Goal: Task Accomplishment & Management: Manage account settings

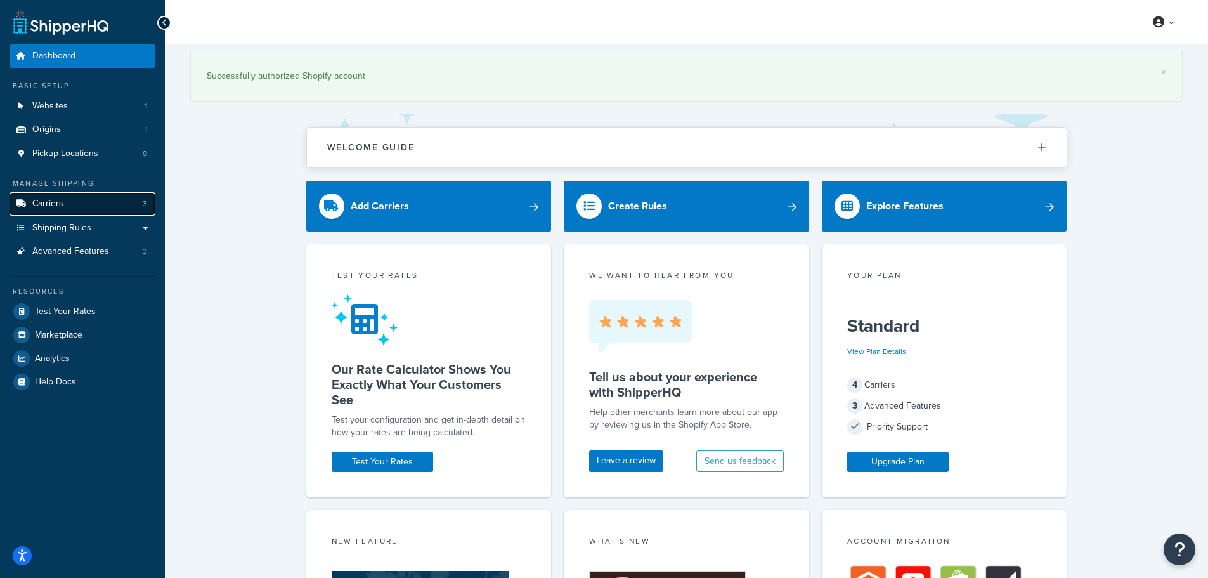
click at [120, 211] on link "Carriers 3" at bounding box center [83, 203] width 146 height 23
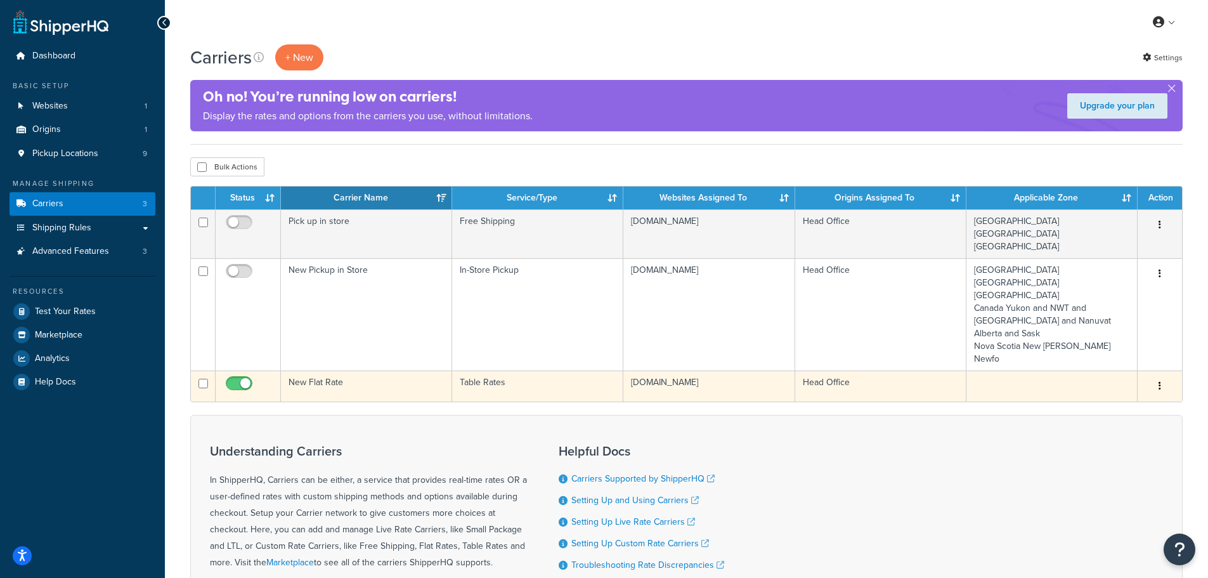
click at [1156, 376] on button "button" at bounding box center [1160, 386] width 18 height 20
click at [1133, 354] on link "Edit" at bounding box center [1109, 356] width 100 height 26
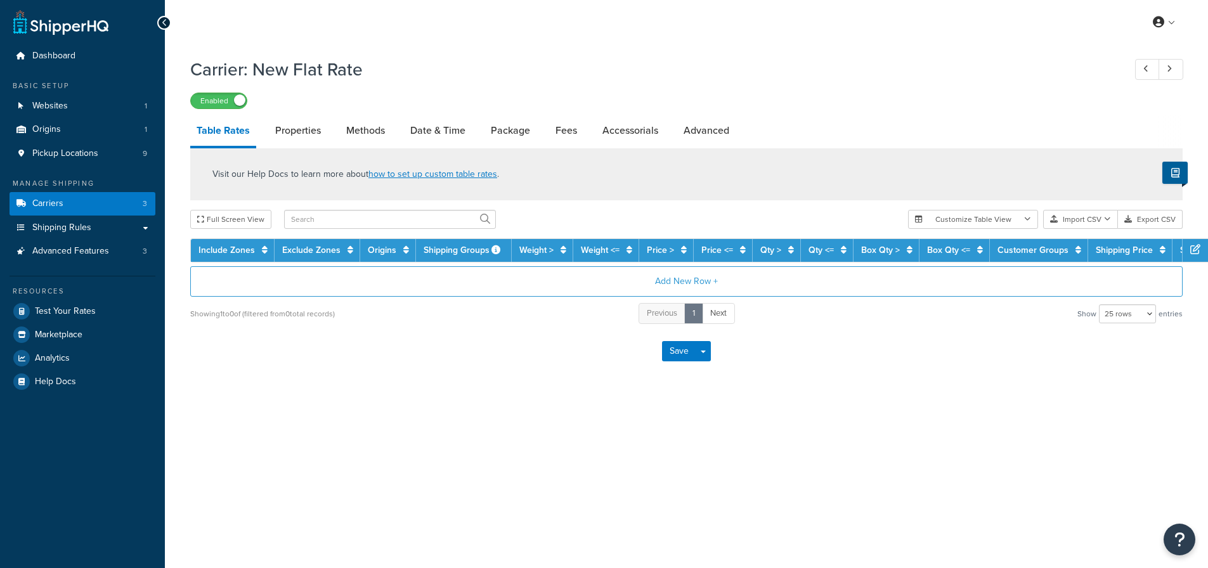
select select "25"
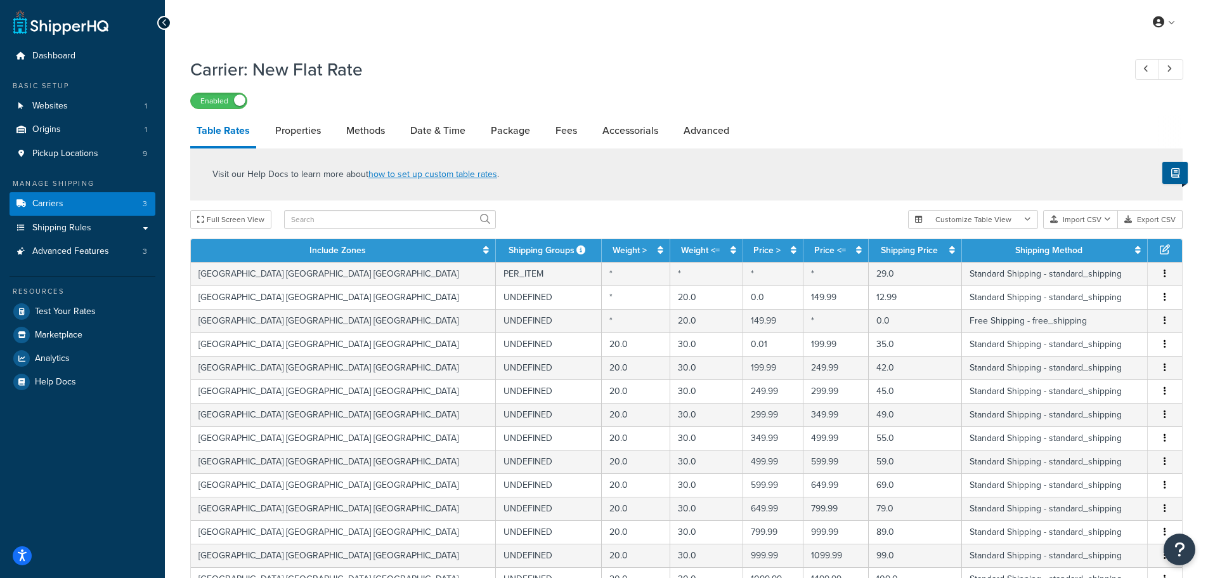
scroll to position [63, 0]
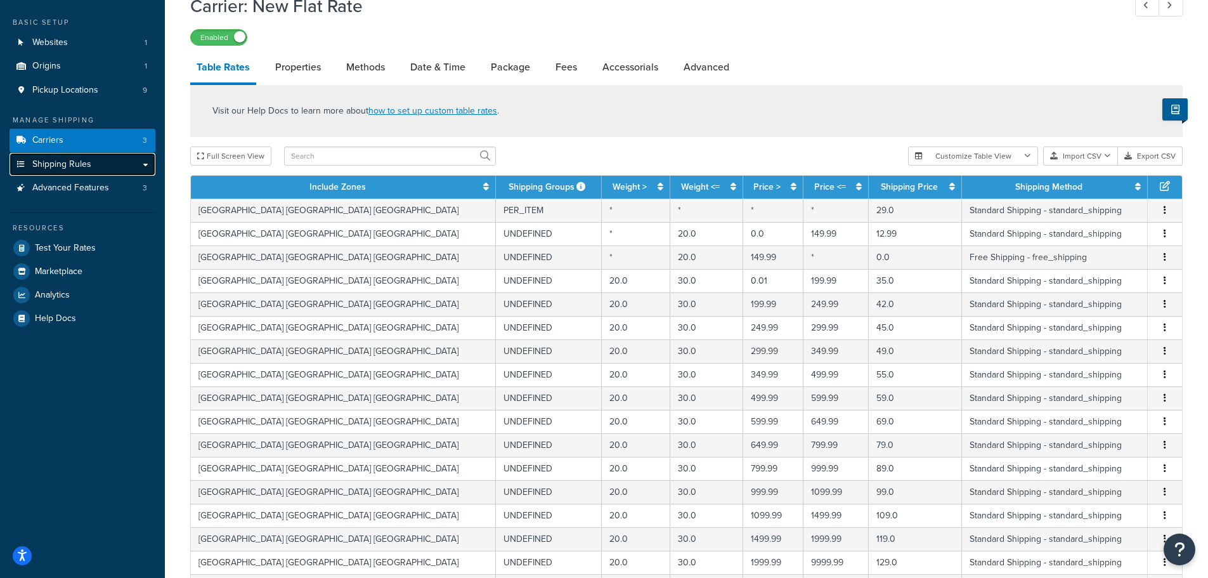
click at [82, 153] on link "Shipping Rules" at bounding box center [83, 164] width 146 height 23
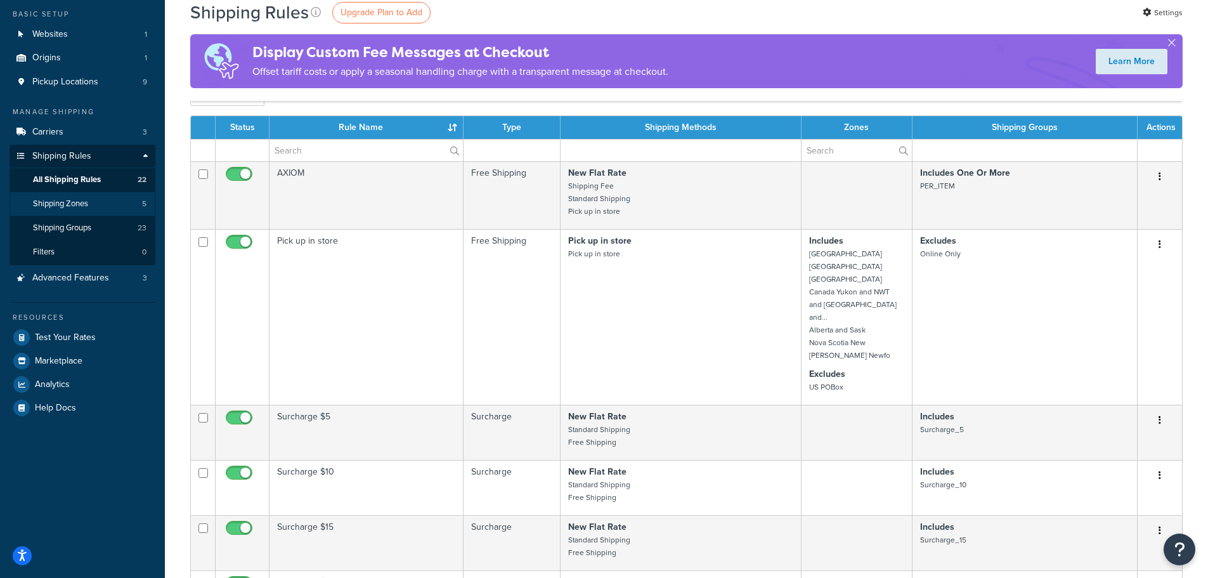
scroll to position [63, 0]
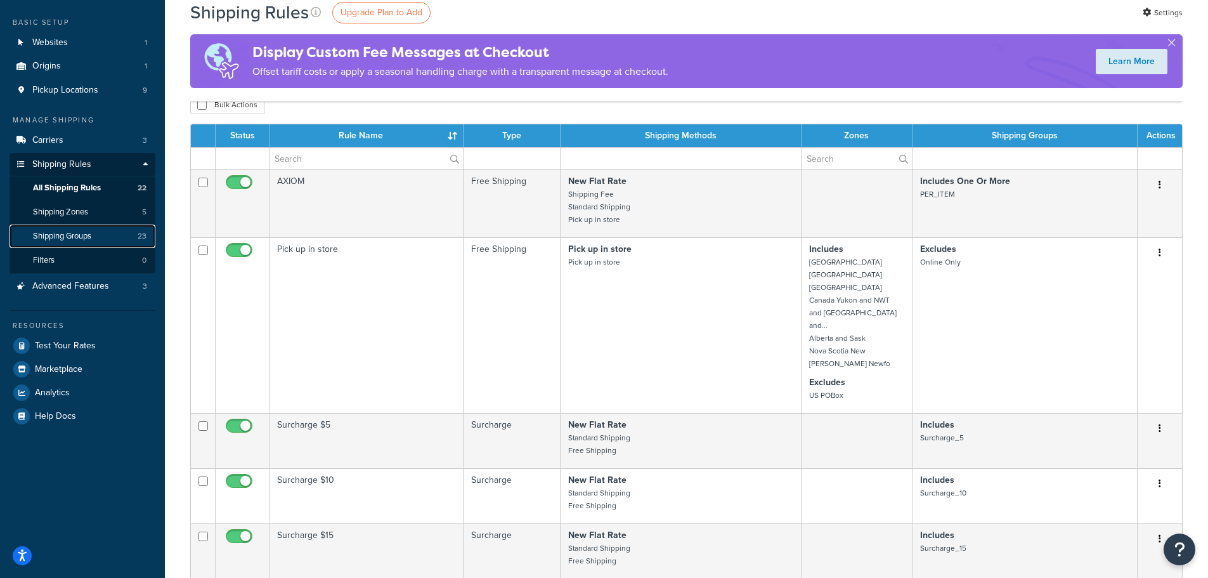
click at [122, 239] on link "Shipping Groups 23" at bounding box center [83, 236] width 146 height 23
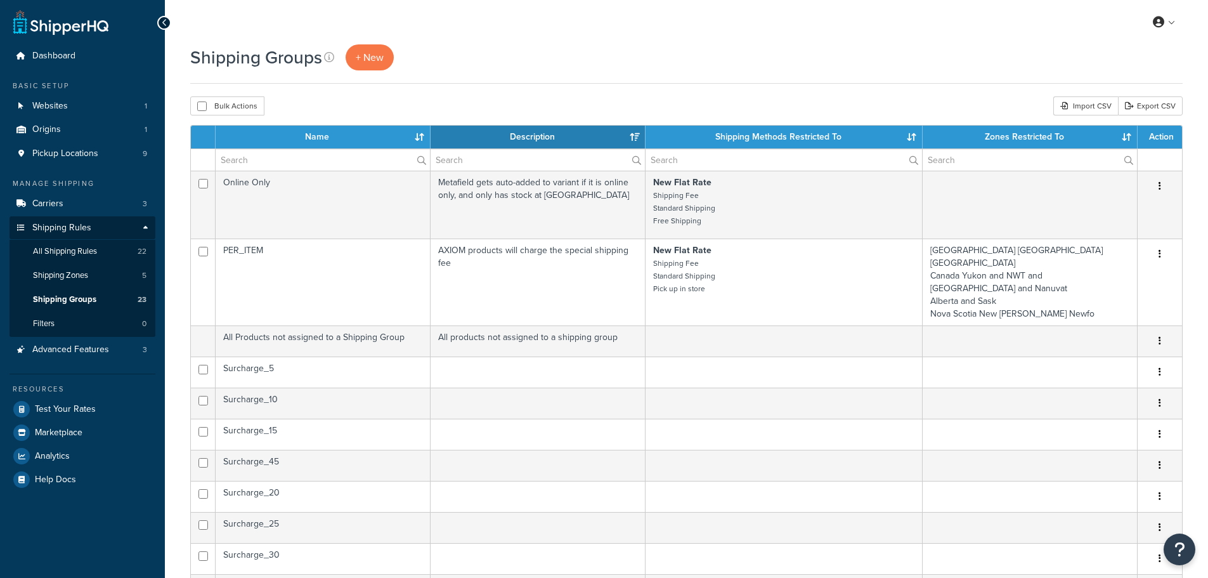
select select "15"
click at [101, 277] on link "Shipping Zones 5" at bounding box center [83, 275] width 146 height 23
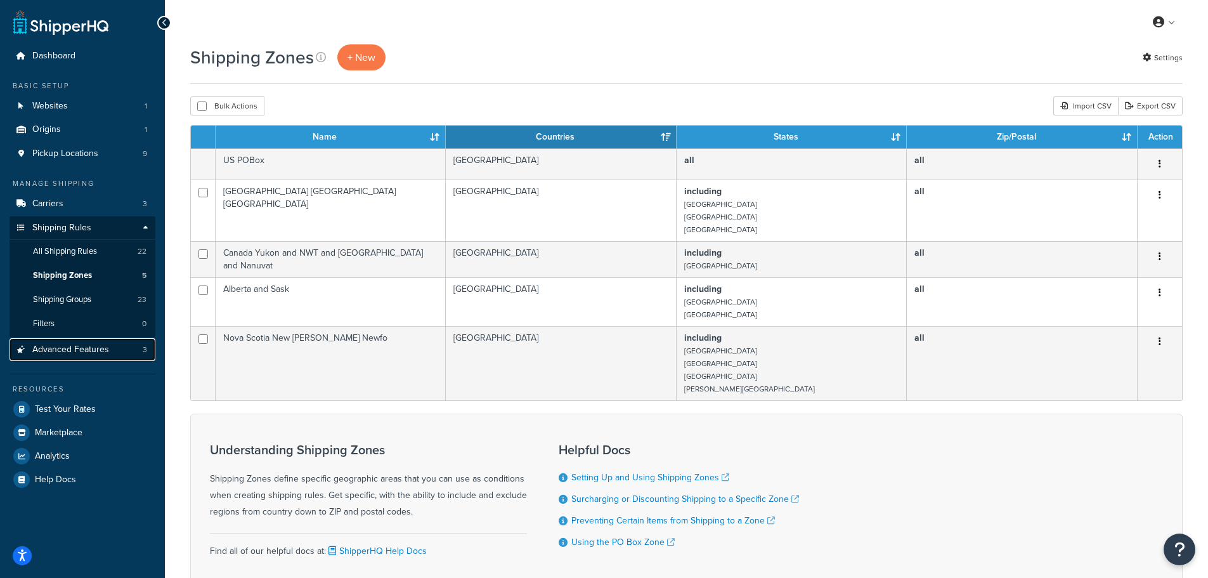
click at [79, 344] on span "Advanced Features" at bounding box center [70, 349] width 77 height 11
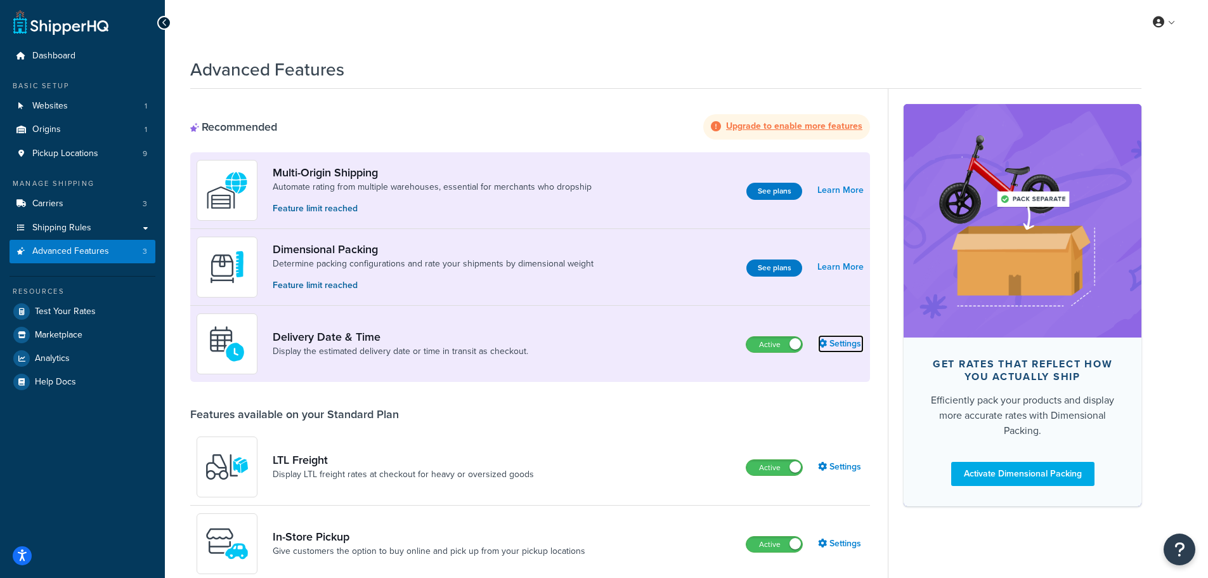
click at [842, 341] on link "Settings" at bounding box center [841, 344] width 46 height 18
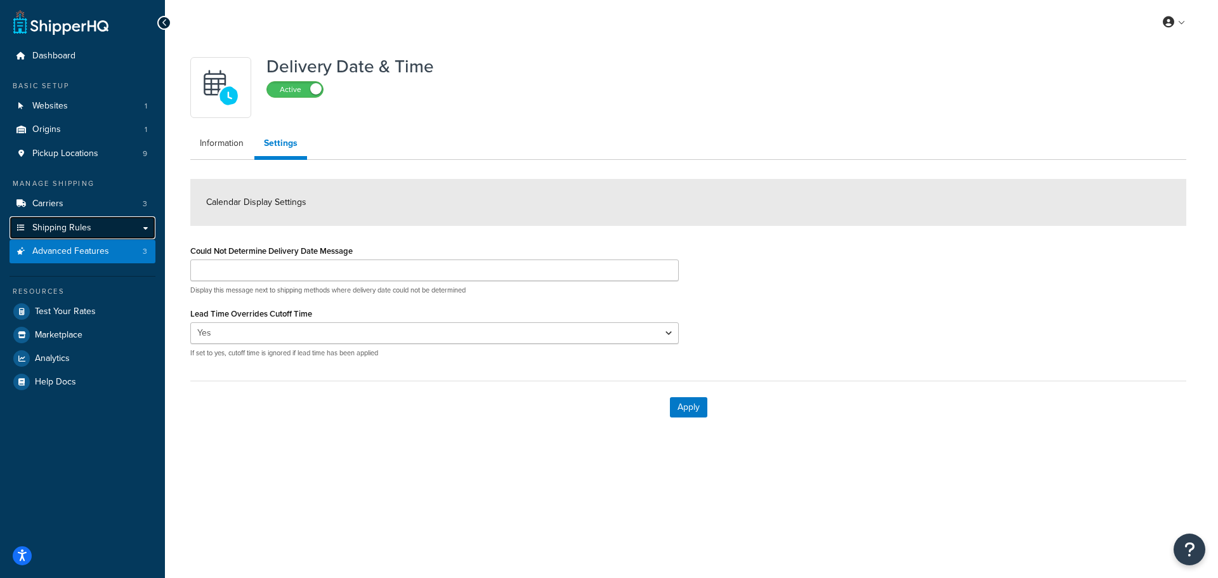
click at [96, 225] on link "Shipping Rules" at bounding box center [83, 227] width 146 height 23
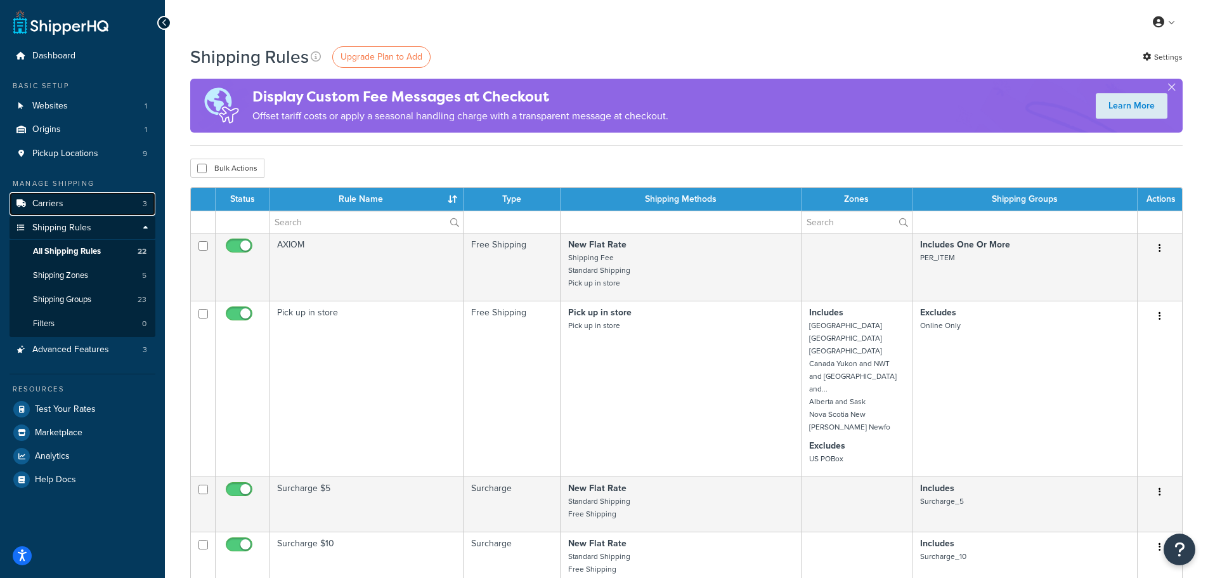
click at [67, 198] on link "Carriers 3" at bounding box center [83, 203] width 146 height 23
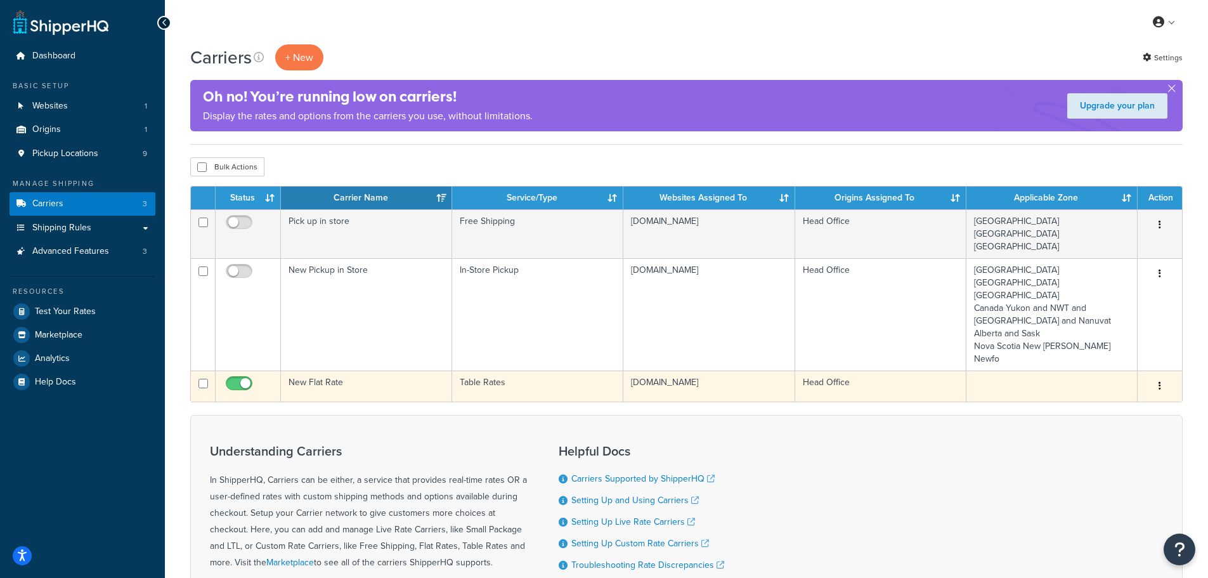
click at [1164, 376] on button "button" at bounding box center [1160, 386] width 18 height 20
click at [1114, 358] on link "Edit" at bounding box center [1109, 356] width 100 height 26
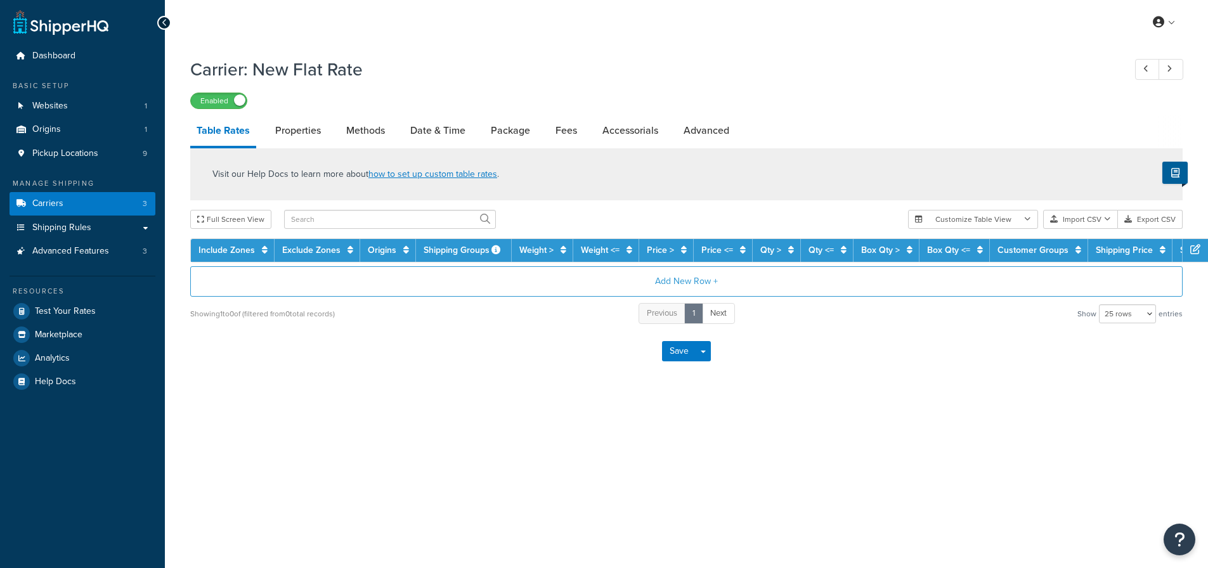
select select "25"
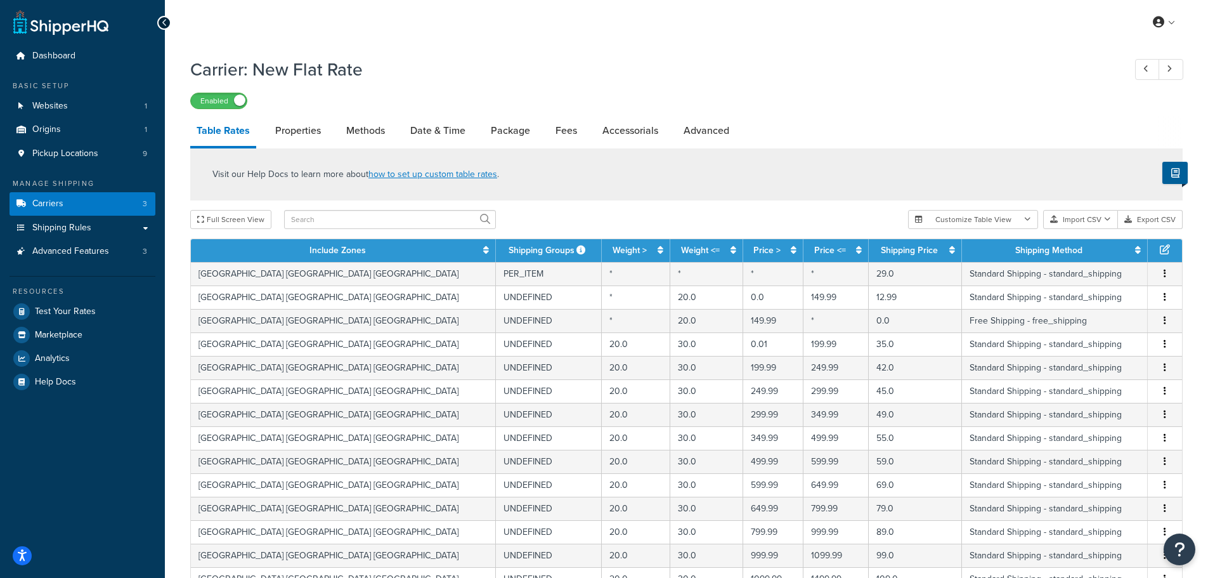
scroll to position [63, 0]
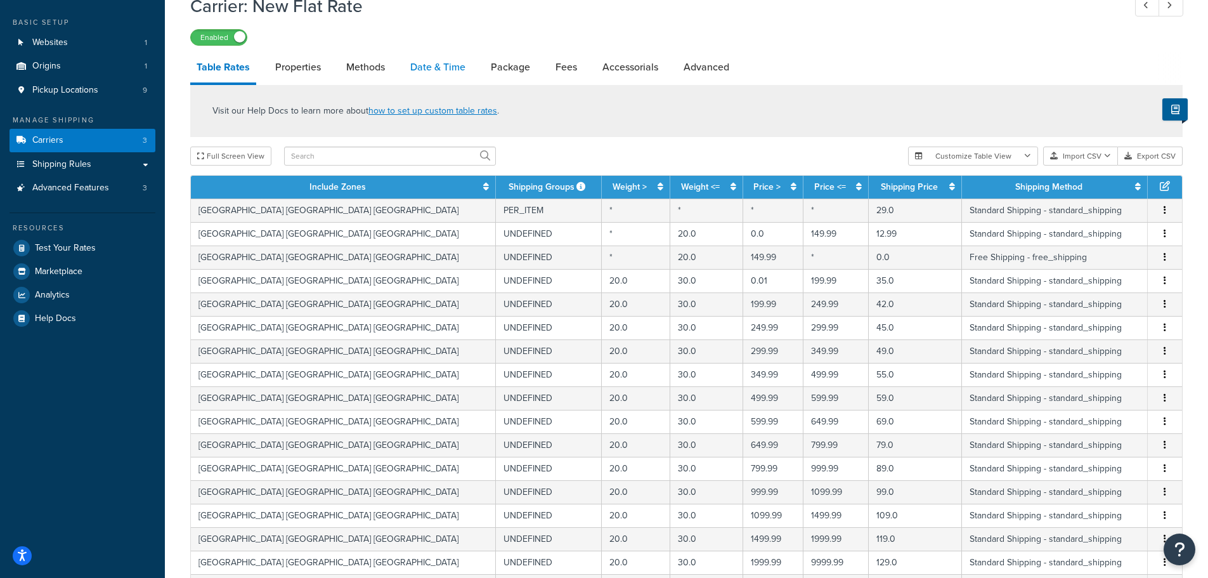
click at [436, 62] on link "Date & Time" at bounding box center [438, 67] width 68 height 30
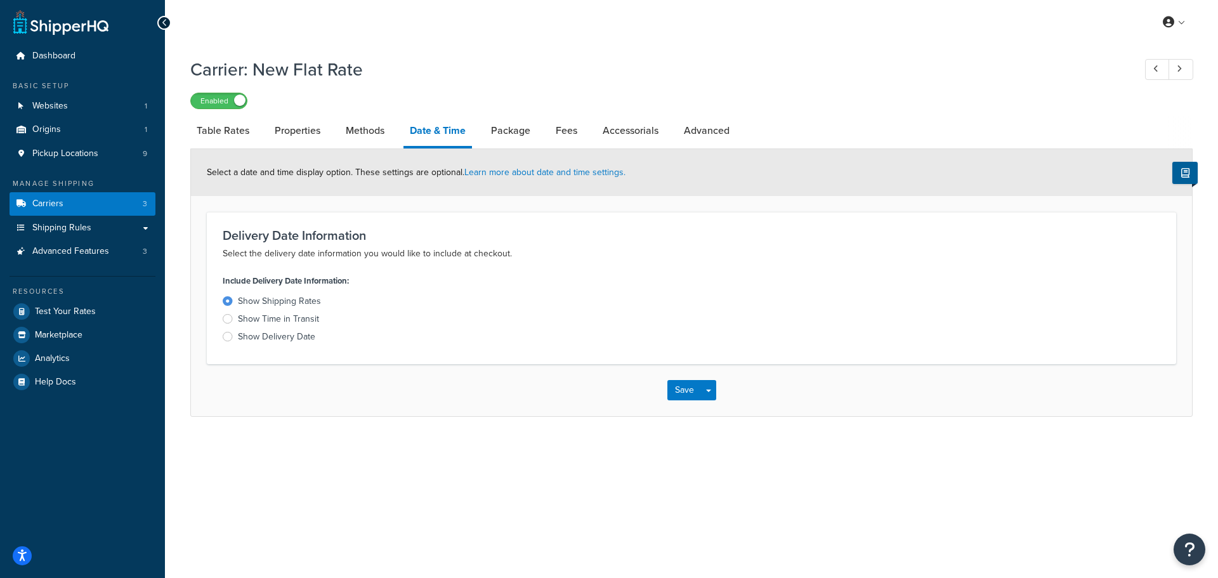
click at [284, 322] on div "Show Time in Transit" at bounding box center [278, 319] width 81 height 13
click at [0, 0] on input "Show Time in Transit" at bounding box center [0, 0] width 0 height 0
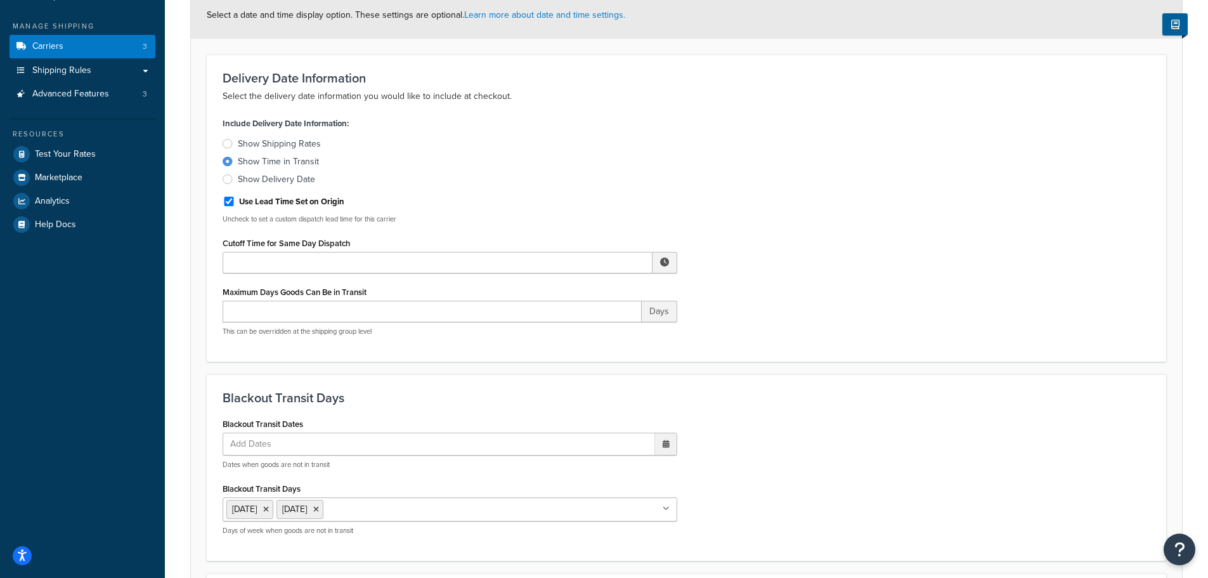
scroll to position [190, 0]
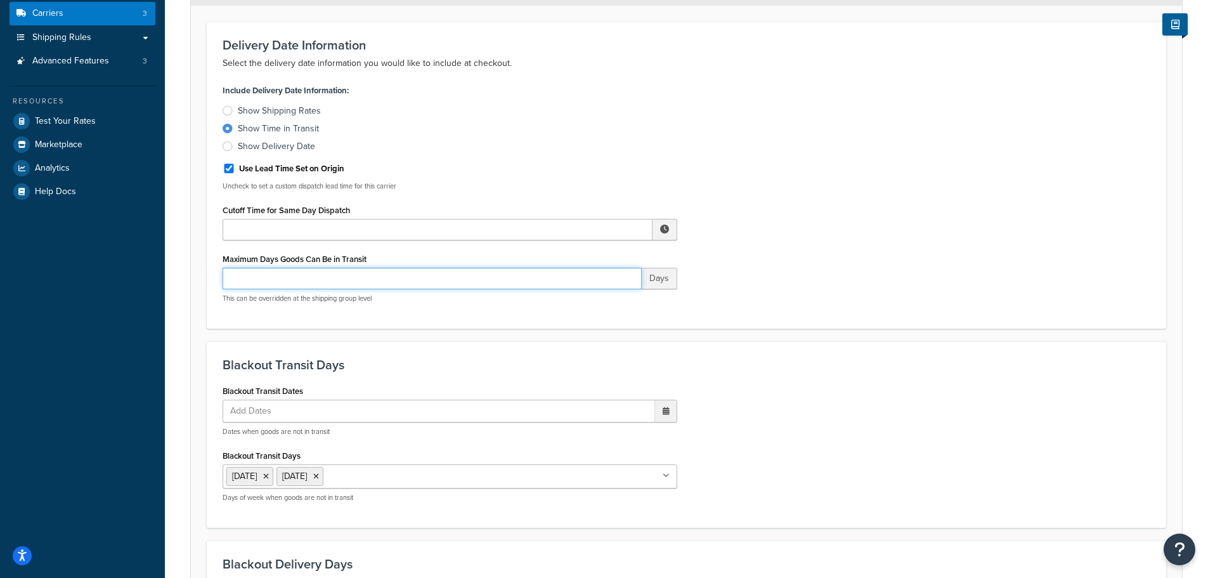
click at [314, 286] on input "Maximum Days Goods Can Be in Transit" at bounding box center [432, 279] width 419 height 22
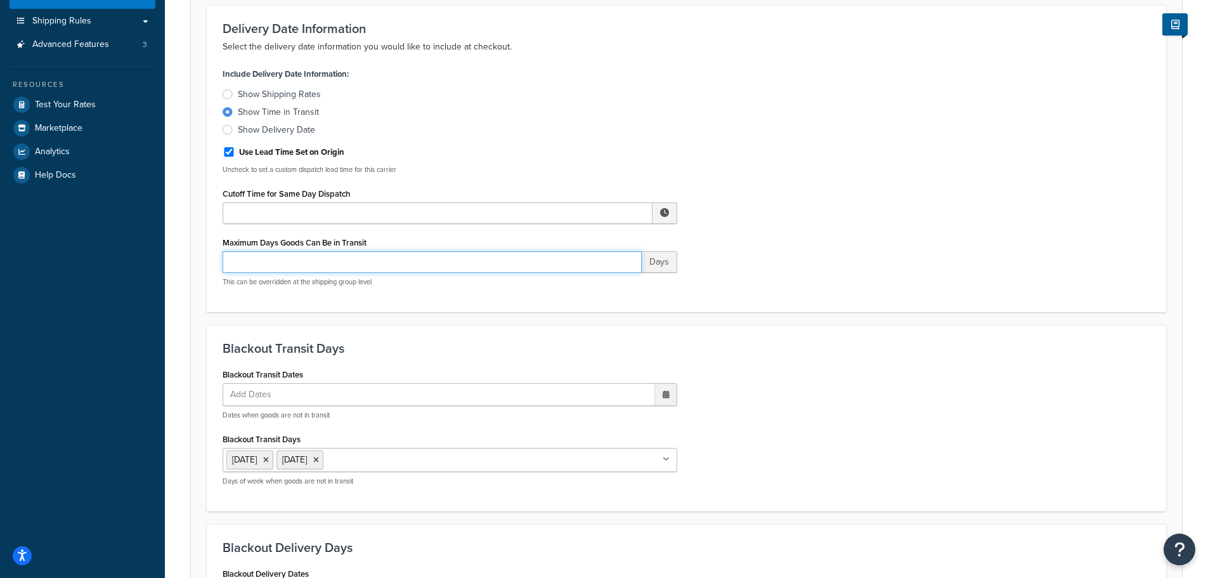
scroll to position [145, 0]
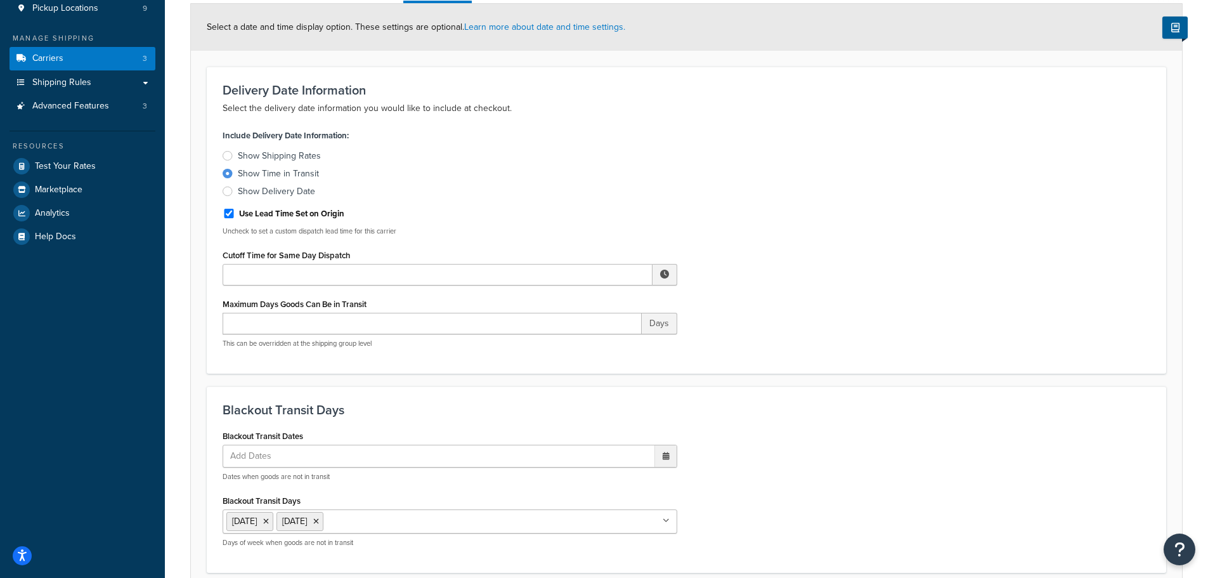
click at [330, 214] on label "Use Lead Time Set on Origin" at bounding box center [291, 213] width 105 height 11
click at [235, 214] on input "Use Lead Time Set on Origin" at bounding box center [229, 214] width 13 height 10
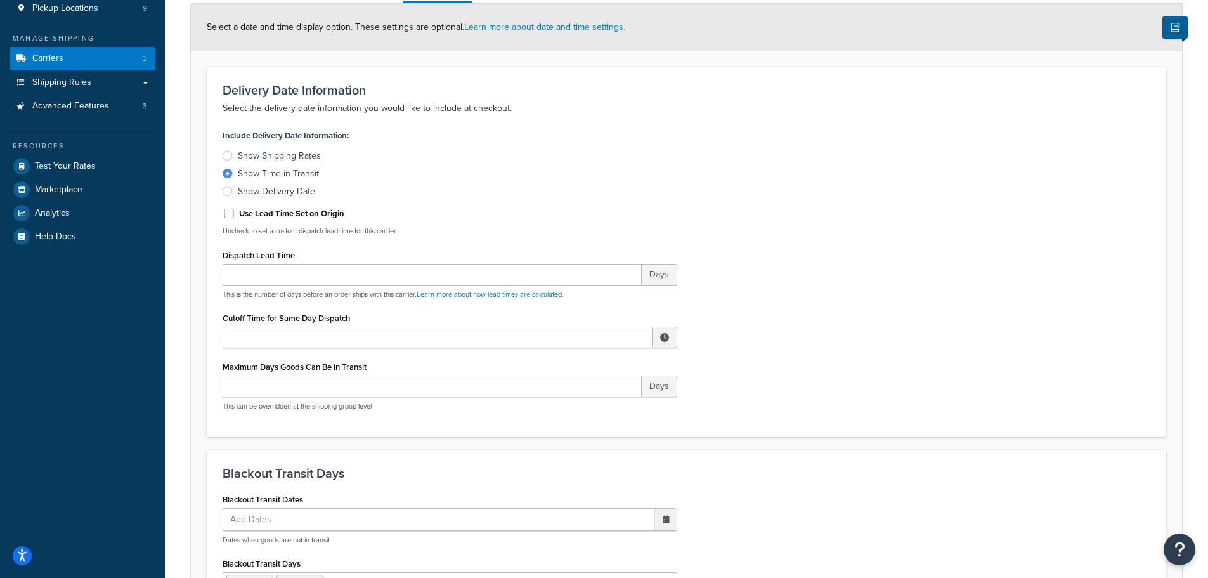
click at [322, 216] on label "Use Lead Time Set on Origin" at bounding box center [291, 213] width 105 height 11
click at [235, 216] on input "Use Lead Time Set on Origin" at bounding box center [229, 214] width 13 height 10
checkbox input "true"
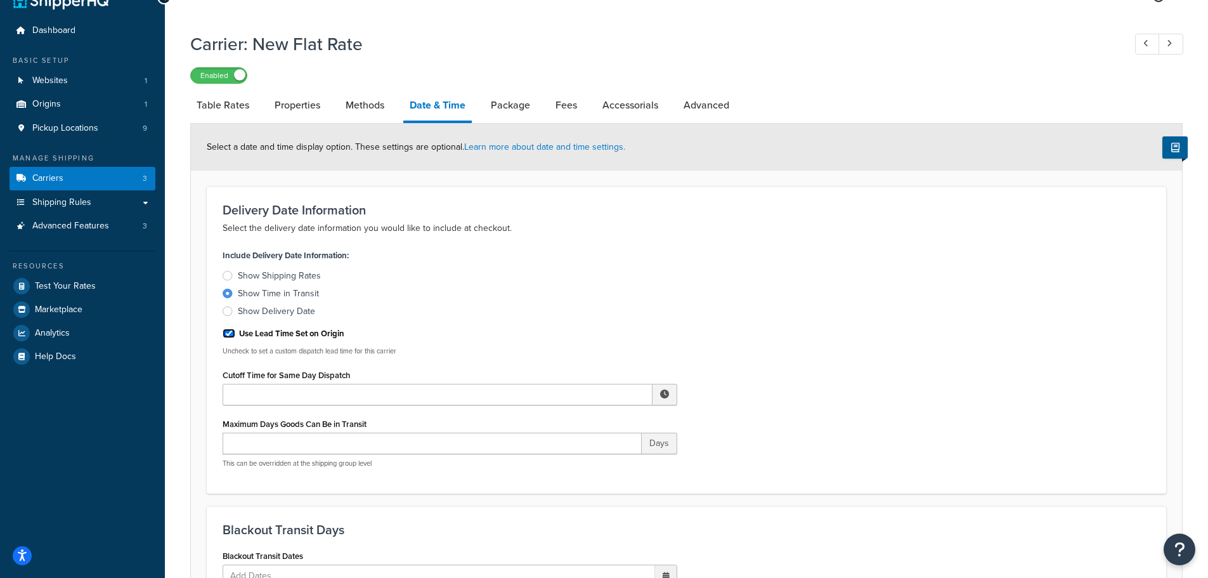
scroll to position [18, 0]
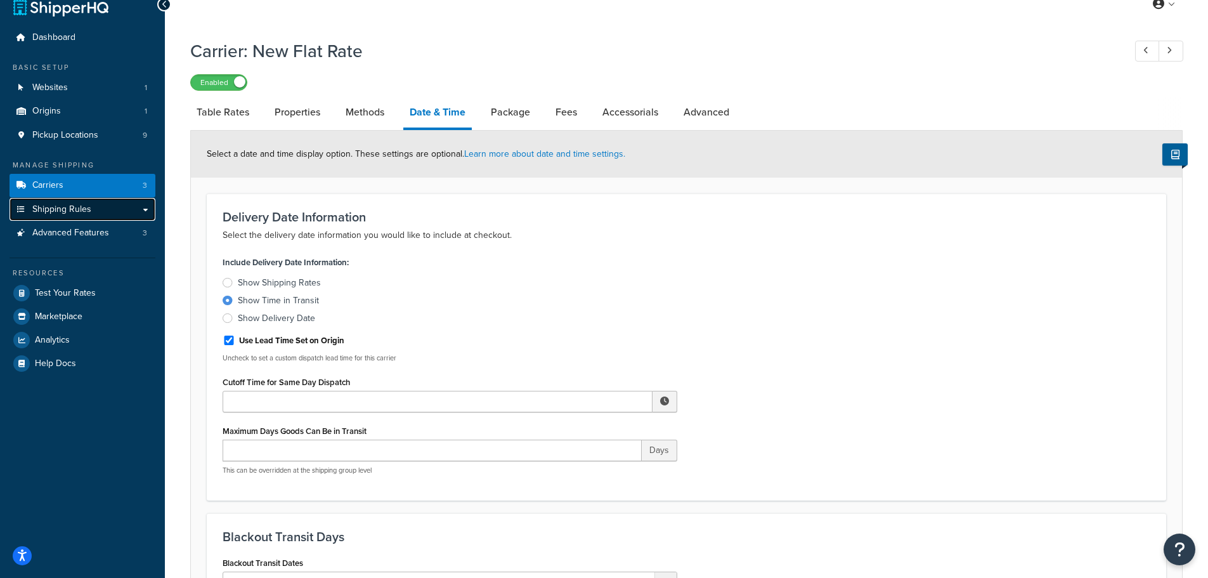
click at [74, 209] on span "Shipping Rules" at bounding box center [61, 209] width 59 height 11
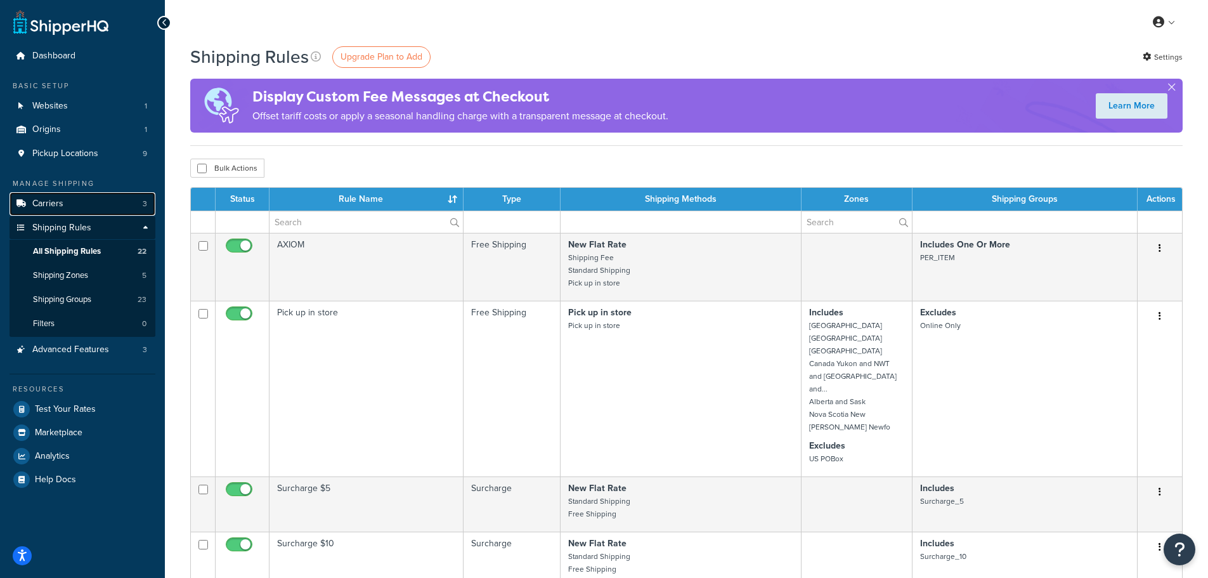
click at [104, 207] on link "Carriers 3" at bounding box center [83, 203] width 146 height 23
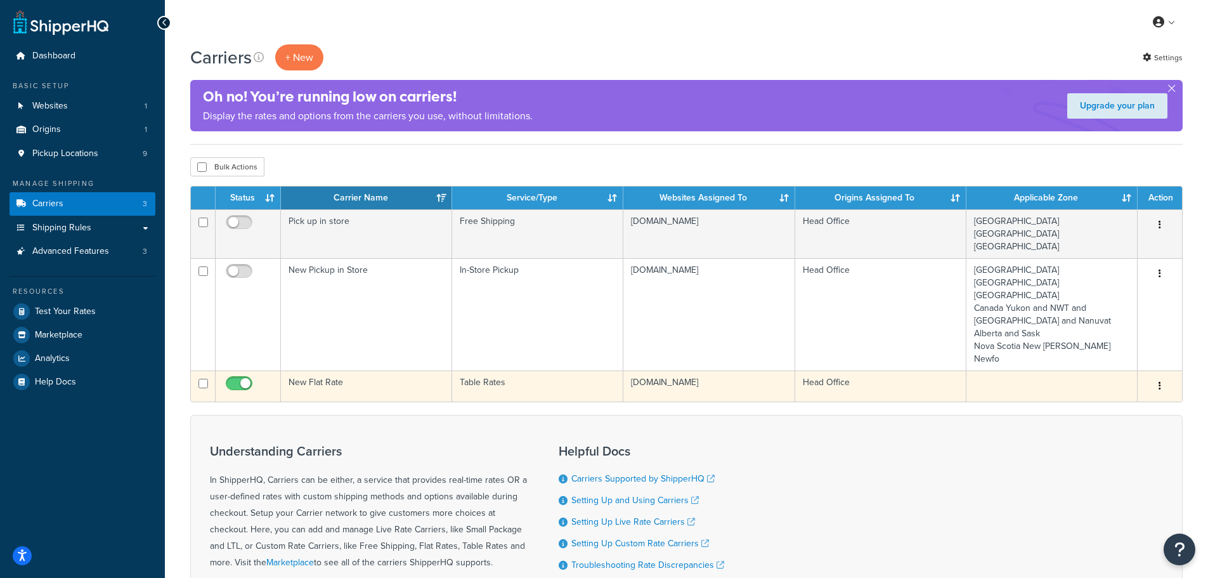
click at [1162, 376] on button "button" at bounding box center [1160, 386] width 18 height 20
click at [1121, 355] on link "Edit" at bounding box center [1109, 356] width 100 height 26
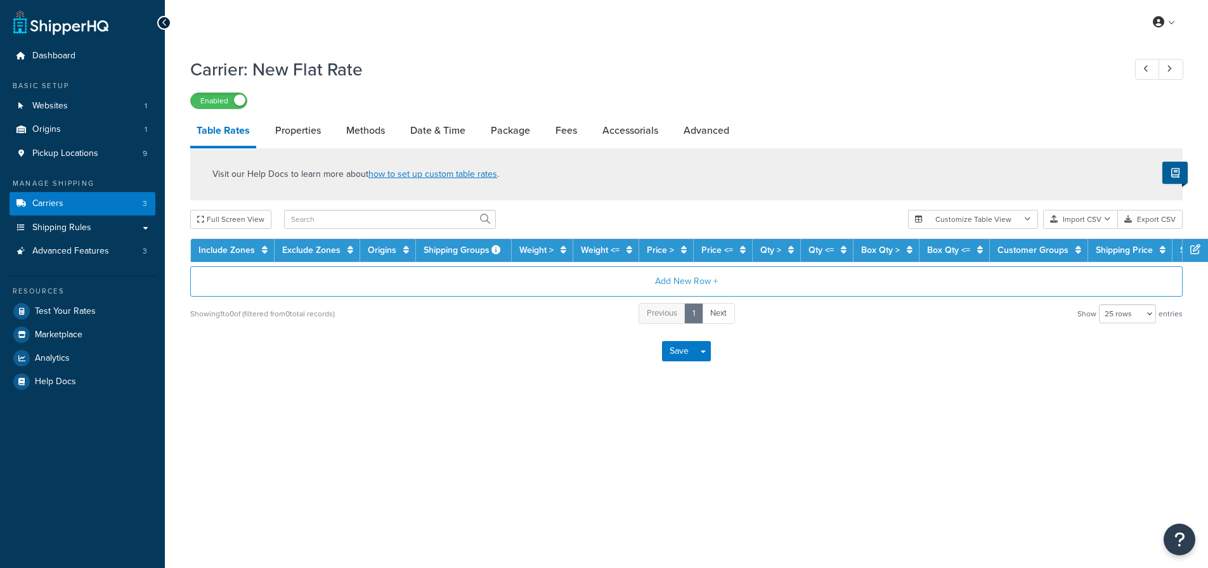
select select "25"
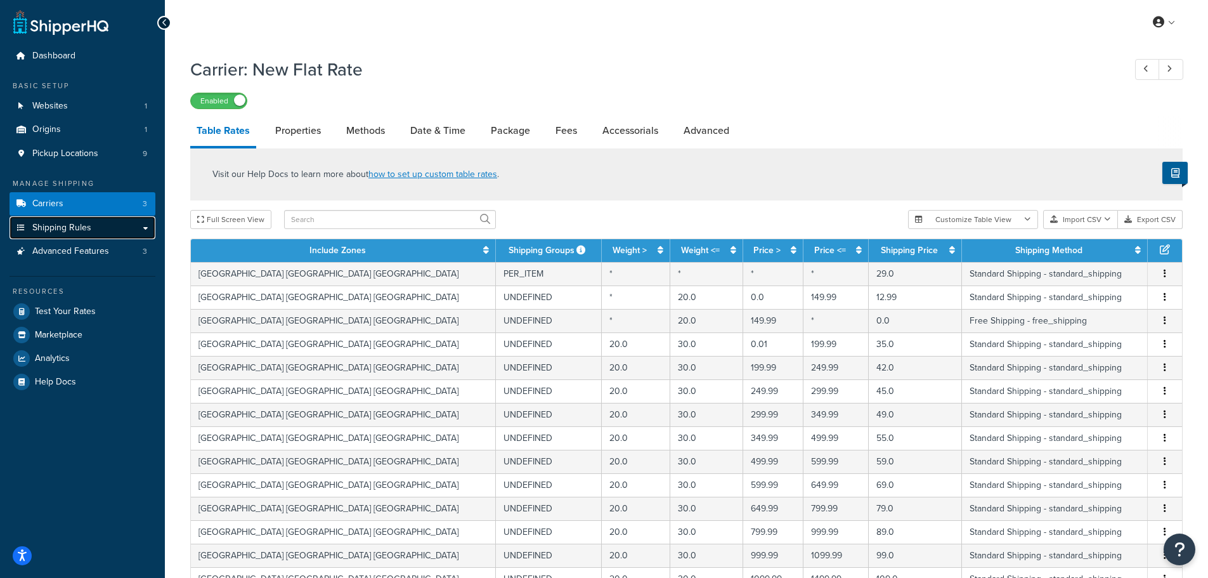
click at [127, 224] on link "Shipping Rules" at bounding box center [83, 227] width 146 height 23
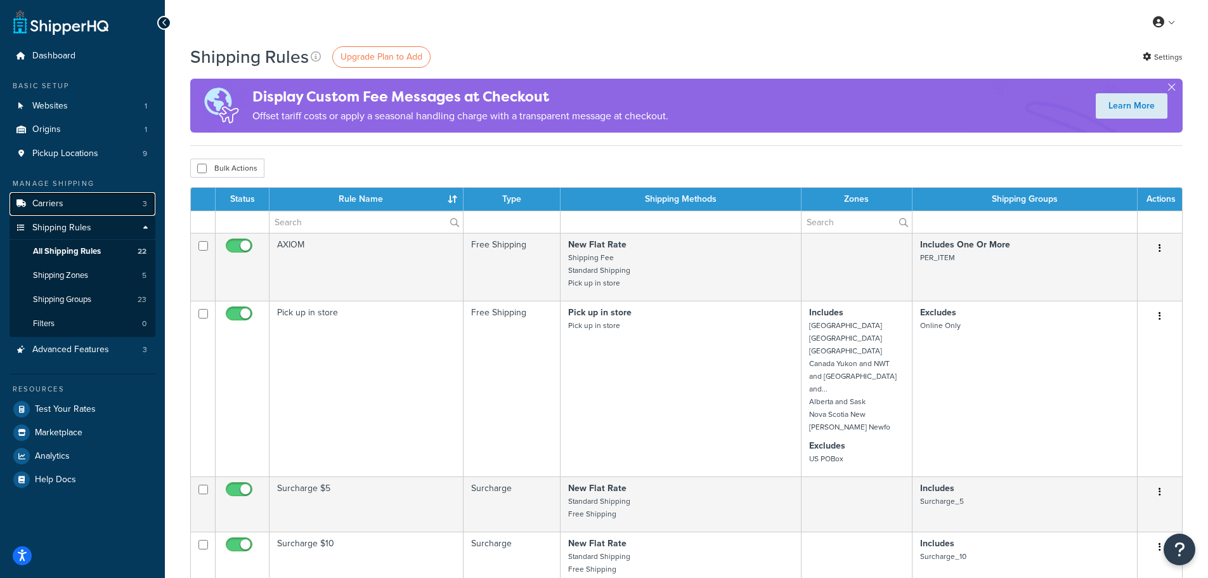
click at [103, 205] on link "Carriers 3" at bounding box center [83, 203] width 146 height 23
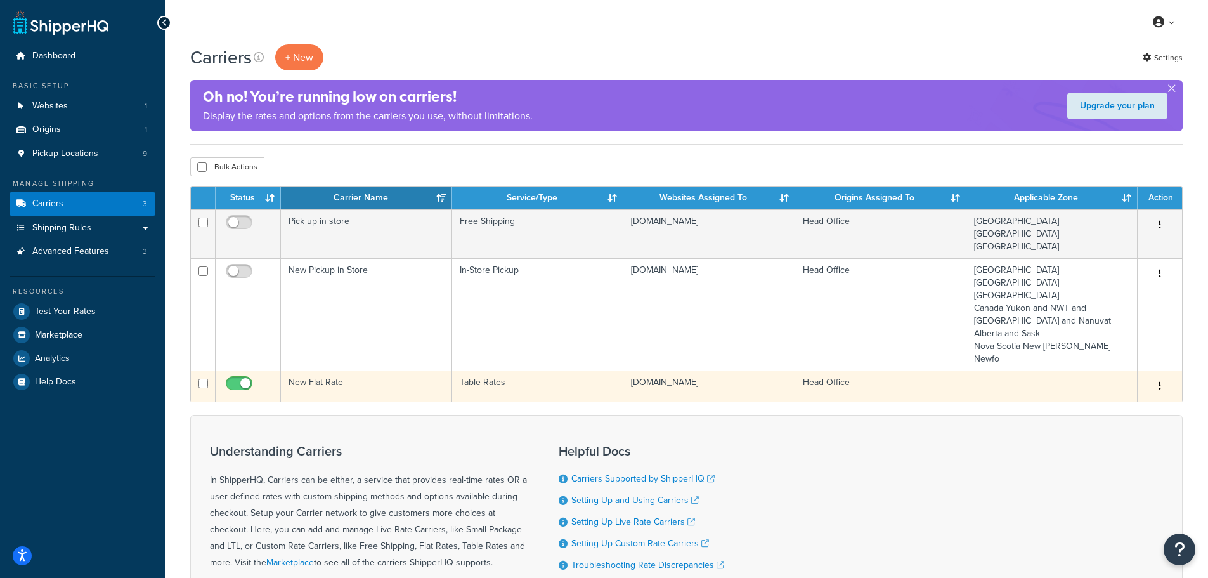
click at [1156, 376] on button "button" at bounding box center [1160, 386] width 18 height 20
click at [1134, 351] on link "Edit" at bounding box center [1109, 356] width 100 height 26
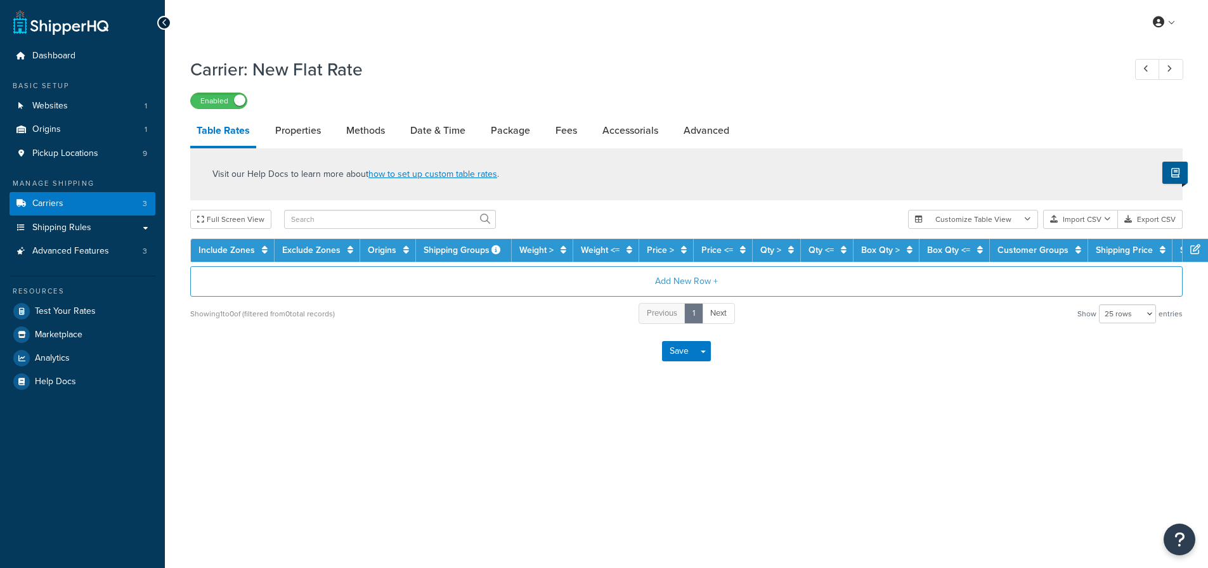
select select "25"
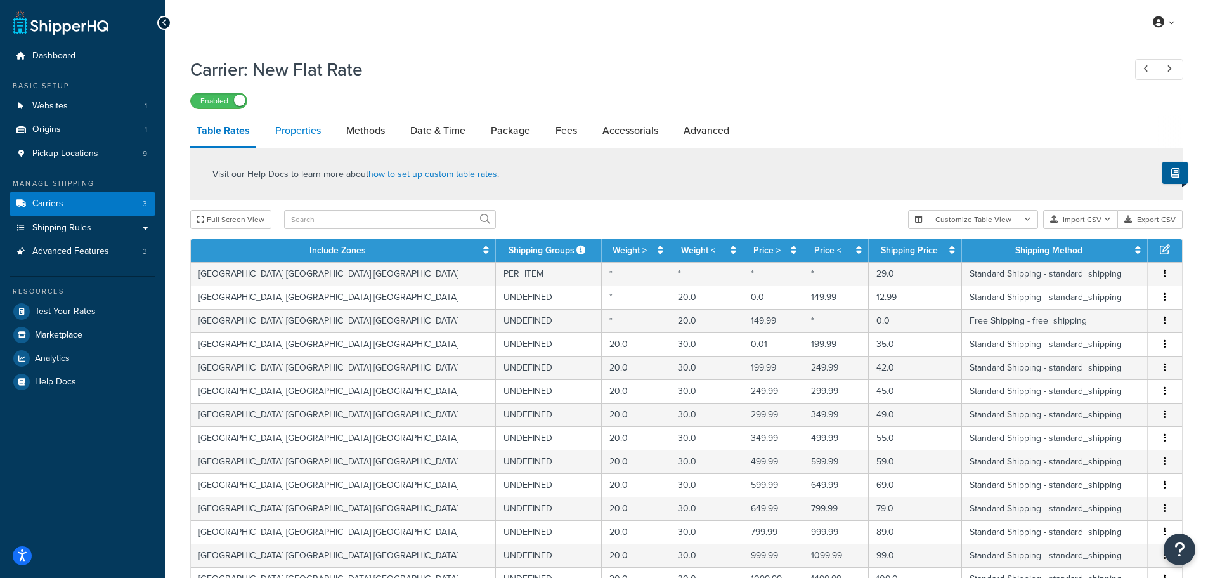
click at [281, 141] on link "Properties" at bounding box center [298, 130] width 58 height 30
select select "HIGHEST"
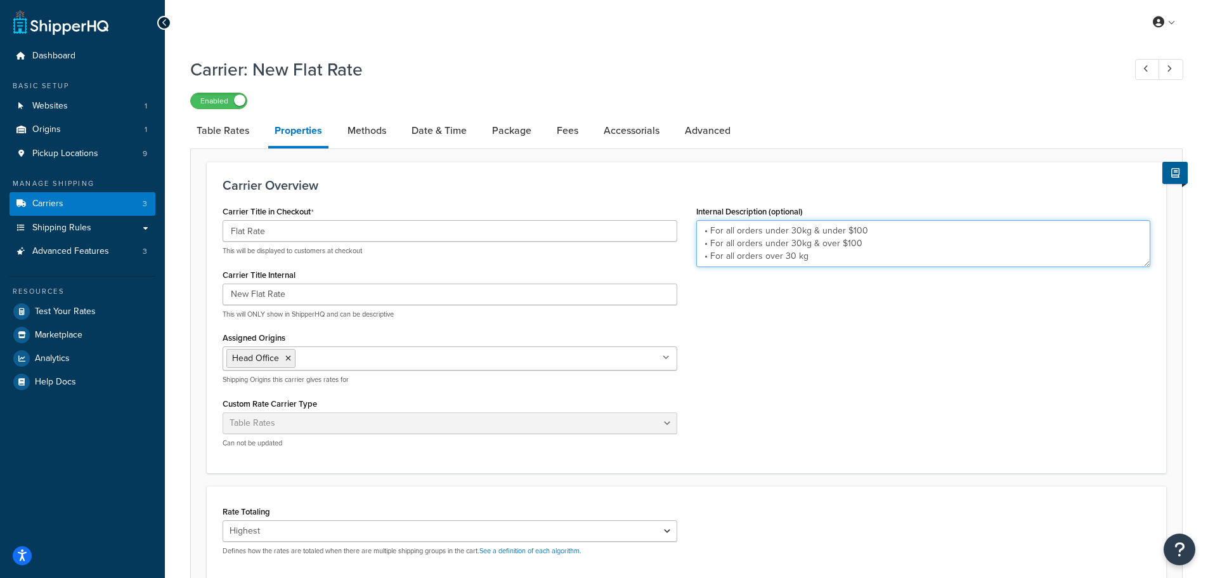
click at [812, 242] on textarea "• For all orders under 30kg & under $100 • For all orders under 30kg & over $10…" at bounding box center [923, 243] width 455 height 47
type textarea "• For all orders under 30kg & under $100 • For all orders under 30kg & over $10…"
drag, startPoint x: 825, startPoint y: 261, endPoint x: 648, endPoint y: 214, distance: 182.5
click at [648, 214] on div "Carrier Title in Checkout Flat Rate This will be displayed to customers at chec…" at bounding box center [686, 329] width 947 height 255
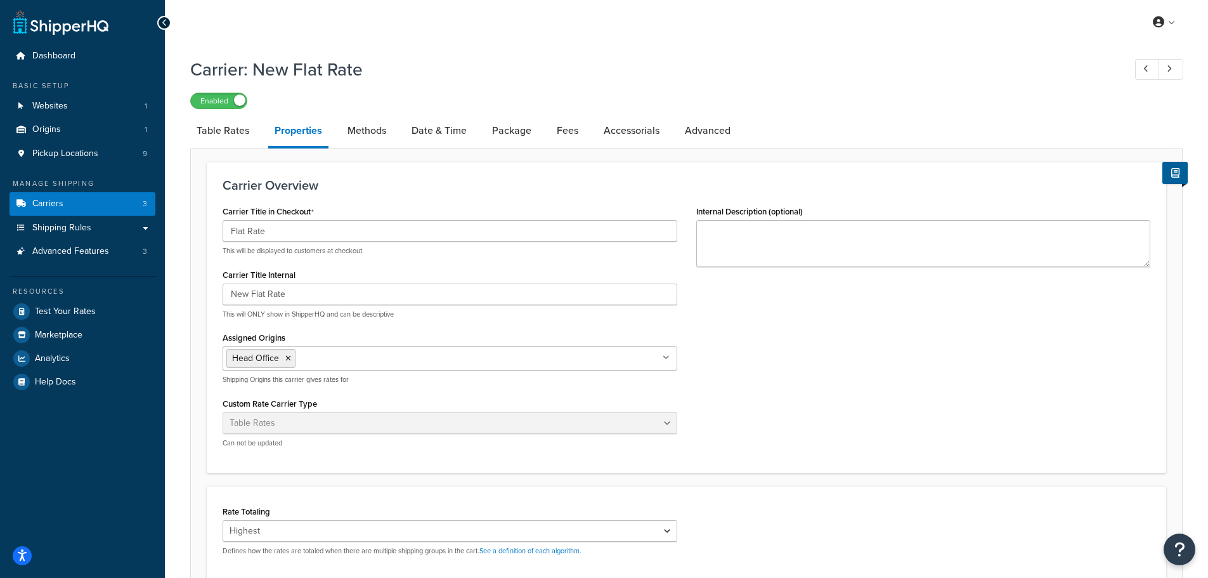
click at [743, 379] on div "Carrier Title in Checkout Flat Rate This will be displayed to customers at chec…" at bounding box center [686, 329] width 947 height 255
click at [429, 134] on link "Date & Time" at bounding box center [439, 130] width 68 height 30
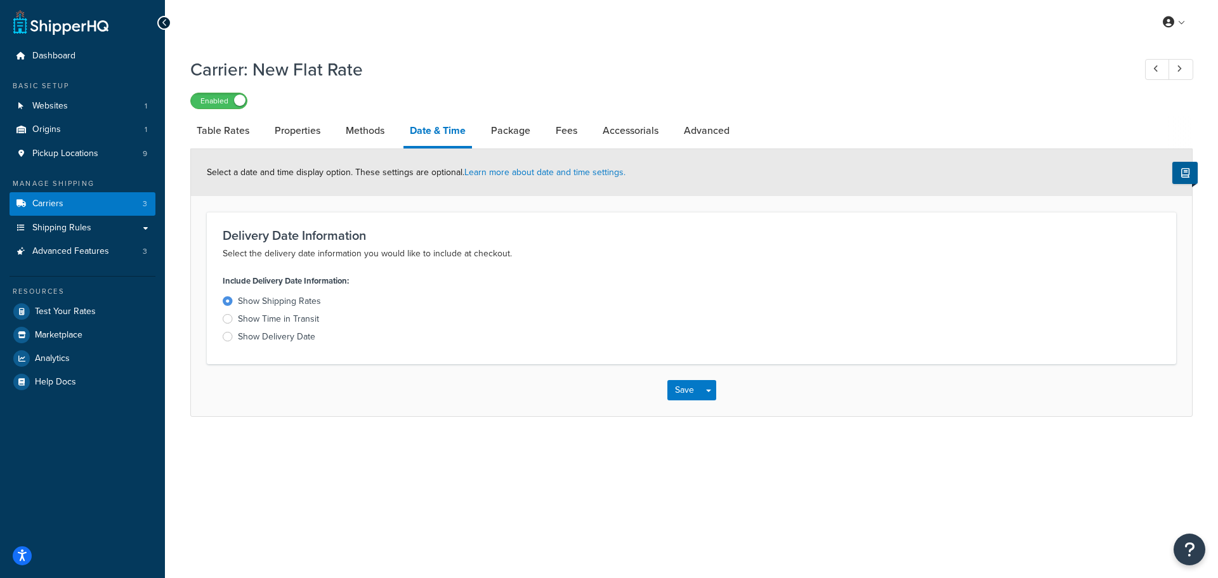
click at [256, 317] on div "Show Time in Transit" at bounding box center [278, 319] width 81 height 13
click at [0, 0] on input "Show Time in Transit" at bounding box center [0, 0] width 0 height 0
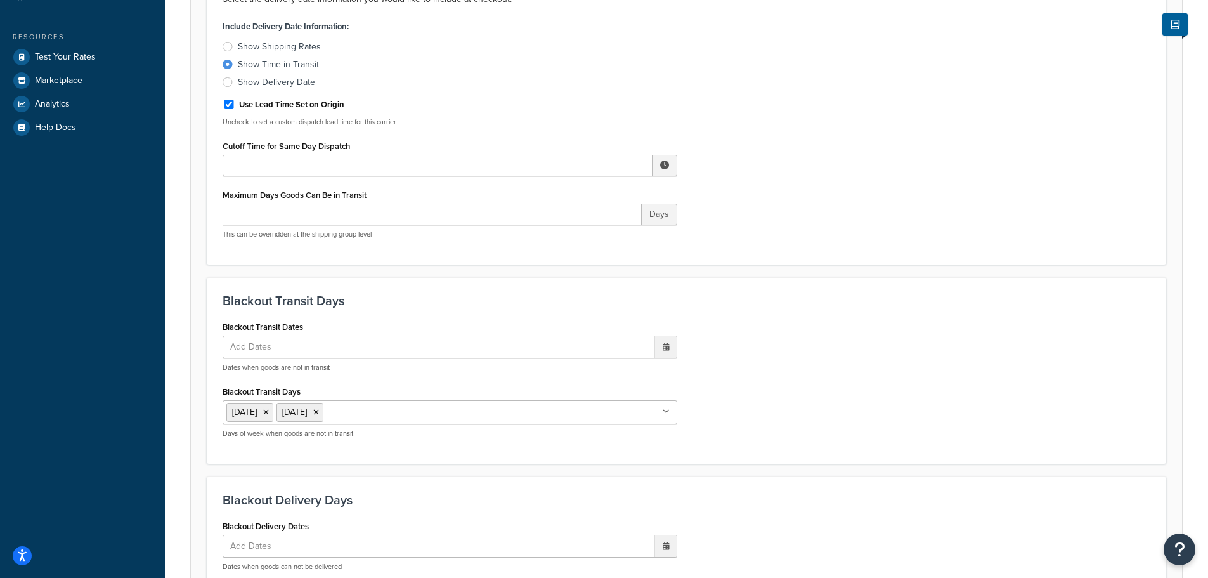
scroll to position [254, 0]
click at [376, 166] on input "Cutoff Time for Same Day Dispatch" at bounding box center [438, 166] width 430 height 22
click at [705, 120] on div "Include Delivery Date Information: Show Shipping Rates Show Time in Transit Sho…" at bounding box center [686, 134] width 947 height 232
click at [336, 110] on label "Use Lead Time Set on Origin" at bounding box center [291, 105] width 105 height 11
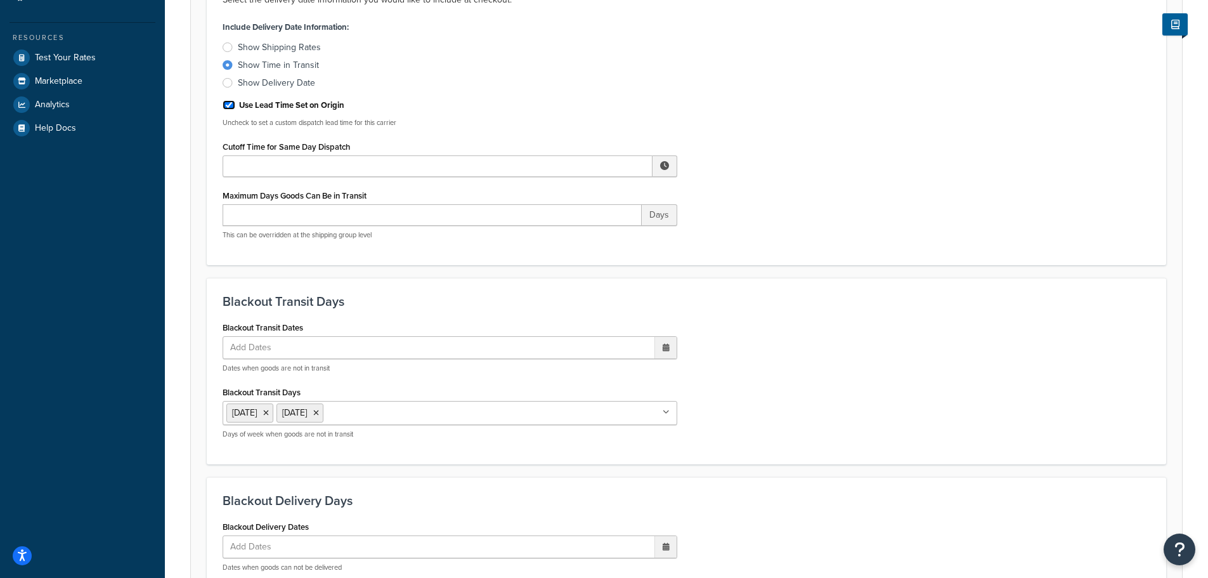
click at [235, 110] on input "Use Lead Time Set on Origin" at bounding box center [229, 105] width 13 height 10
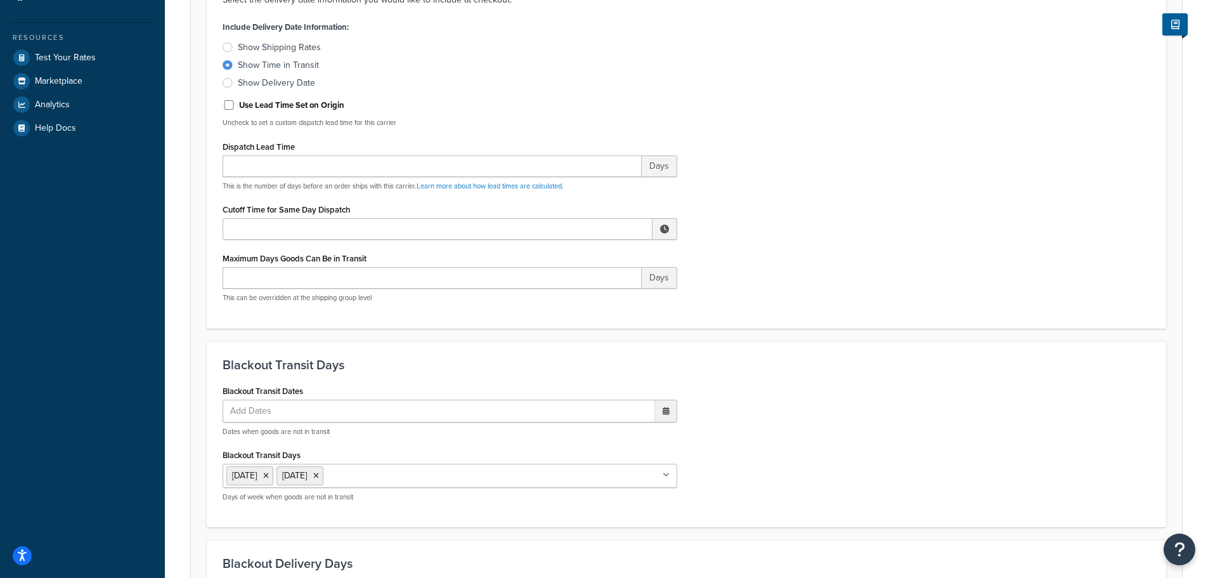
click at [336, 110] on label "Use Lead Time Set on Origin" at bounding box center [291, 105] width 105 height 11
click at [235, 110] on input "Use Lead Time Set on Origin" at bounding box center [229, 105] width 13 height 10
checkbox input "true"
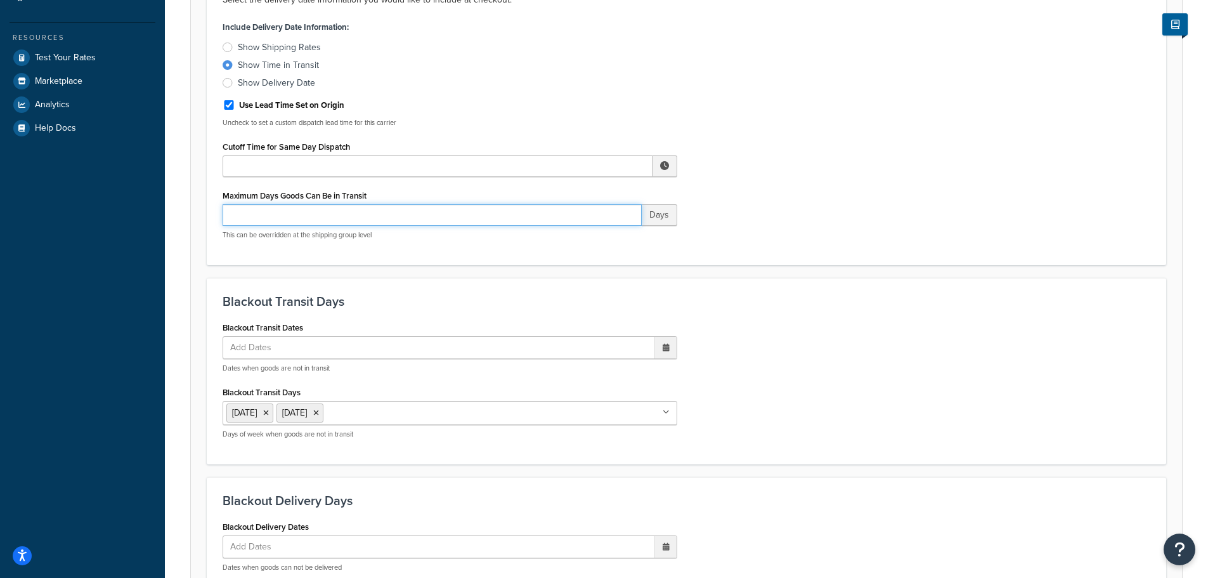
click at [303, 218] on input "Maximum Days Goods Can Be in Transit" at bounding box center [432, 215] width 419 height 22
type input "7"
click at [918, 176] on div "Include Delivery Date Information: Show Shipping Rates Show Time in Transit Sho…" at bounding box center [686, 134] width 947 height 232
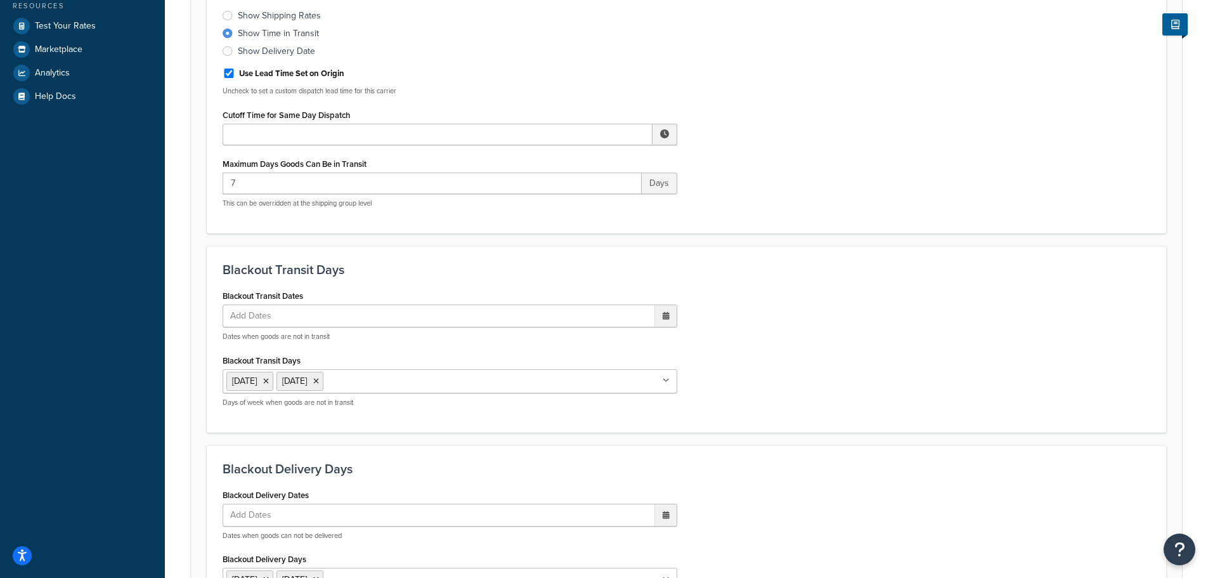
scroll to position [272, 0]
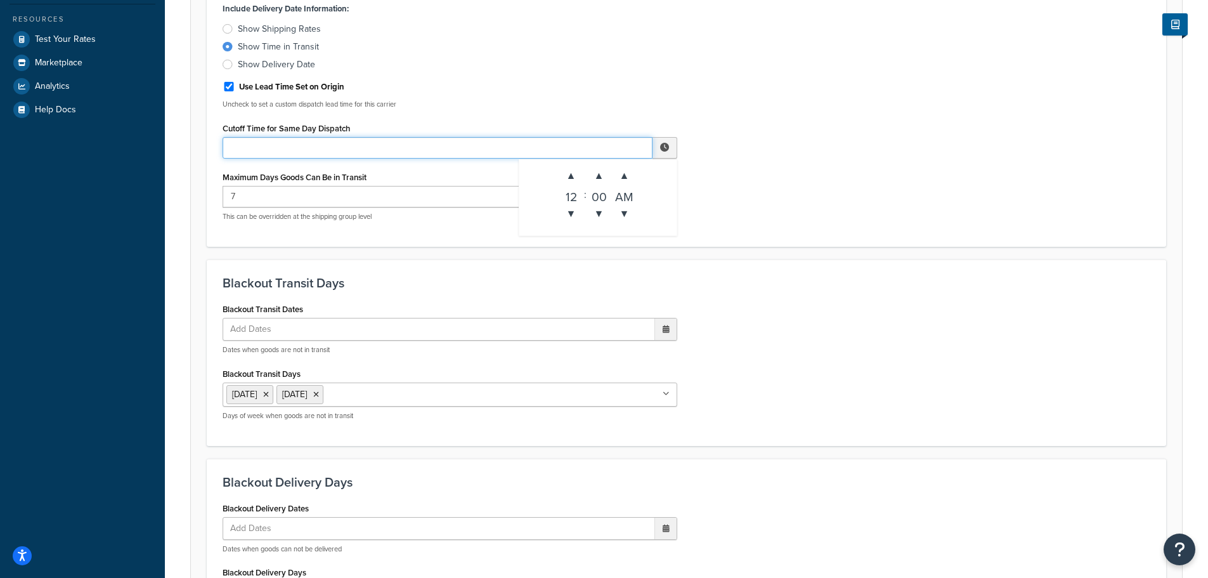
click at [270, 147] on input "Cutoff Time for Same Day Dispatch" at bounding box center [438, 148] width 430 height 22
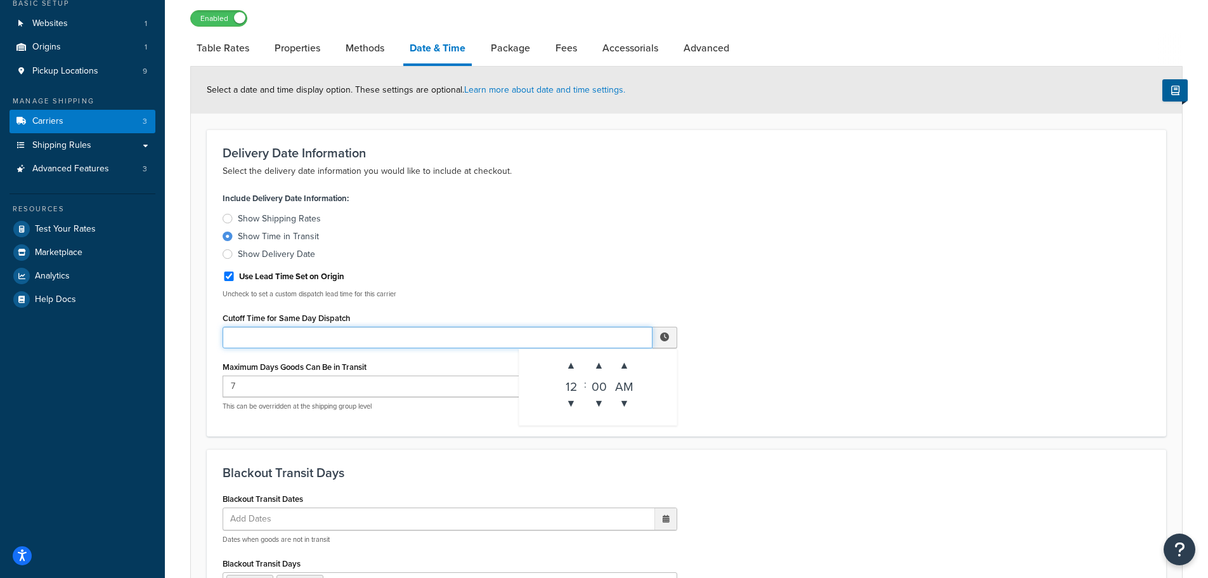
scroll to position [82, 0]
click at [575, 410] on span "▼" at bounding box center [571, 403] width 25 height 25
type input "11:00 PM"
click at [882, 349] on div "Include Delivery Date Information: Show Shipping Rates Show Time in Transit Sho…" at bounding box center [686, 306] width 947 height 232
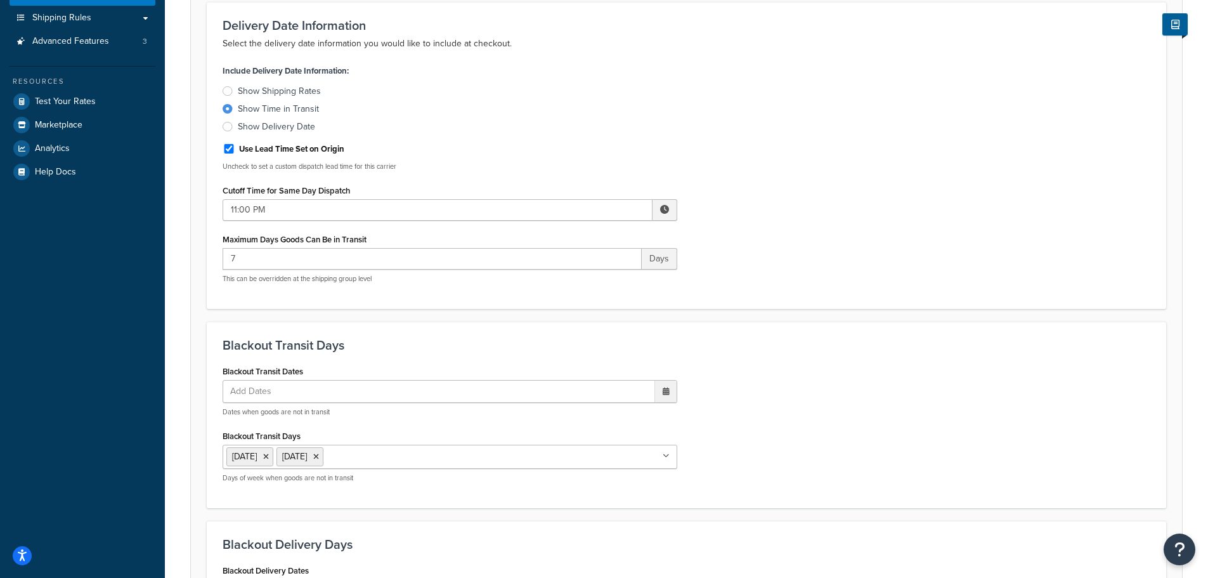
scroll to position [145, 0]
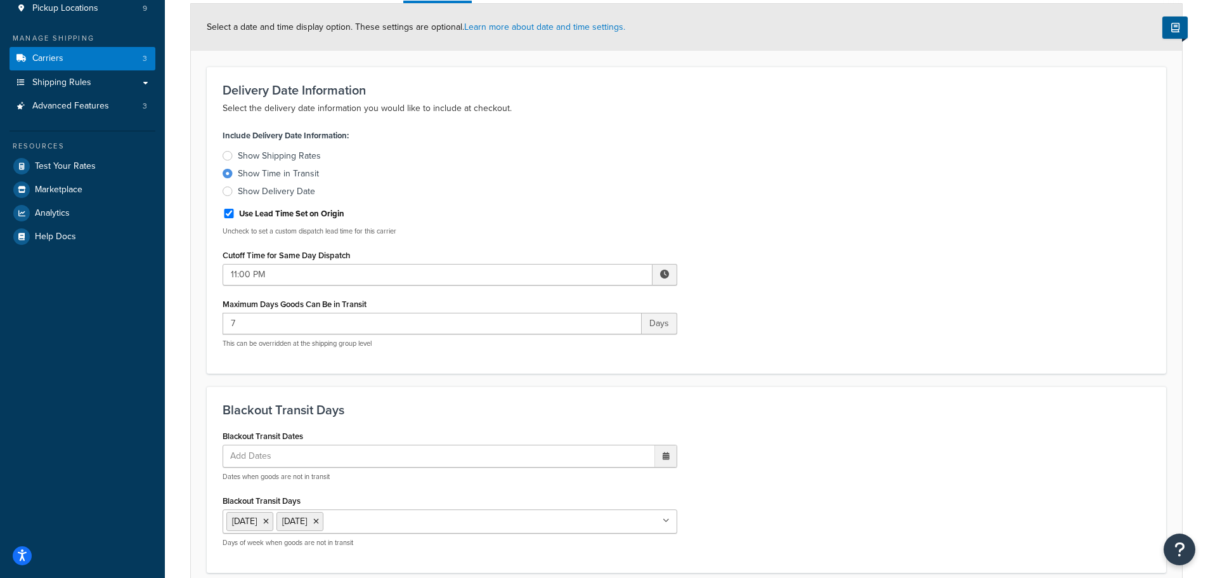
click at [259, 218] on label "Use Lead Time Set on Origin" at bounding box center [291, 213] width 105 height 11
click at [235, 218] on input "Use Lead Time Set on Origin" at bounding box center [229, 214] width 13 height 10
checkbox input "false"
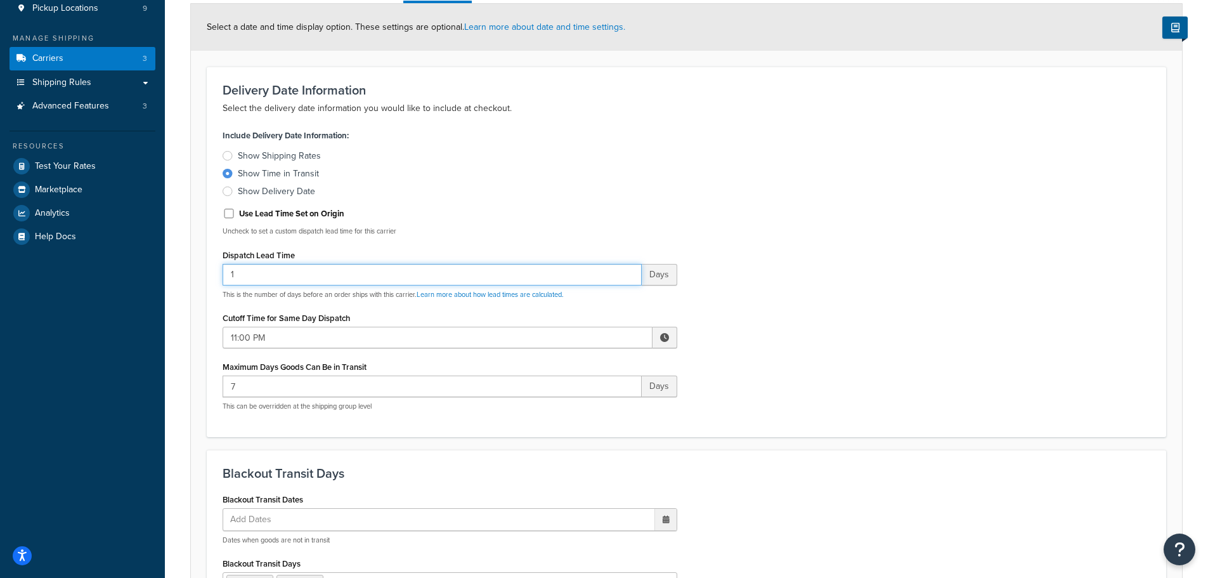
click at [628, 272] on input "1" at bounding box center [432, 275] width 419 height 22
click at [628, 272] on input "2" at bounding box center [432, 275] width 419 height 22
type input "3"
click at [628, 272] on input "3" at bounding box center [432, 275] width 419 height 22
drag, startPoint x: 335, startPoint y: 348, endPoint x: 157, endPoint y: 348, distance: 177.6
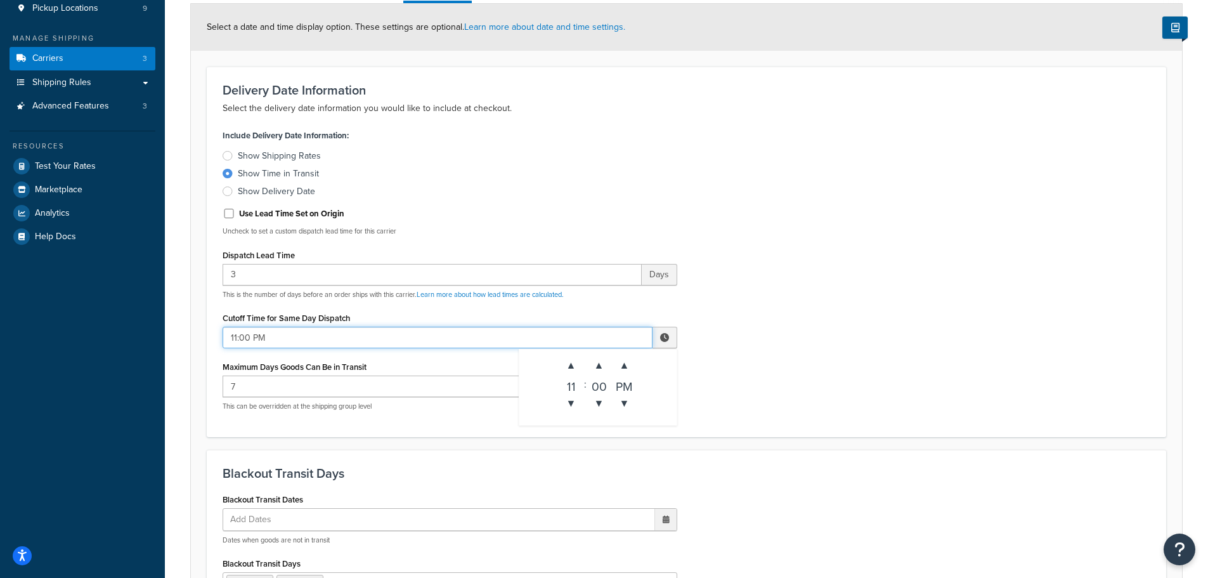
click at [157, 348] on div "Dashboard Basic Setup Websites 1 Origins 1 Pickup Locations 9 Manage Shipping C…" at bounding box center [604, 500] width 1208 height 1291
click at [811, 334] on div "Include Delivery Date Information: Show Shipping Rates Show Time in Transit Sho…" at bounding box center [686, 273] width 947 height 294
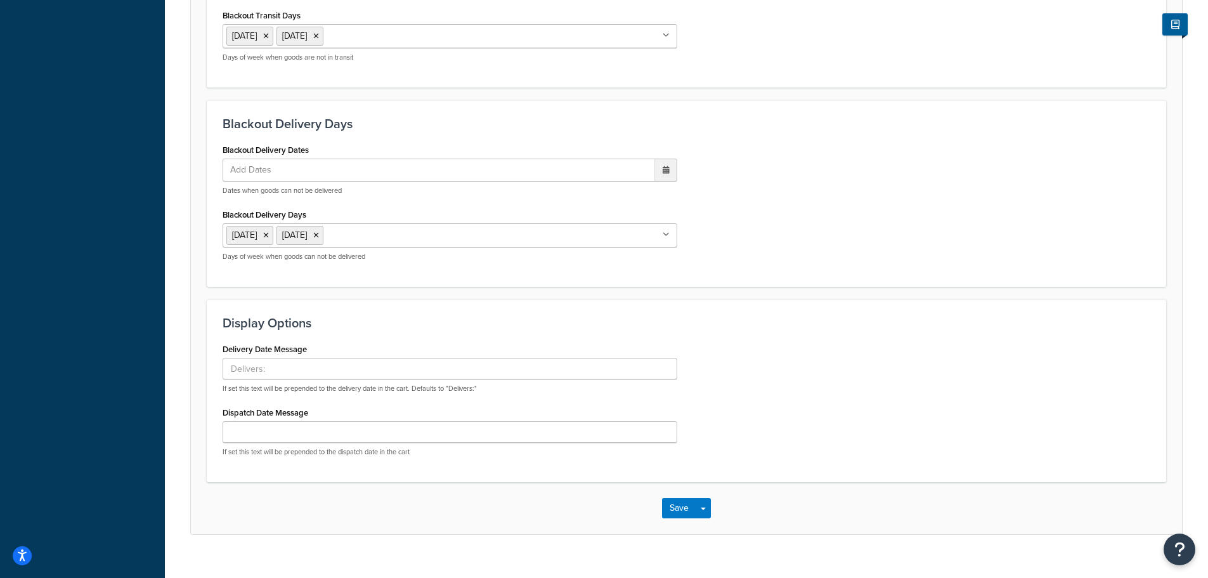
scroll to position [715, 0]
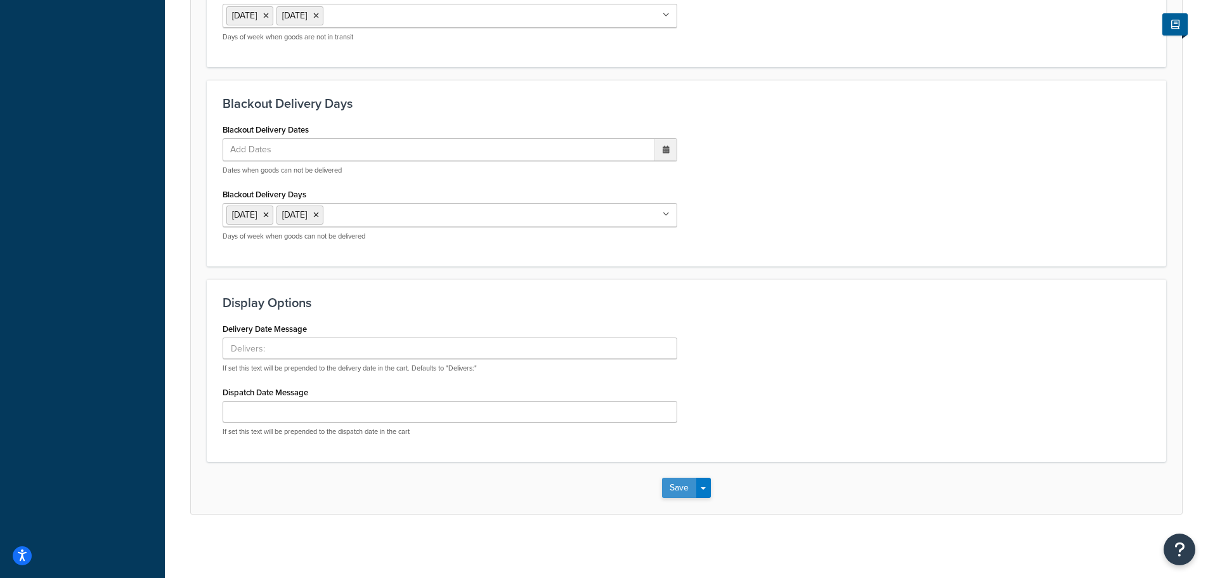
click at [684, 490] on button "Save" at bounding box center [679, 488] width 34 height 20
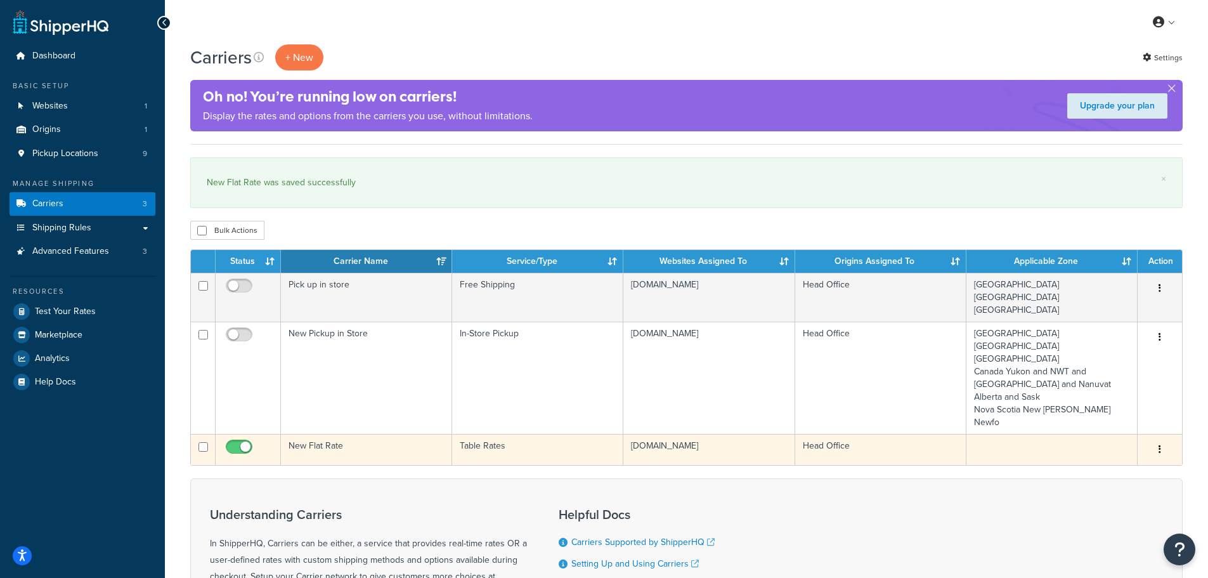
click at [1163, 440] on button "button" at bounding box center [1160, 450] width 18 height 20
click at [1126, 421] on link "Edit" at bounding box center [1109, 420] width 100 height 26
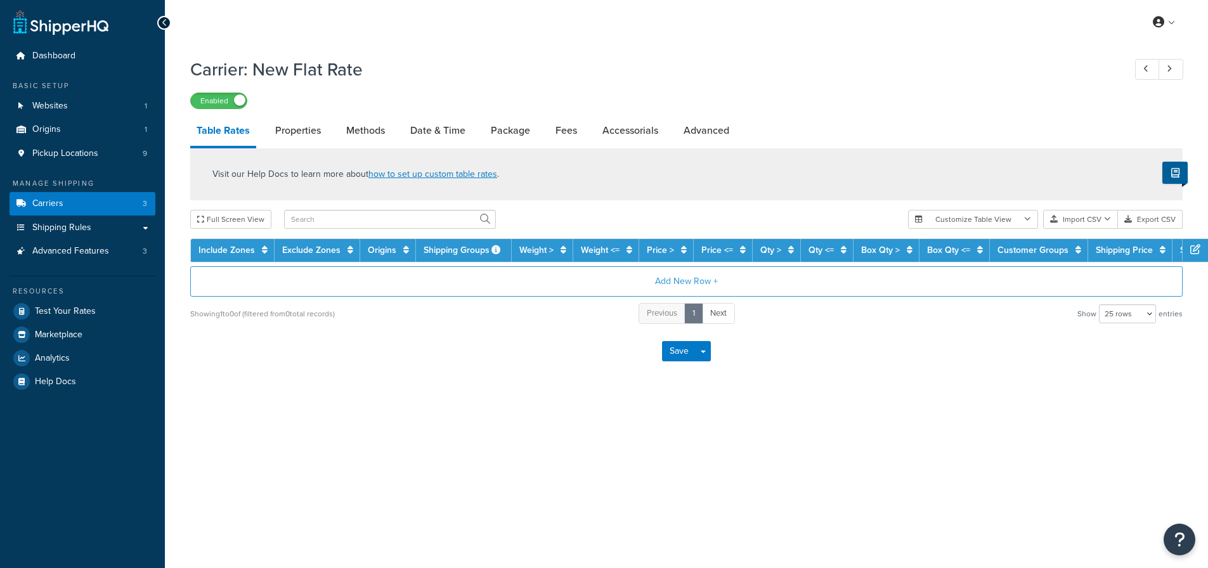
select select "25"
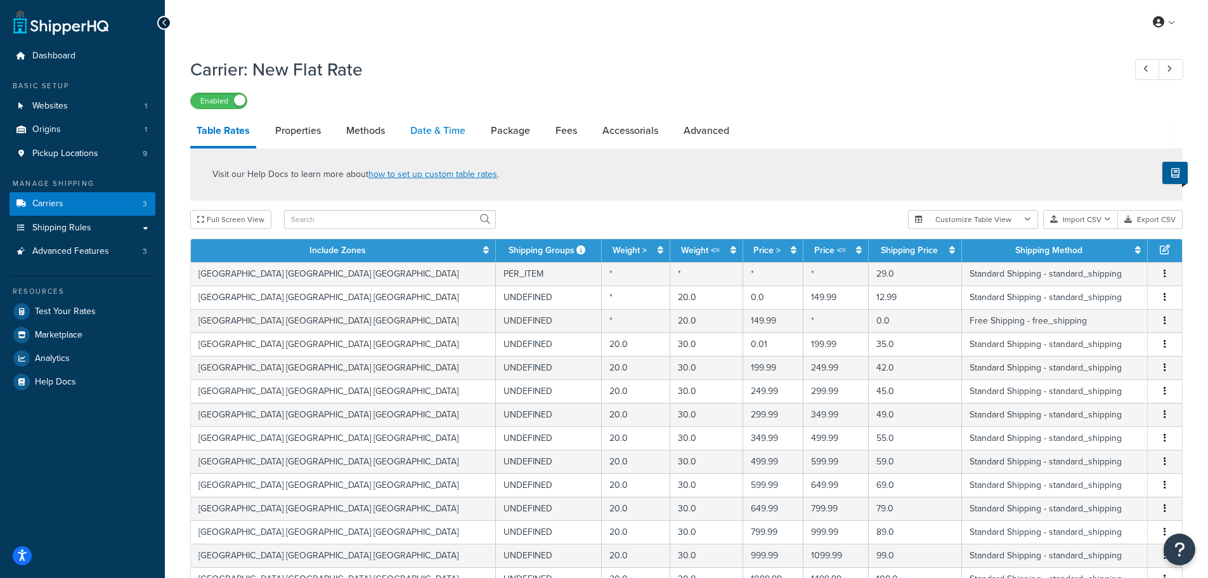
click at [422, 139] on link "Date & Time" at bounding box center [438, 130] width 68 height 30
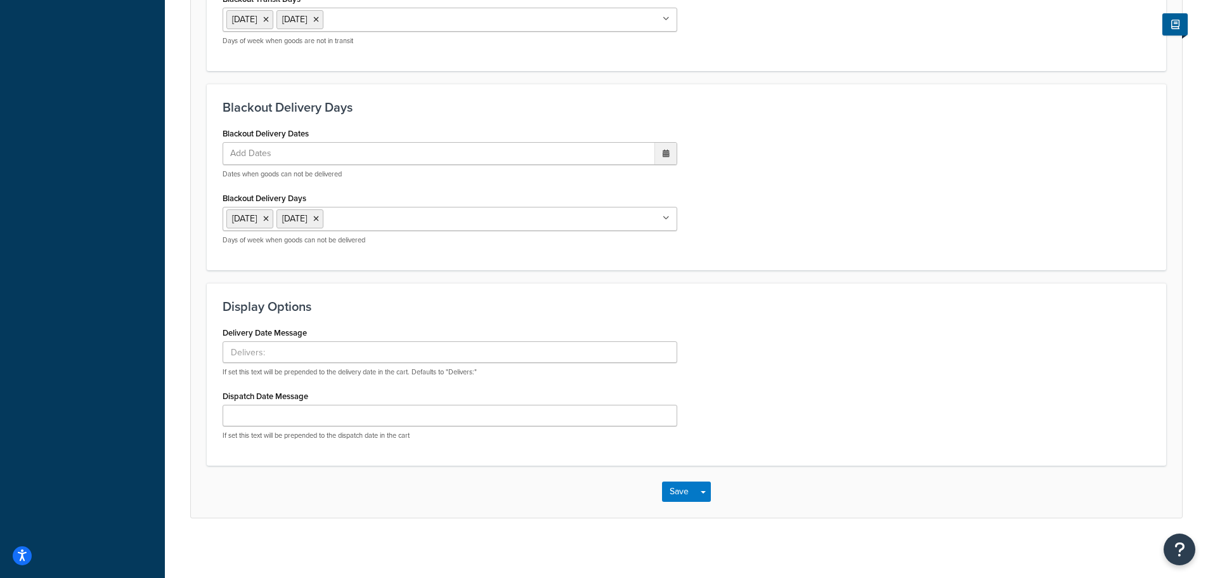
scroll to position [715, 0]
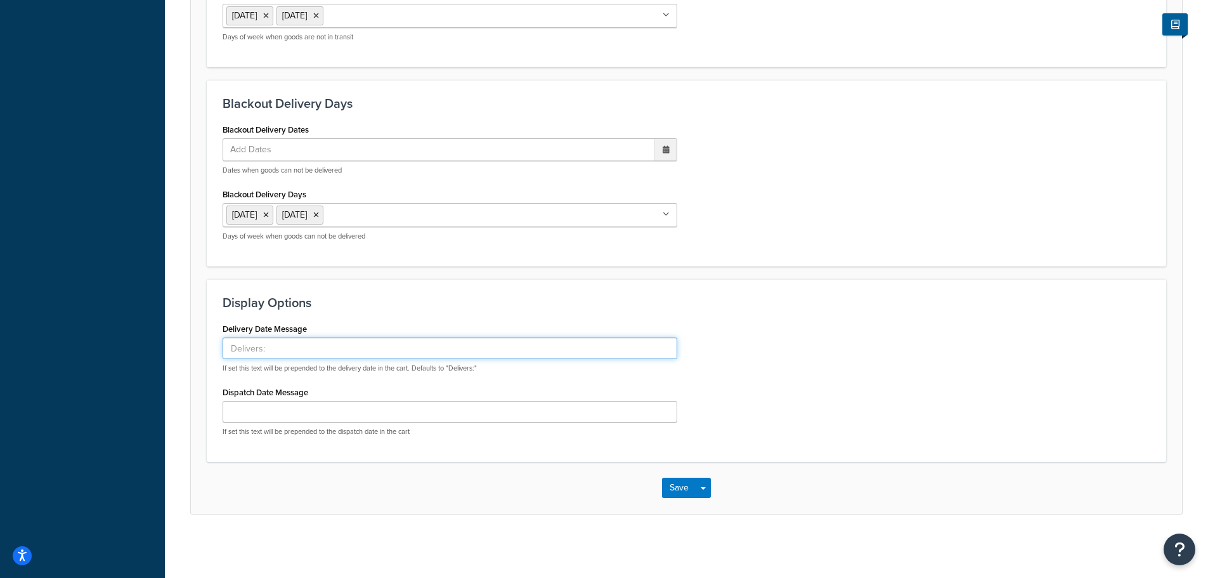
click at [279, 346] on input "Delivery Date Message" at bounding box center [450, 348] width 455 height 22
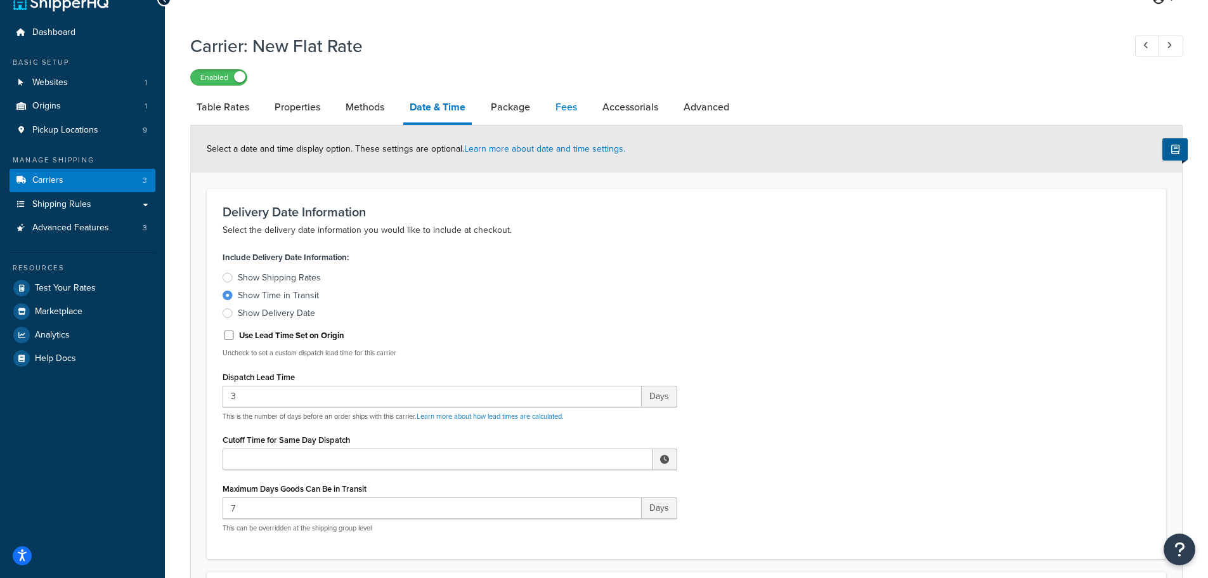
scroll to position [18, 0]
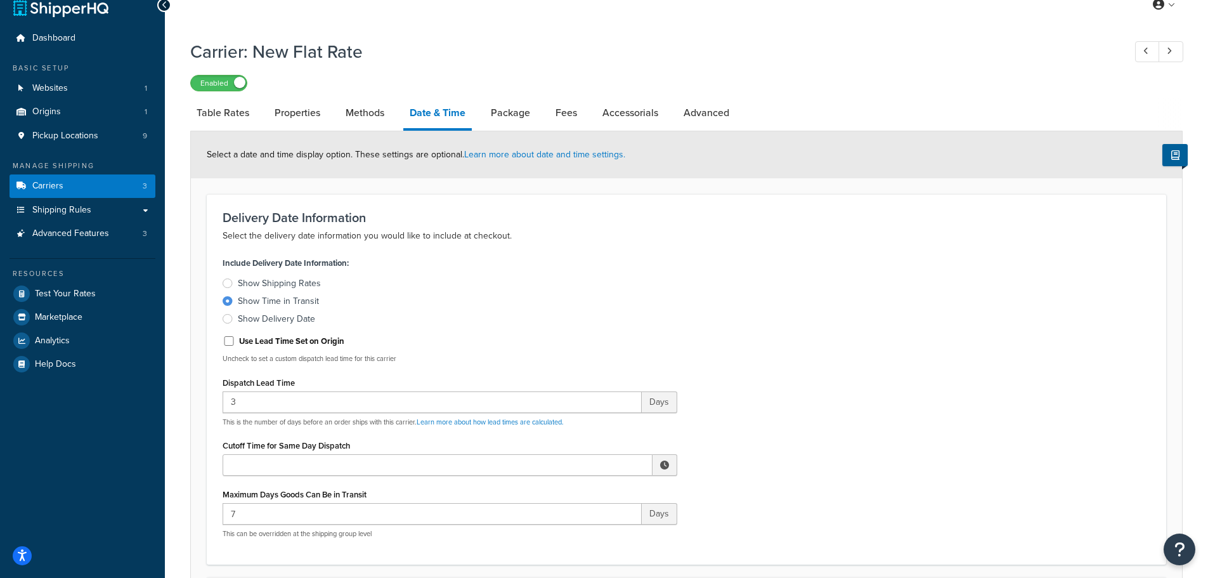
click at [308, 284] on div "Show Shipping Rates" at bounding box center [279, 283] width 83 height 13
click at [0, 0] on input "Show Shipping Rates" at bounding box center [0, 0] width 0 height 0
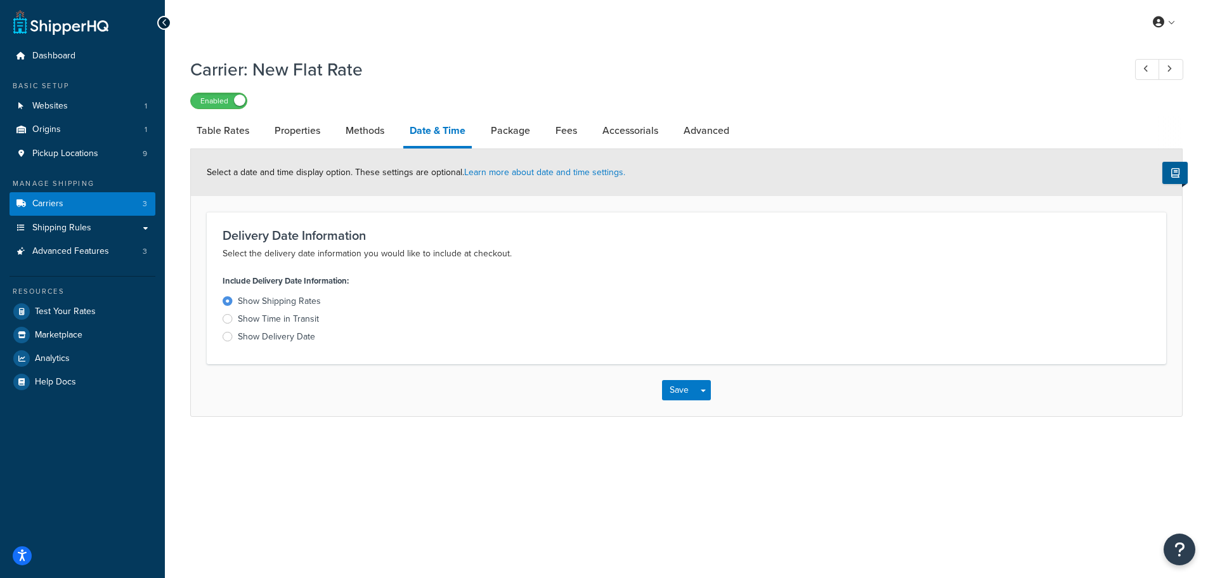
scroll to position [0, 0]
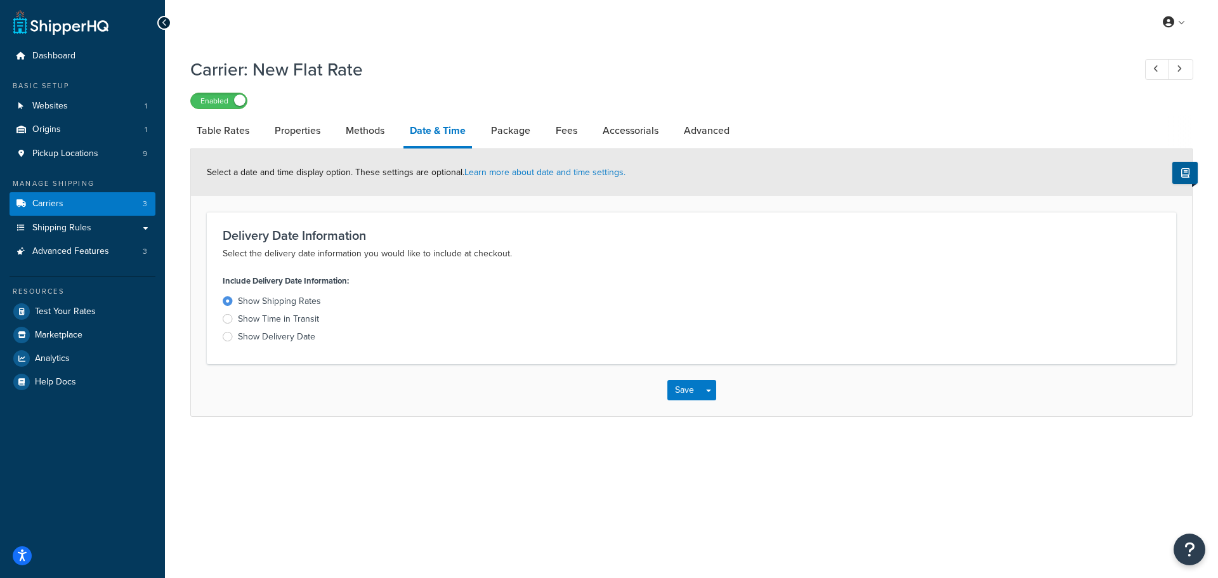
click at [296, 343] on div "Show Delivery Date" at bounding box center [276, 336] width 77 height 13
click at [0, 0] on input "Show Delivery Date" at bounding box center [0, 0] width 0 height 0
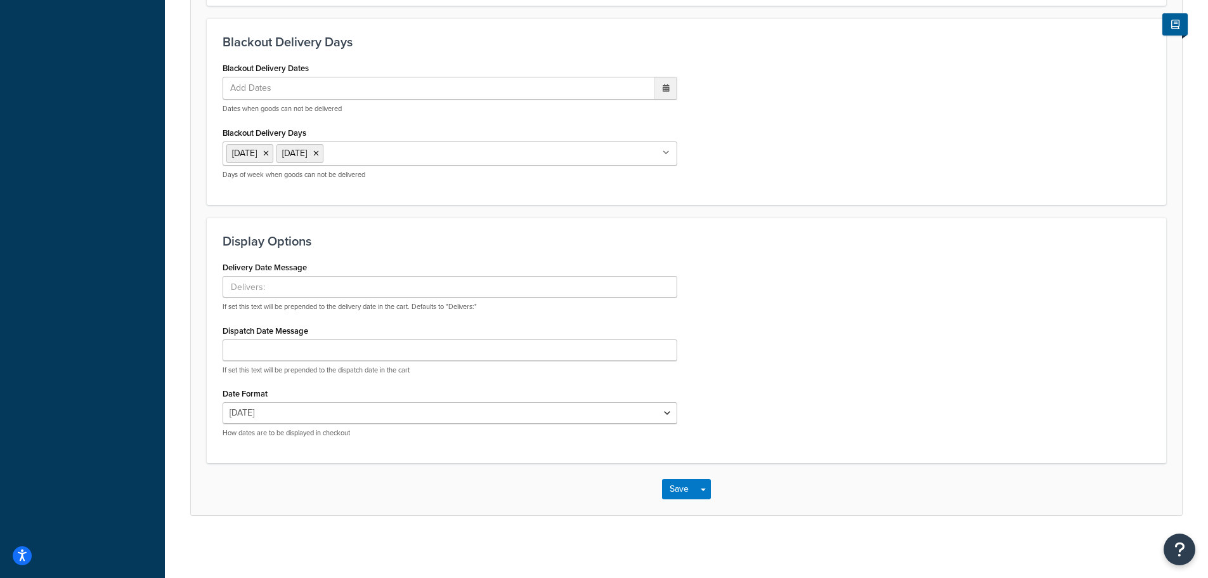
scroll to position [779, 0]
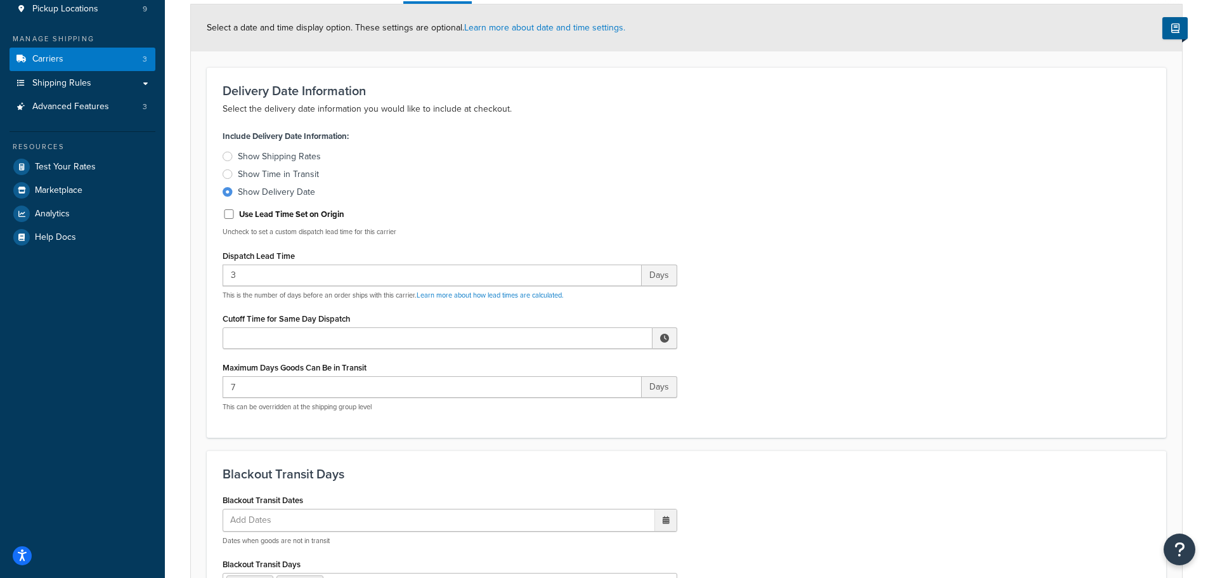
click at [288, 174] on div "Show Time in Transit" at bounding box center [278, 174] width 81 height 13
click at [0, 0] on input "Show Time in Transit" at bounding box center [0, 0] width 0 height 0
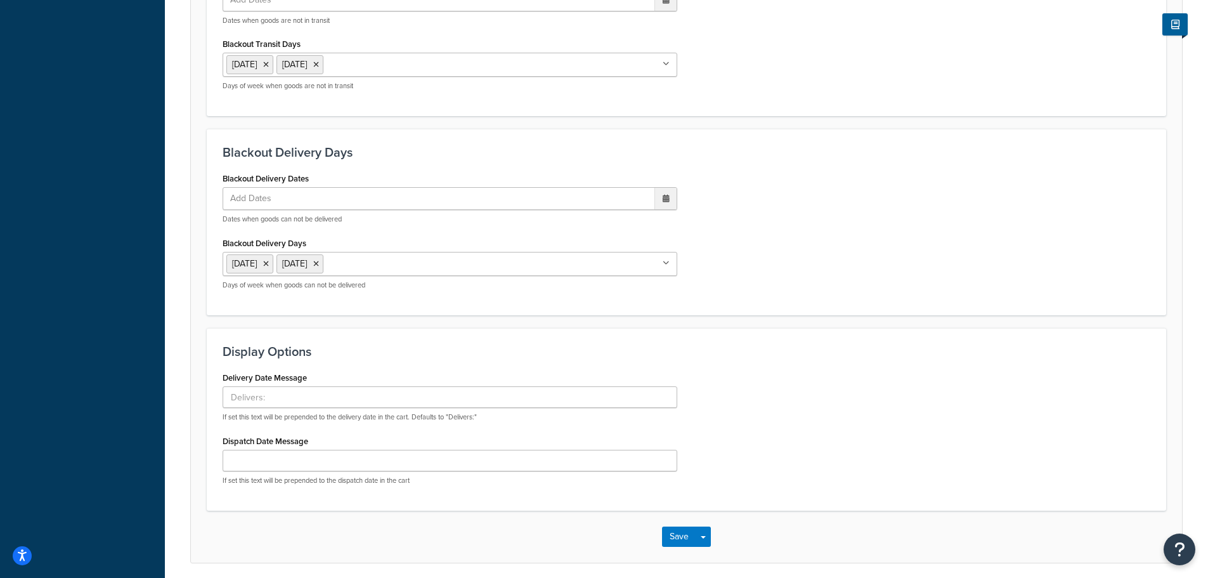
scroll to position [715, 0]
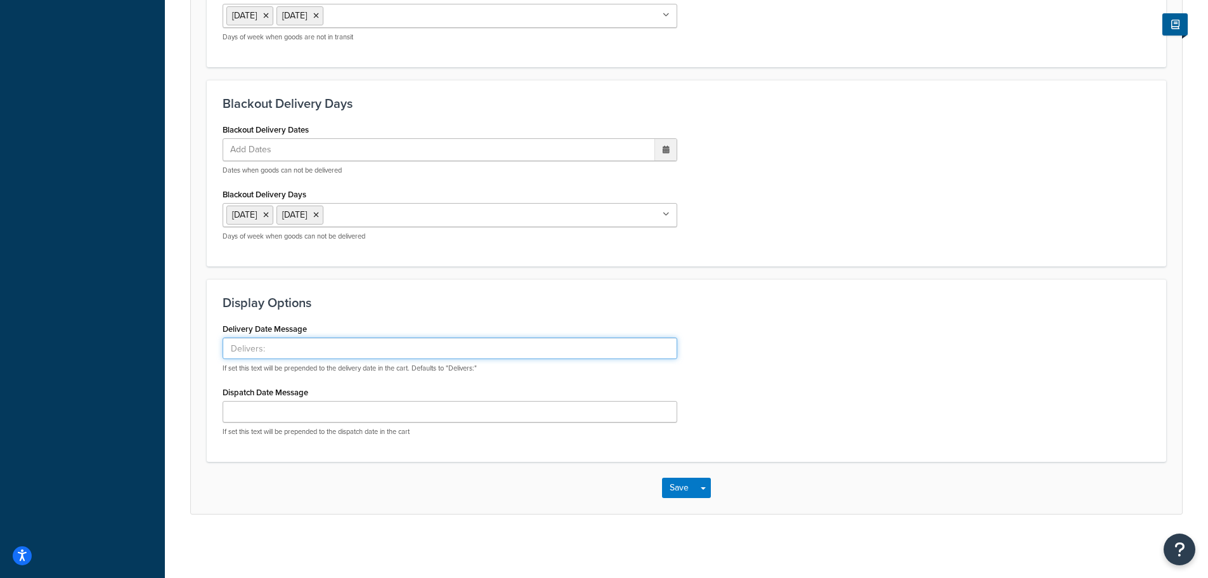
click at [457, 349] on input "Delivery Date Message" at bounding box center [450, 348] width 455 height 22
click at [324, 417] on input "Dispatch Date Message" at bounding box center [450, 412] width 455 height 22
click at [288, 350] on input "Delivery Date Message" at bounding box center [450, 348] width 455 height 22
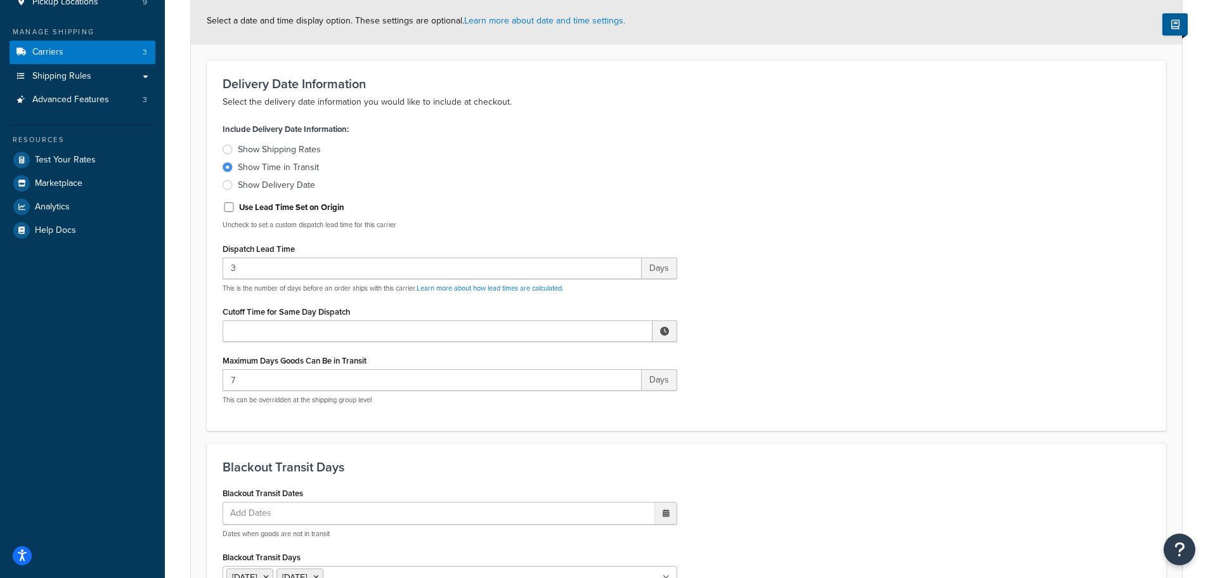
scroll to position [145, 0]
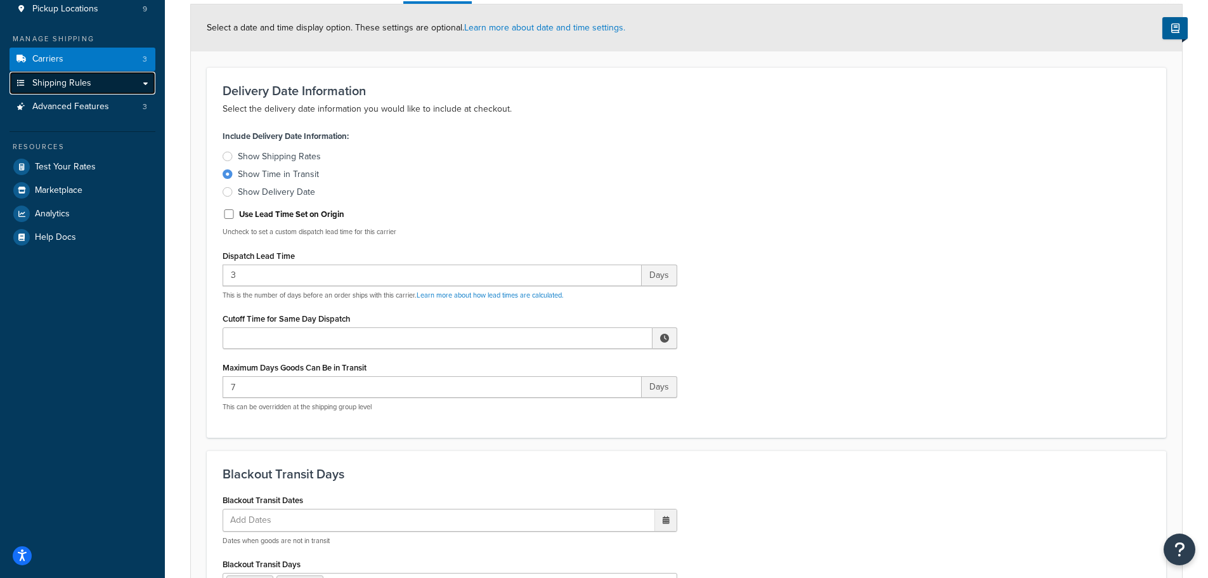
click at [125, 83] on link "Shipping Rules" at bounding box center [83, 83] width 146 height 23
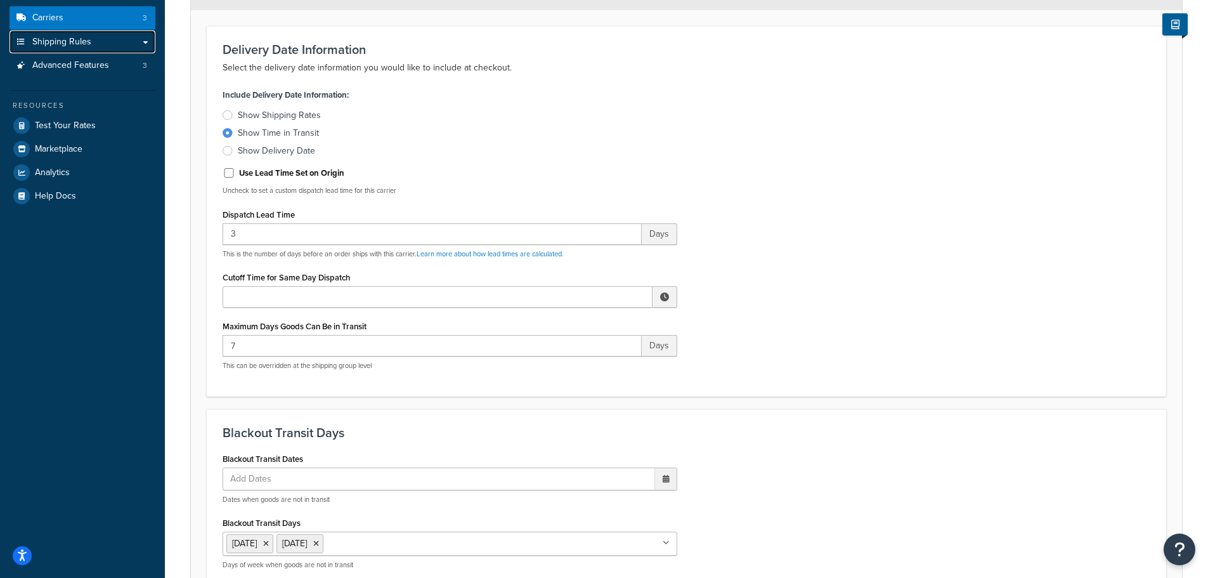
scroll to position [208, 0]
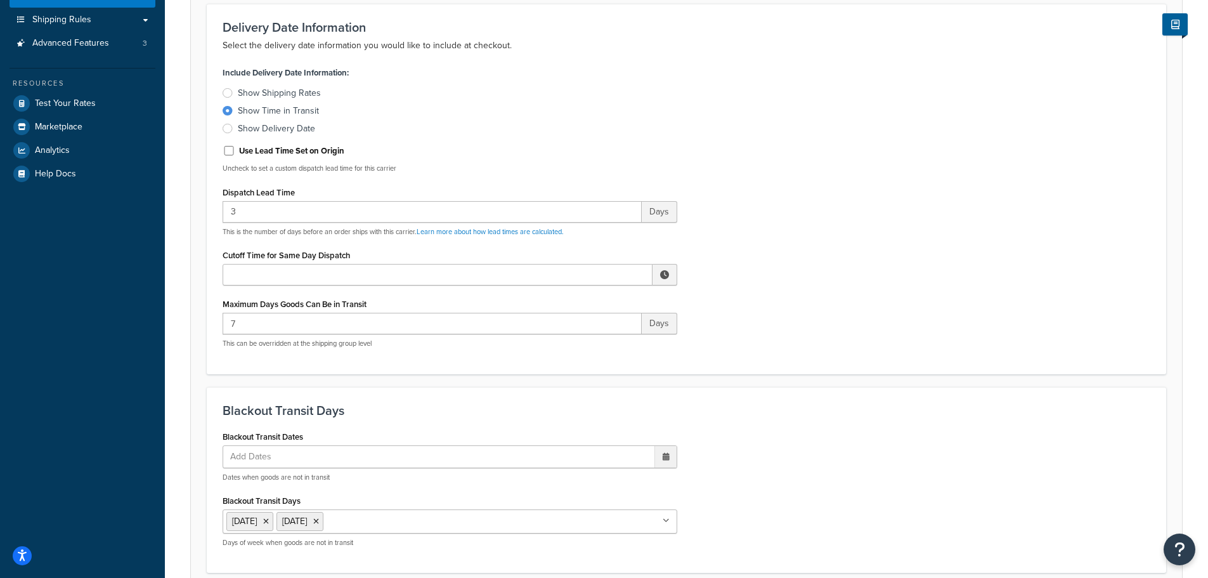
click at [278, 94] on div "Show Shipping Rates" at bounding box center [279, 93] width 83 height 13
click at [0, 0] on input "Show Shipping Rates" at bounding box center [0, 0] width 0 height 0
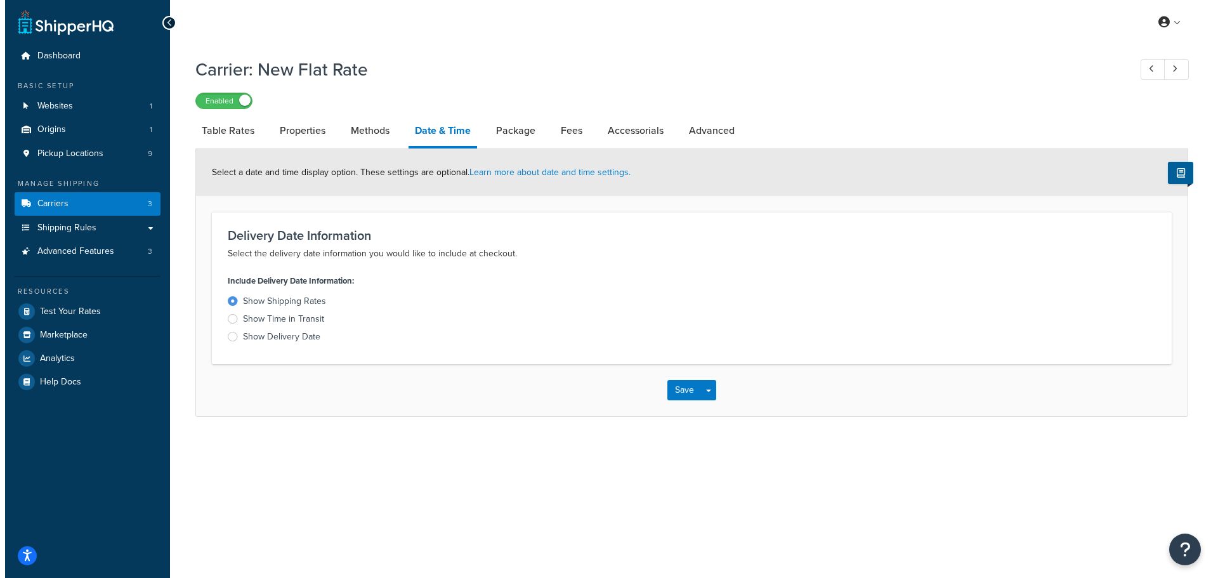
scroll to position [0, 0]
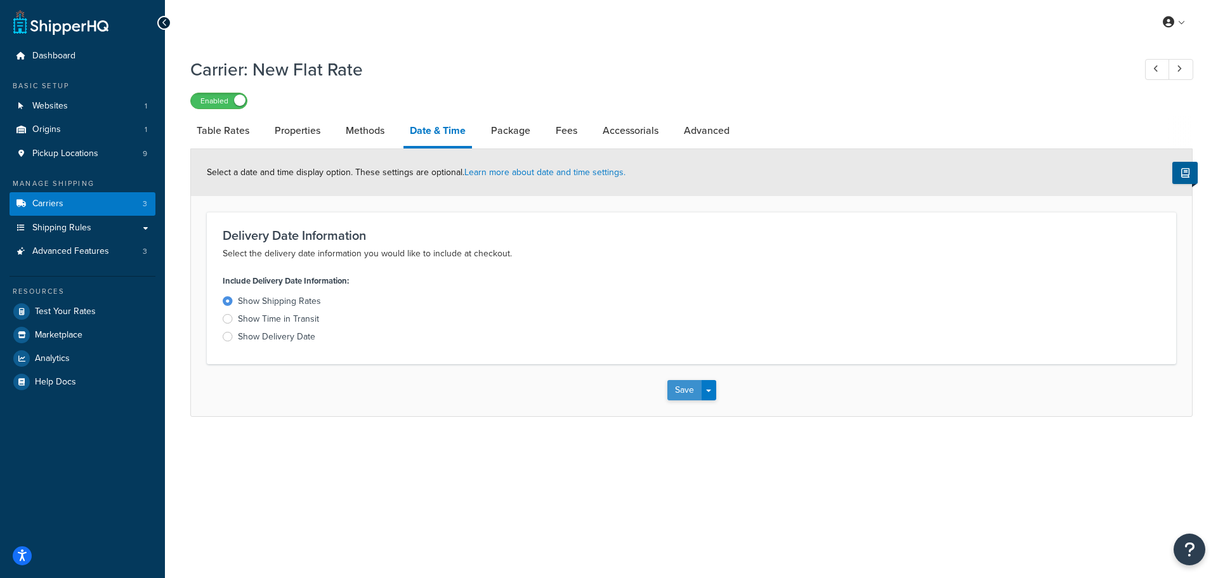
click at [686, 395] on button "Save" at bounding box center [684, 390] width 34 height 20
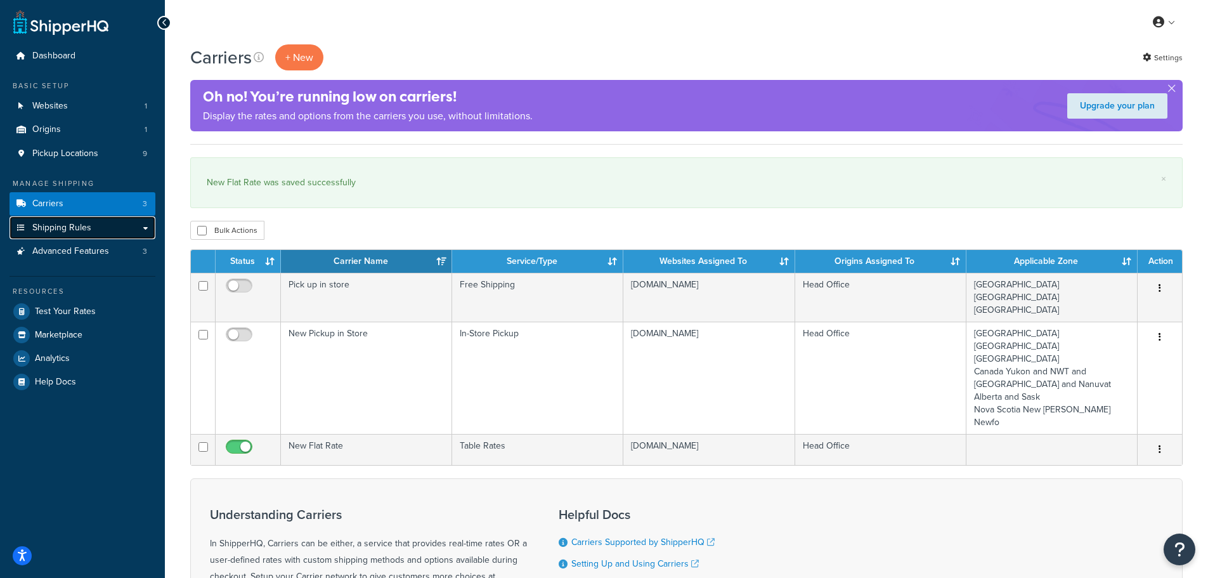
click at [134, 225] on link "Shipping Rules" at bounding box center [83, 227] width 146 height 23
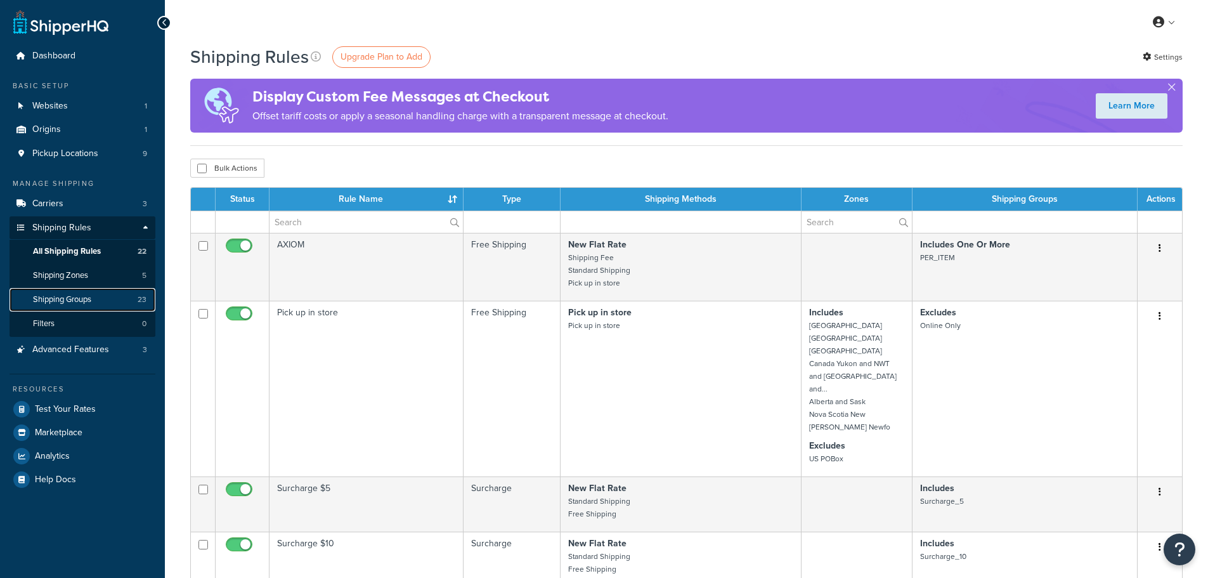
click at [66, 303] on span "Shipping Groups" at bounding box center [62, 299] width 58 height 11
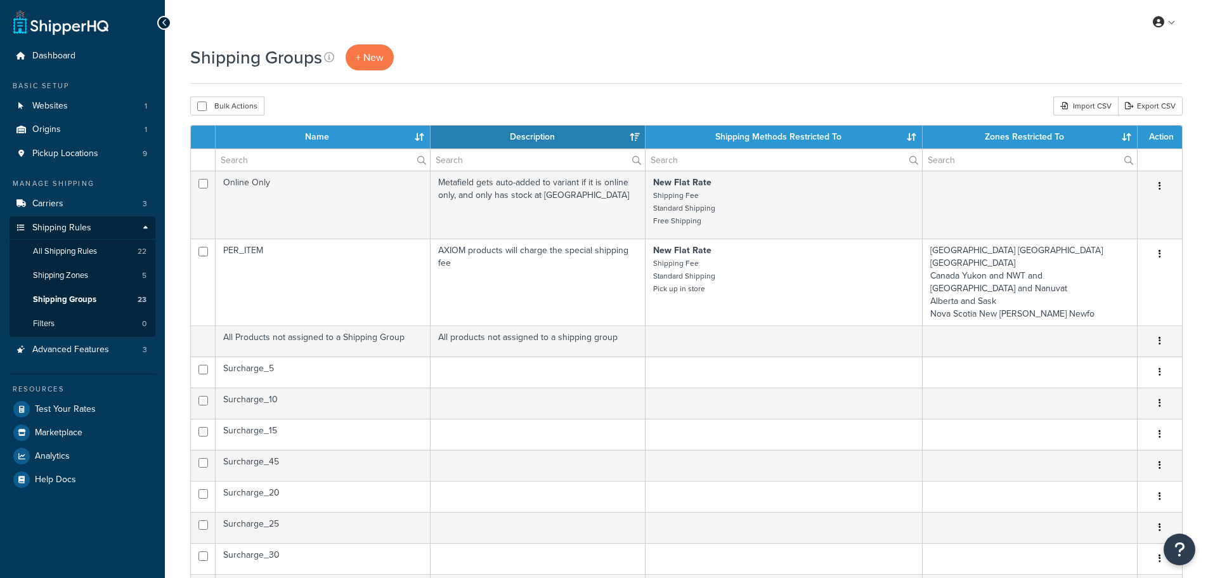
select select "15"
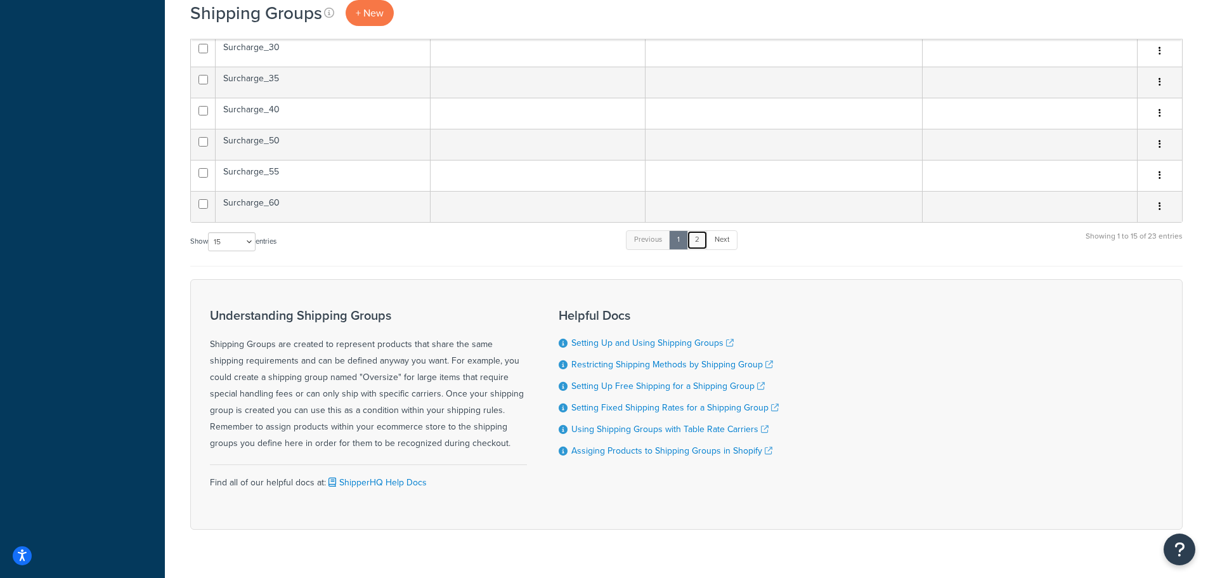
click at [698, 230] on link "2" at bounding box center [697, 239] width 21 height 19
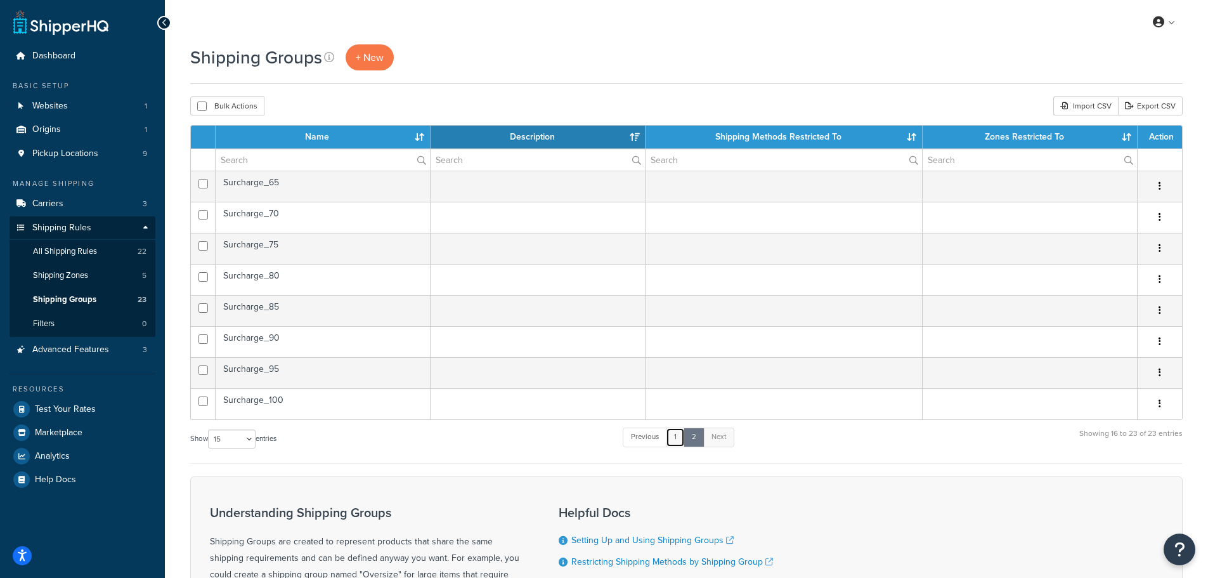
click at [669, 438] on link "1" at bounding box center [675, 437] width 19 height 19
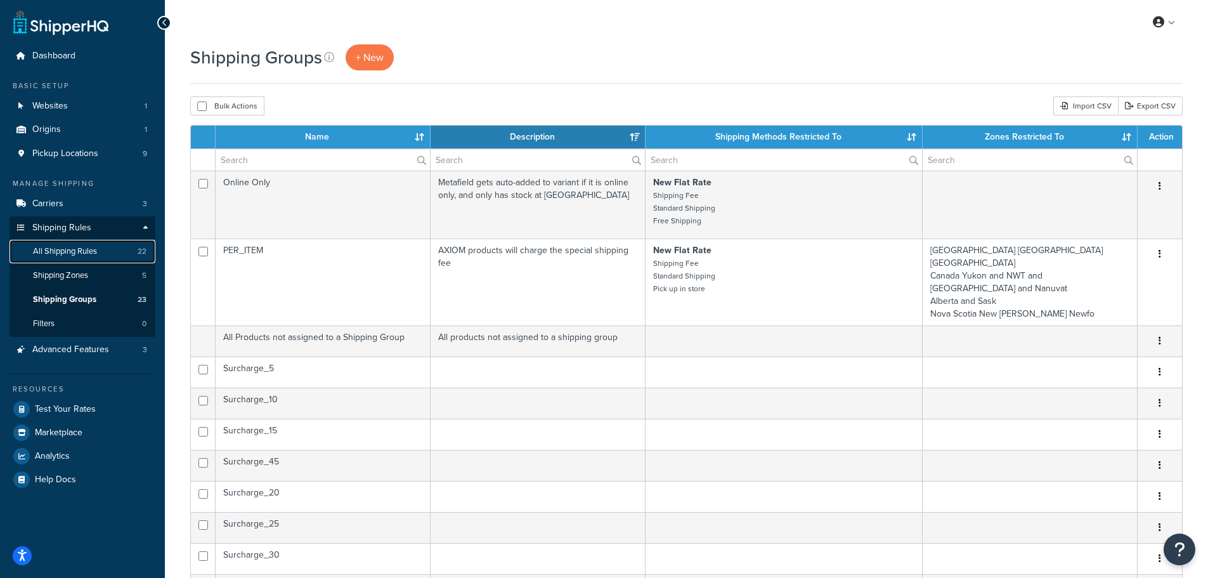
click at [117, 249] on link "All Shipping Rules 22" at bounding box center [83, 251] width 146 height 23
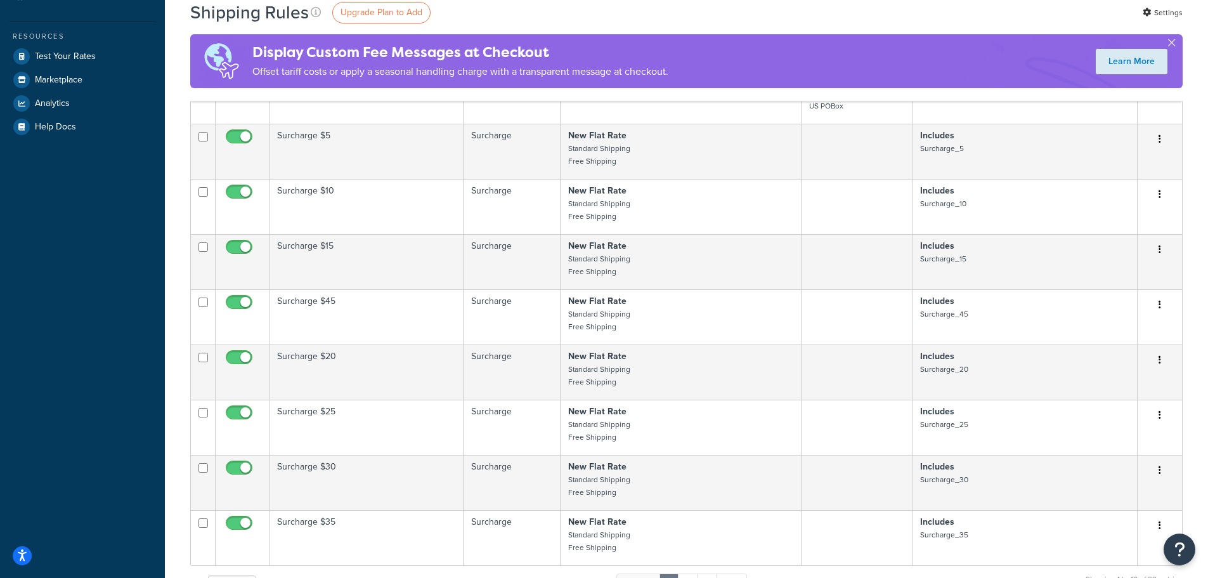
scroll to position [381, 0]
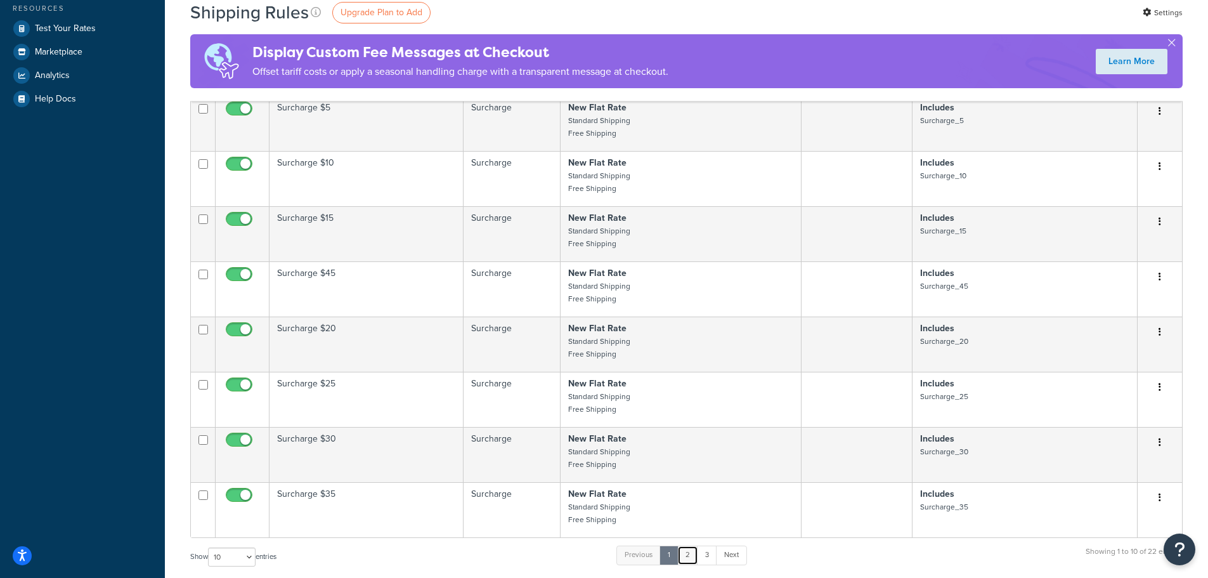
click at [691, 545] on link "2" at bounding box center [687, 554] width 21 height 19
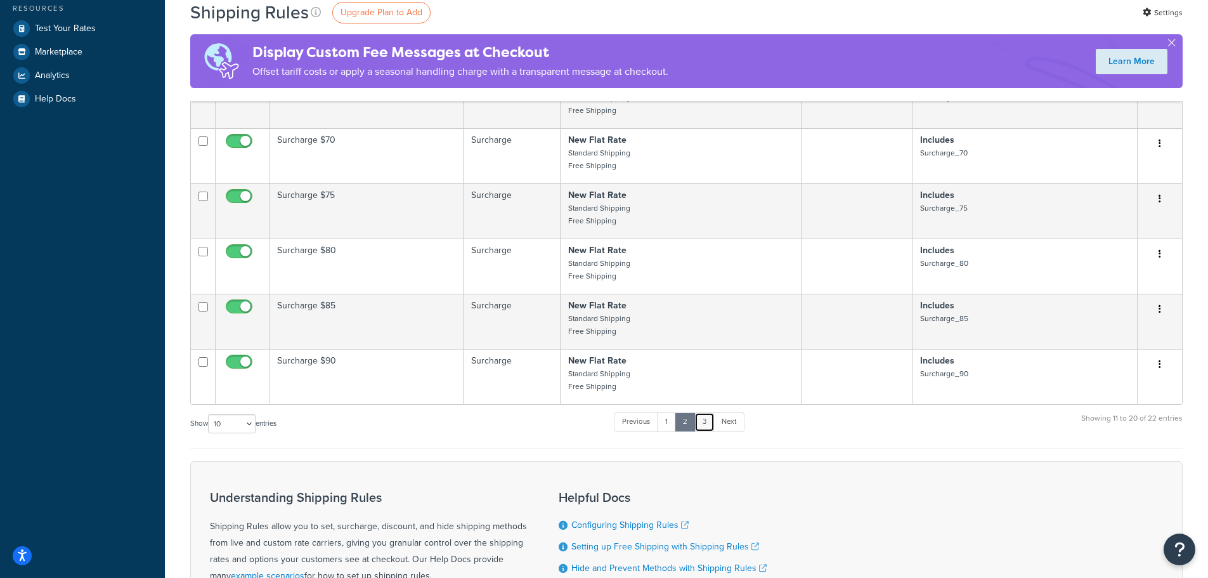
click at [709, 430] on link "3" at bounding box center [705, 421] width 20 height 19
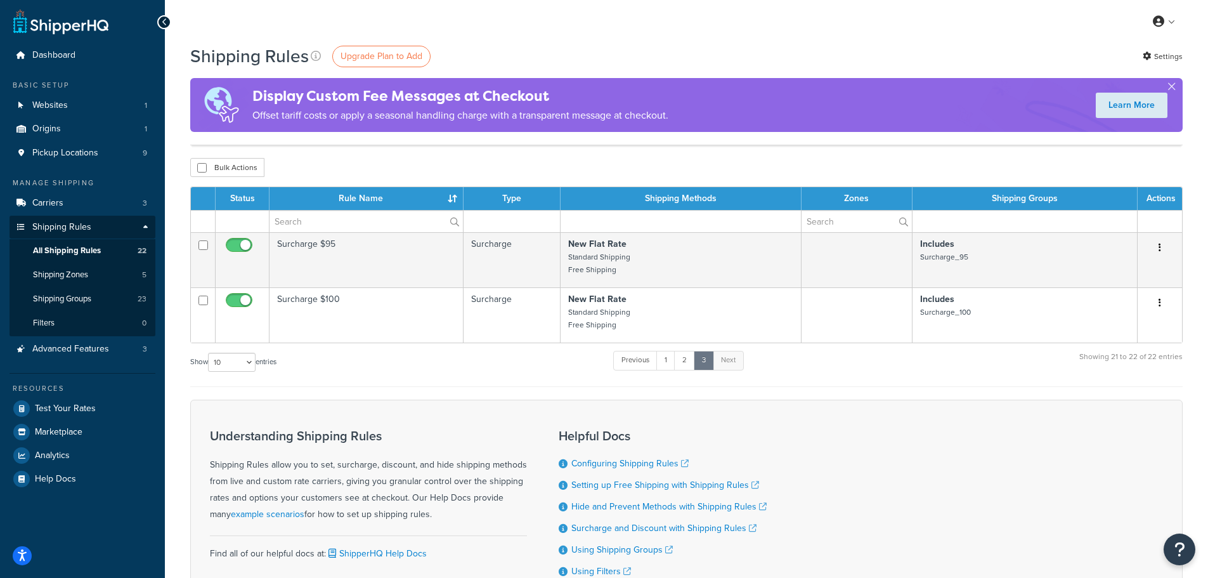
scroll to position [0, 0]
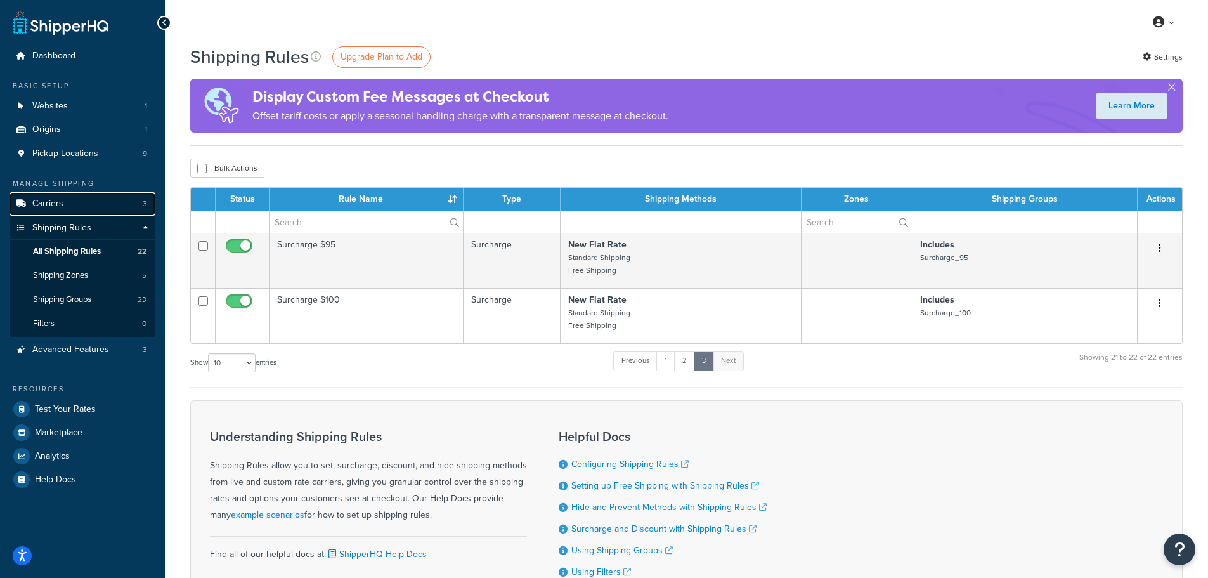
click at [67, 194] on link "Carriers 3" at bounding box center [83, 203] width 146 height 23
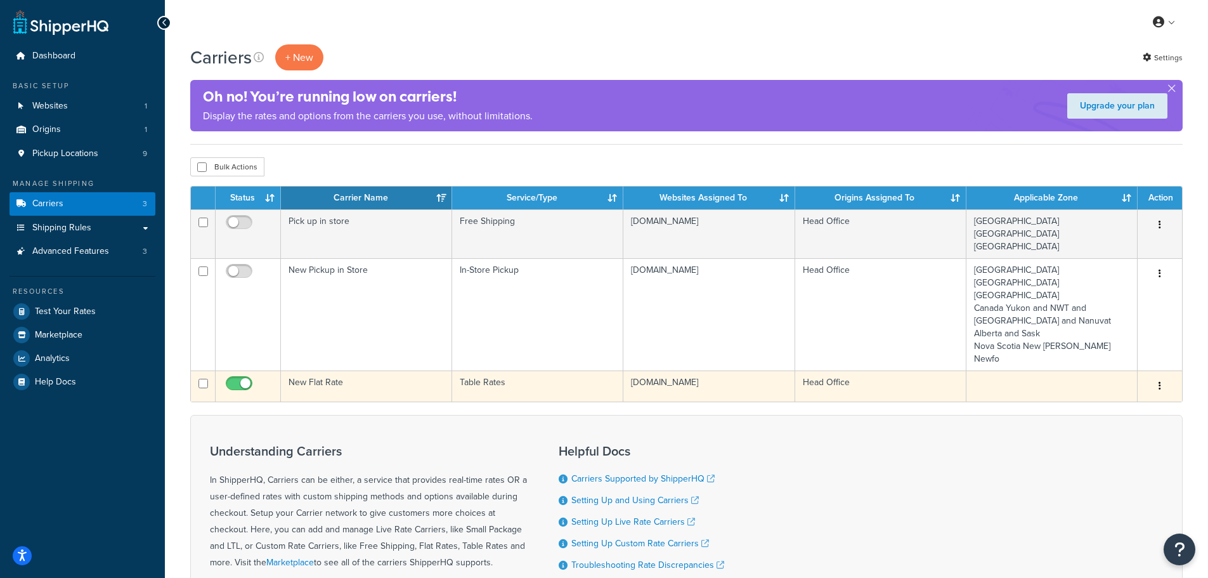
click at [1160, 381] on icon "button" at bounding box center [1160, 385] width 3 height 9
click at [1135, 361] on link "Edit" at bounding box center [1109, 356] width 100 height 26
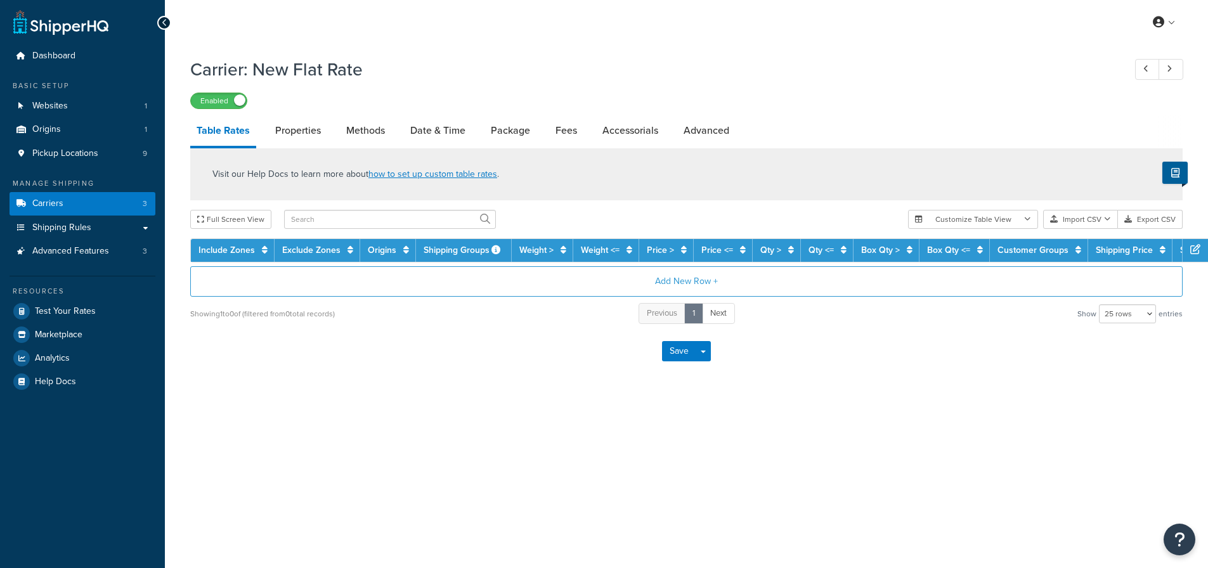
select select "25"
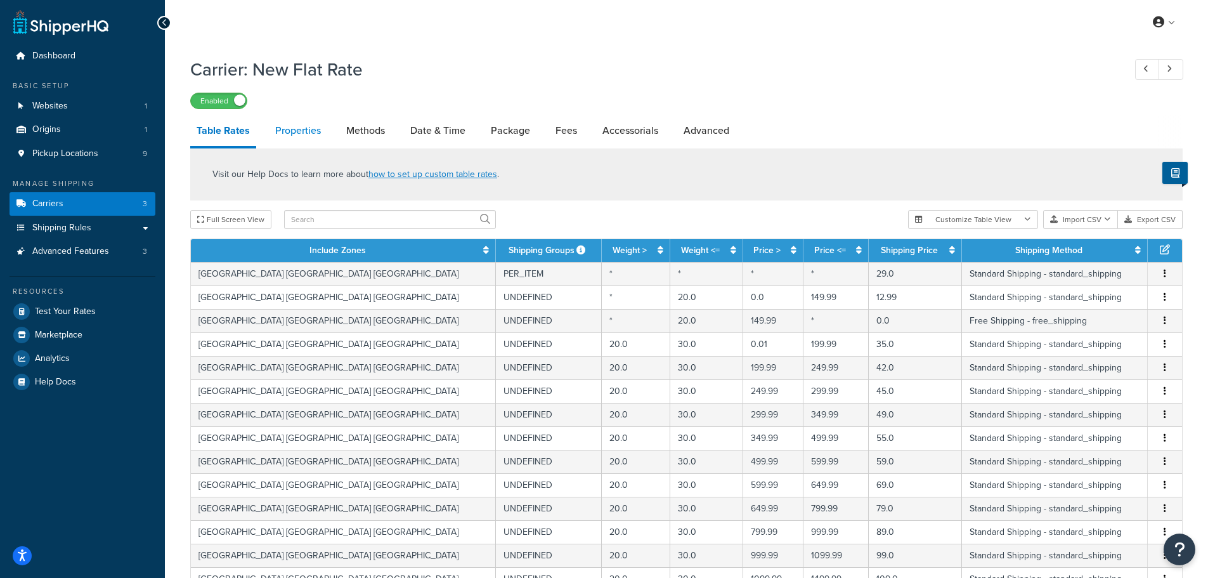
click at [311, 137] on link "Properties" at bounding box center [298, 130] width 58 height 30
select select "HIGHEST"
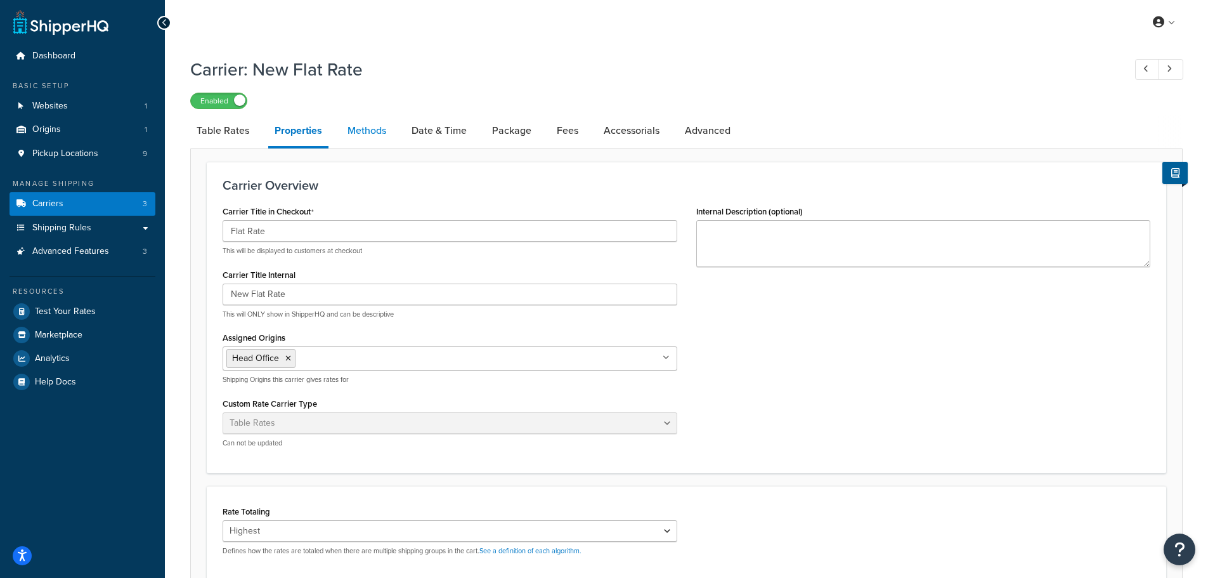
click at [356, 137] on link "Methods" at bounding box center [366, 130] width 51 height 30
select select "25"
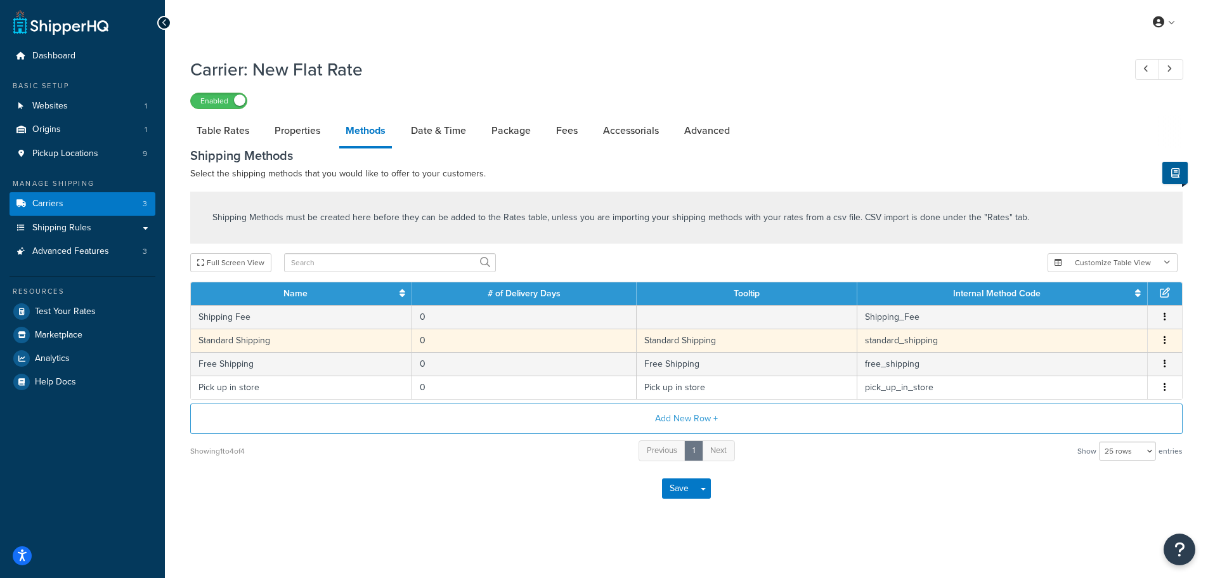
click at [1164, 344] on icon "button" at bounding box center [1165, 340] width 3 height 9
click at [1089, 334] on div "Edit" at bounding box center [1100, 330] width 90 height 26
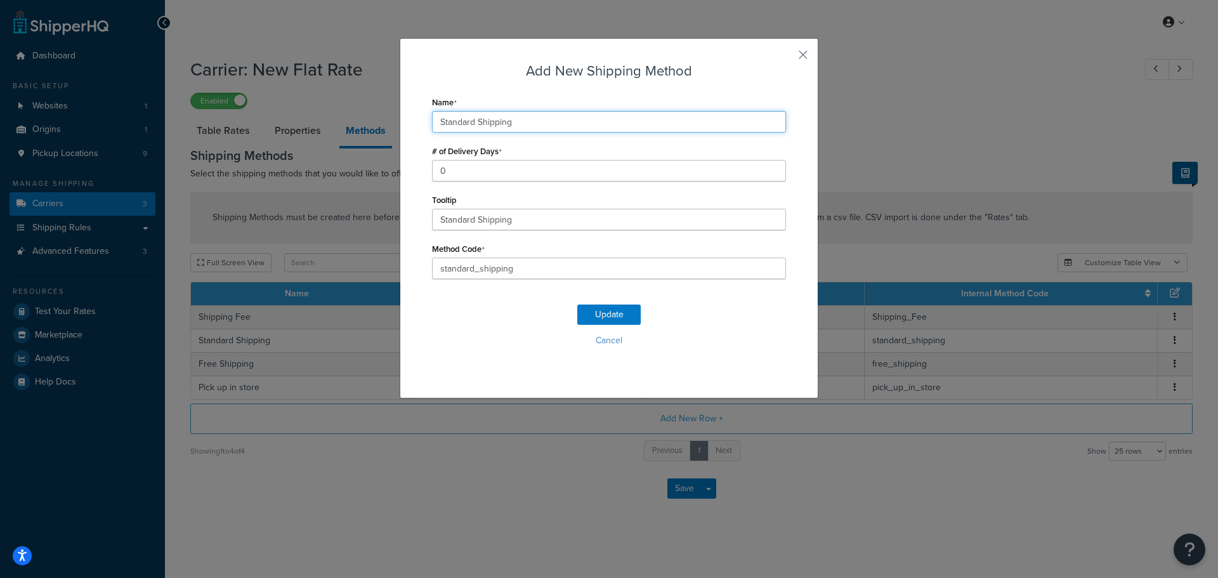
click at [473, 124] on input "Standard Shipping" at bounding box center [609, 122] width 354 height 22
click at [519, 129] on input "Standard Shipping" at bounding box center [609, 122] width 354 height 22
drag, startPoint x: 473, startPoint y: 126, endPoint x: 405, endPoint y: 121, distance: 68.7
click at [405, 121] on div "Add New Shipping Method Name Standard Shipping # of Delivery Days 0 Tooltip Sta…" at bounding box center [609, 218] width 419 height 360
type input "Shipping"
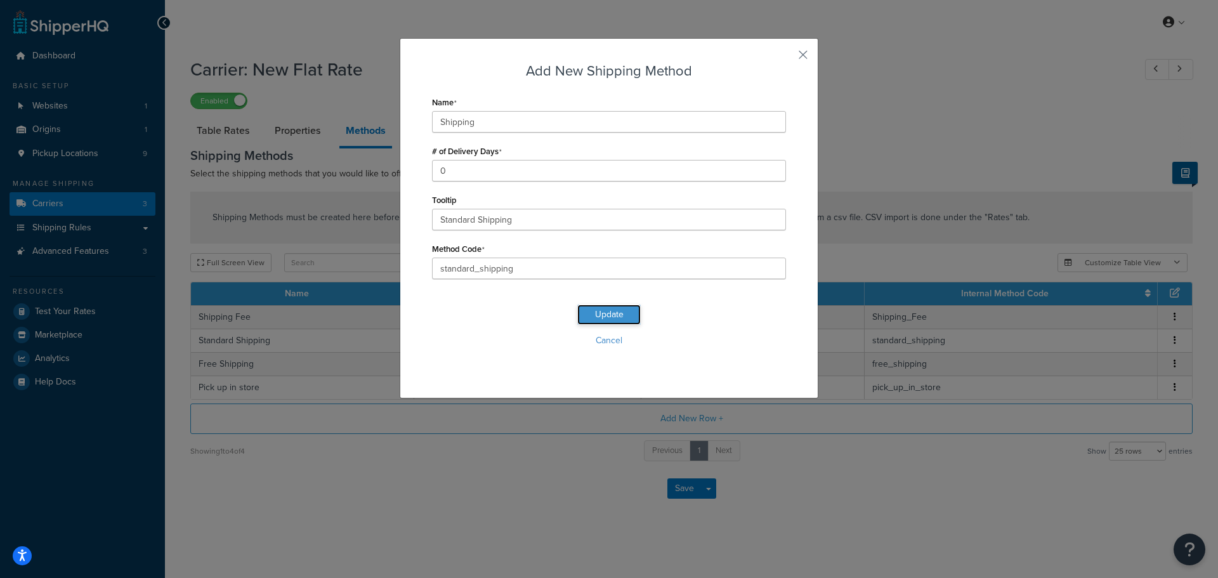
click at [611, 307] on button "Update" at bounding box center [608, 314] width 63 height 20
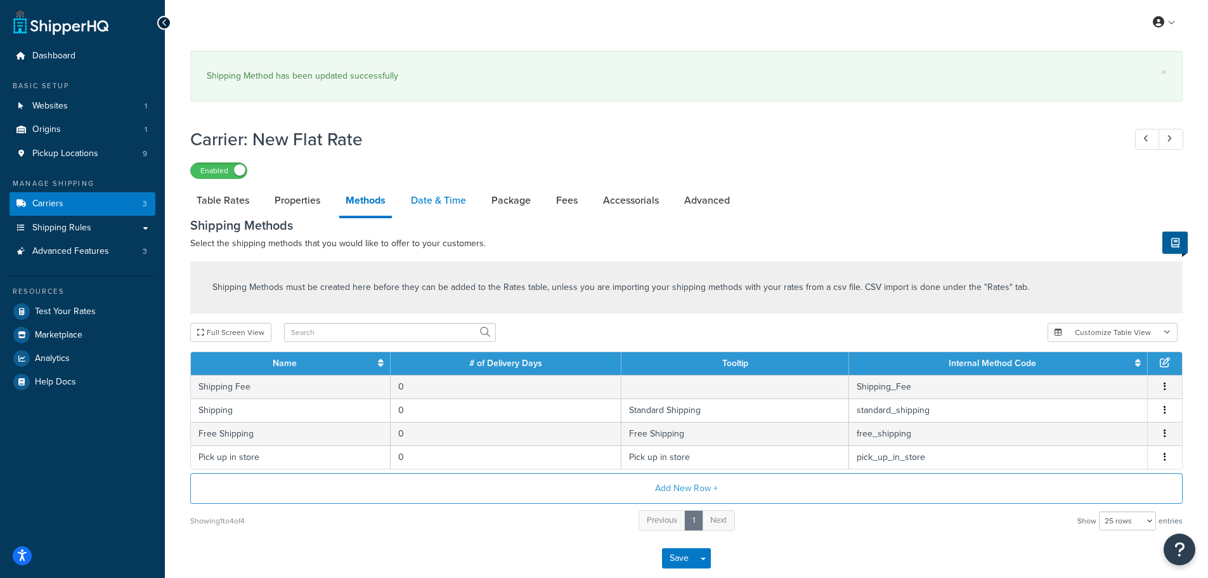
click at [440, 202] on link "Date & Time" at bounding box center [439, 200] width 68 height 30
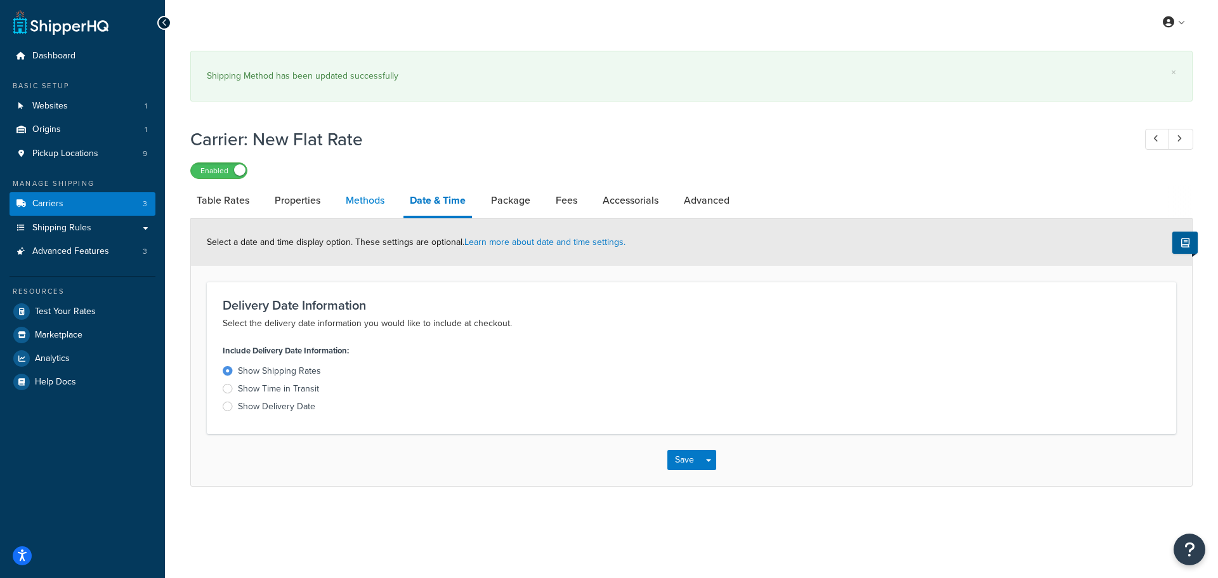
click at [376, 202] on link "Methods" at bounding box center [364, 200] width 51 height 30
select select "25"
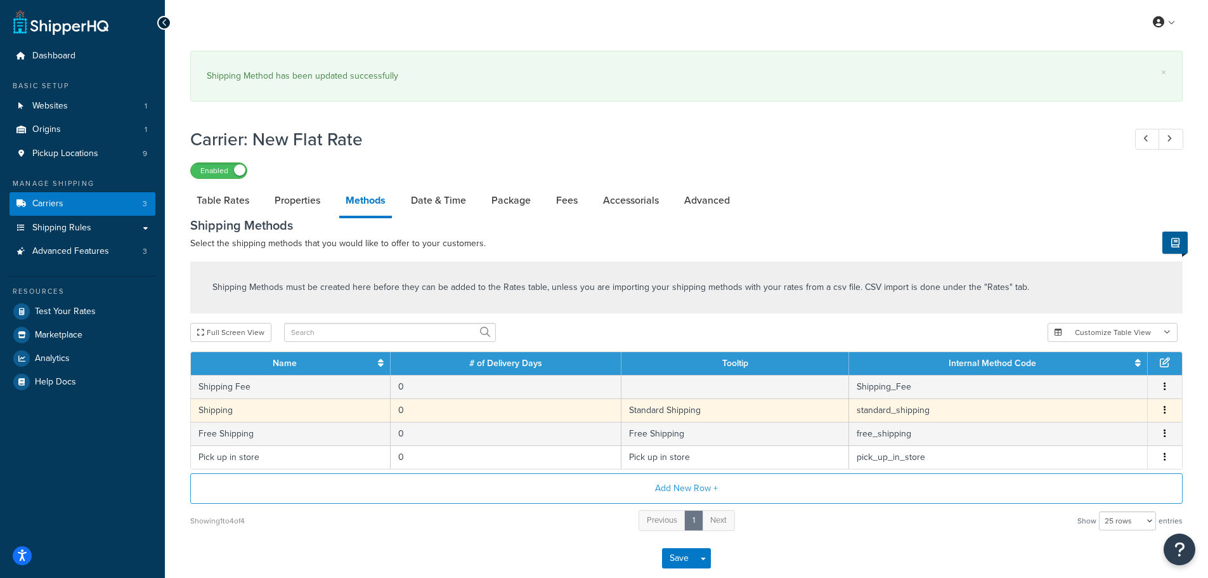
click at [1161, 407] on button "button" at bounding box center [1165, 410] width 10 height 14
click at [1116, 402] on div "Edit" at bounding box center [1100, 399] width 90 height 26
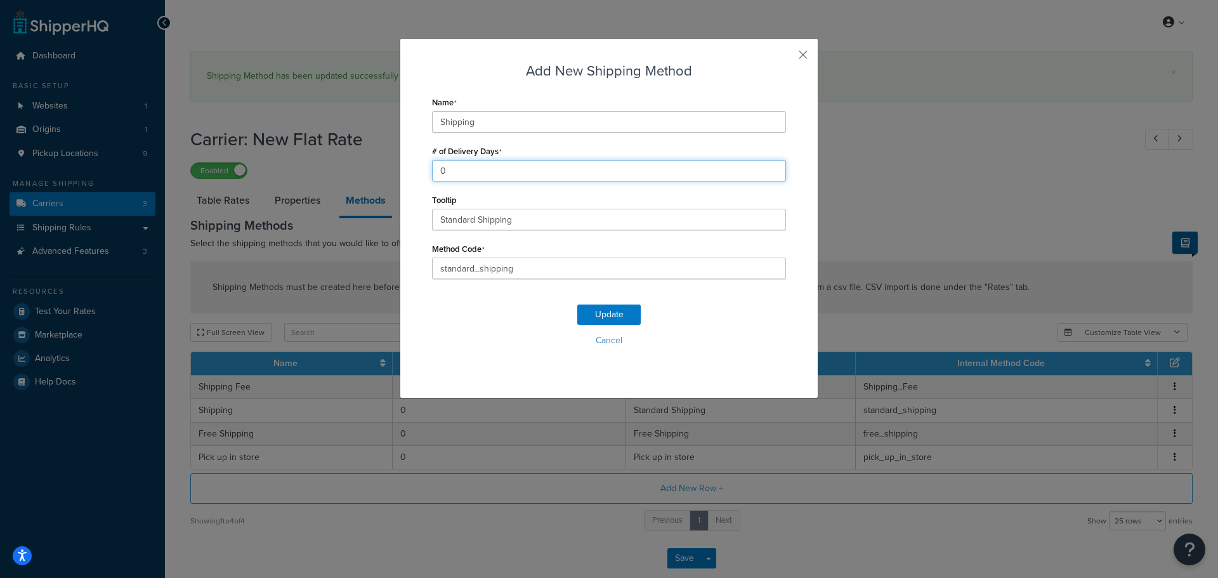
drag, startPoint x: 485, startPoint y: 176, endPoint x: 392, endPoint y: 178, distance: 93.3
click at [392, 178] on div "Add New Shipping Method Name Shipping # of Delivery Days 0 Tooltip Standard Shi…" at bounding box center [609, 289] width 1218 height 578
type input "4"
type input "5"
click at [592, 309] on button "Update" at bounding box center [608, 314] width 63 height 20
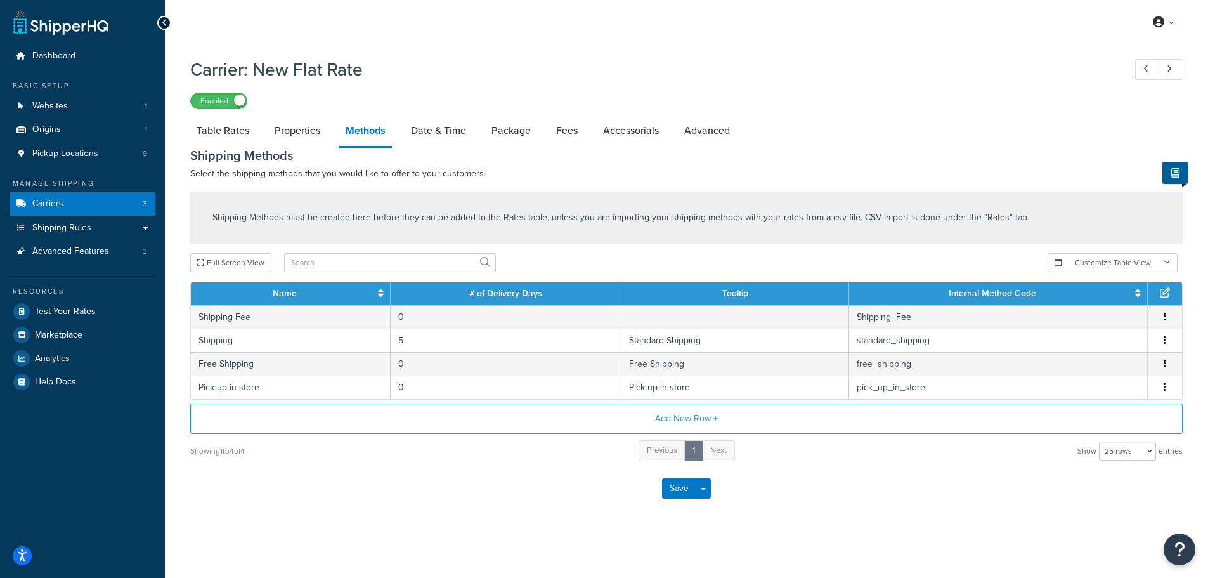
scroll to position [2, 0]
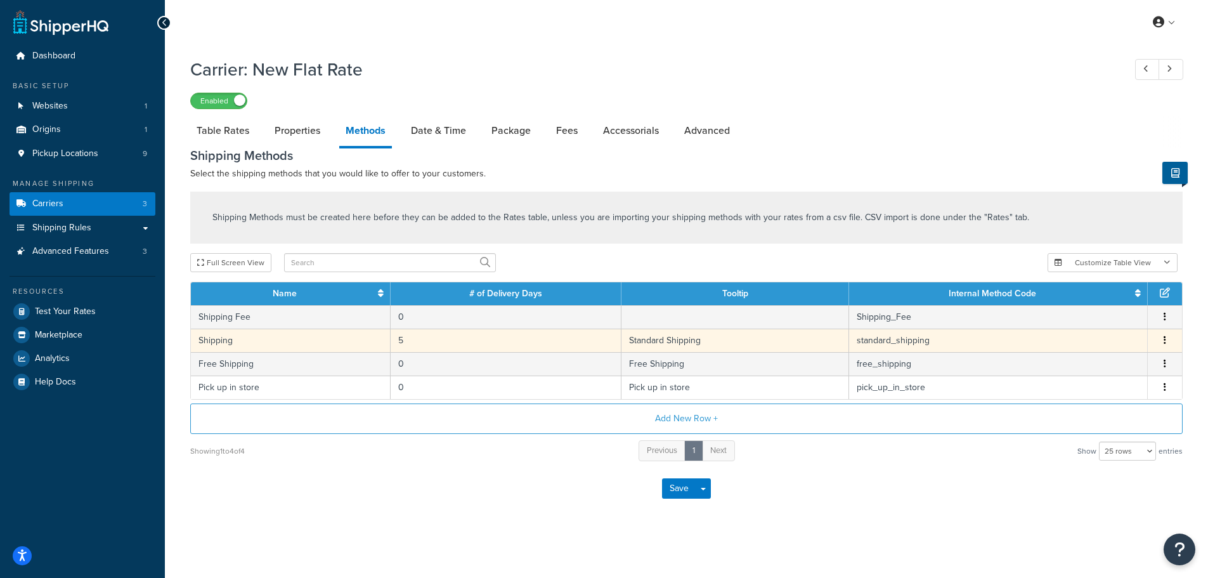
click at [1163, 339] on button "button" at bounding box center [1165, 341] width 10 height 14
click at [1104, 329] on div "Edit" at bounding box center [1100, 328] width 90 height 26
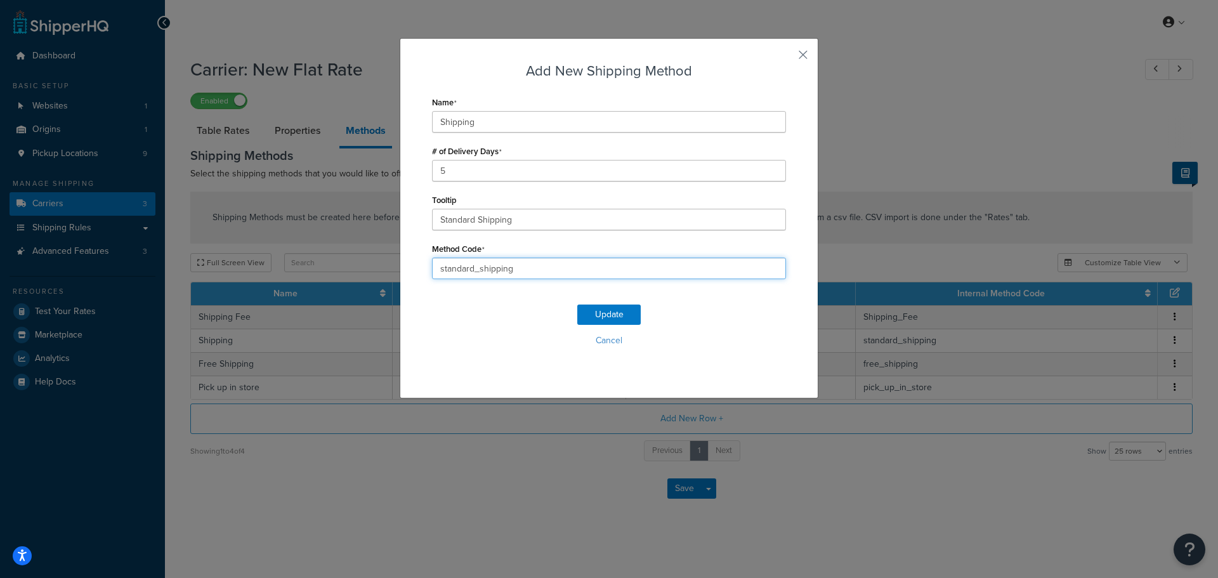
drag, startPoint x: 534, startPoint y: 272, endPoint x: 414, endPoint y: 280, distance: 120.8
click at [414, 280] on div "Add New Shipping Method Name Shipping # of Delivery Days 5 Tooltip Standard Shi…" at bounding box center [609, 218] width 419 height 360
type input "3_to_"
click at [603, 345] on button "Cancel" at bounding box center [609, 340] width 354 height 19
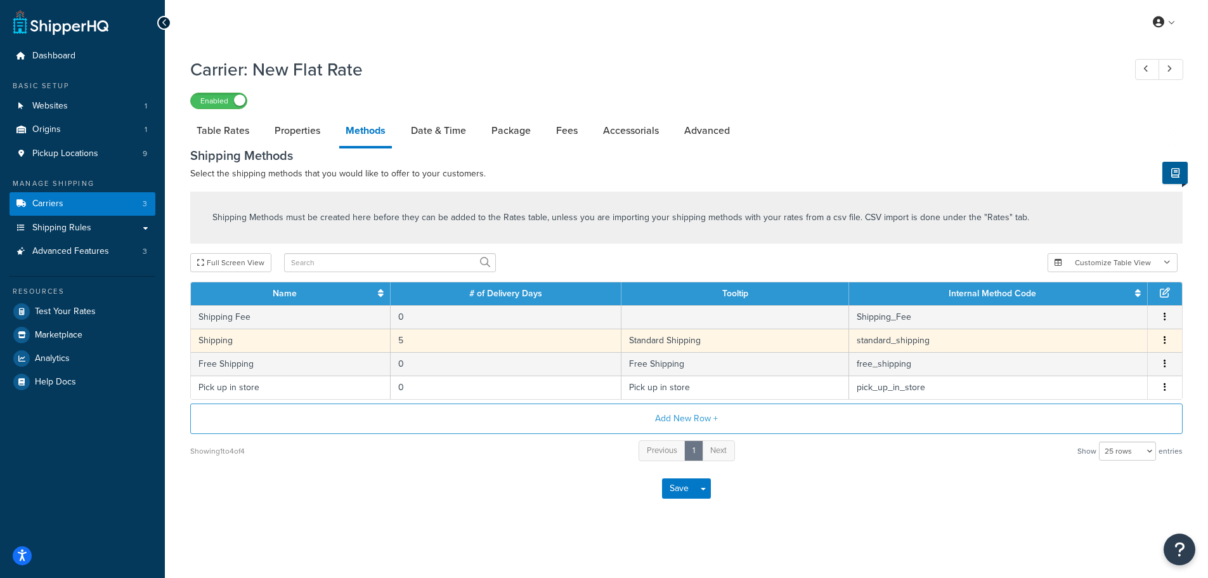
click at [1165, 338] on icon "button" at bounding box center [1165, 340] width 3 height 9
click at [1086, 327] on div "Edit" at bounding box center [1100, 328] width 90 height 26
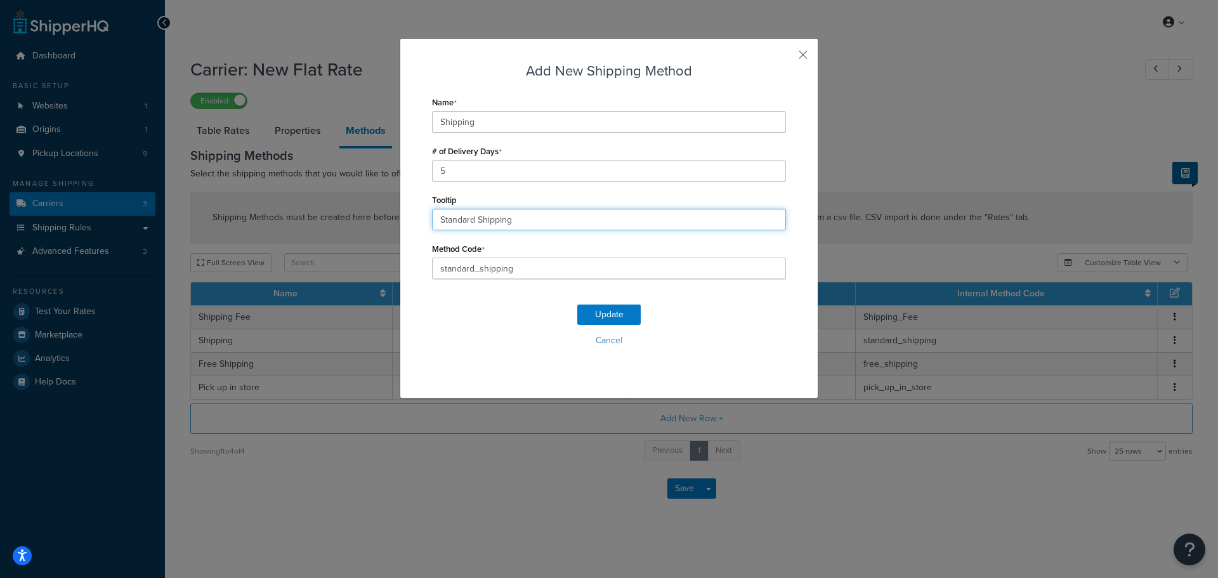
drag, startPoint x: 551, startPoint y: 216, endPoint x: 410, endPoint y: 222, distance: 140.3
click at [410, 222] on div "Add New Shipping Method Name Shipping # of Delivery Days 5 Tooltip Standard Shi…" at bounding box center [609, 218] width 419 height 360
type input "3 to 7 business days"
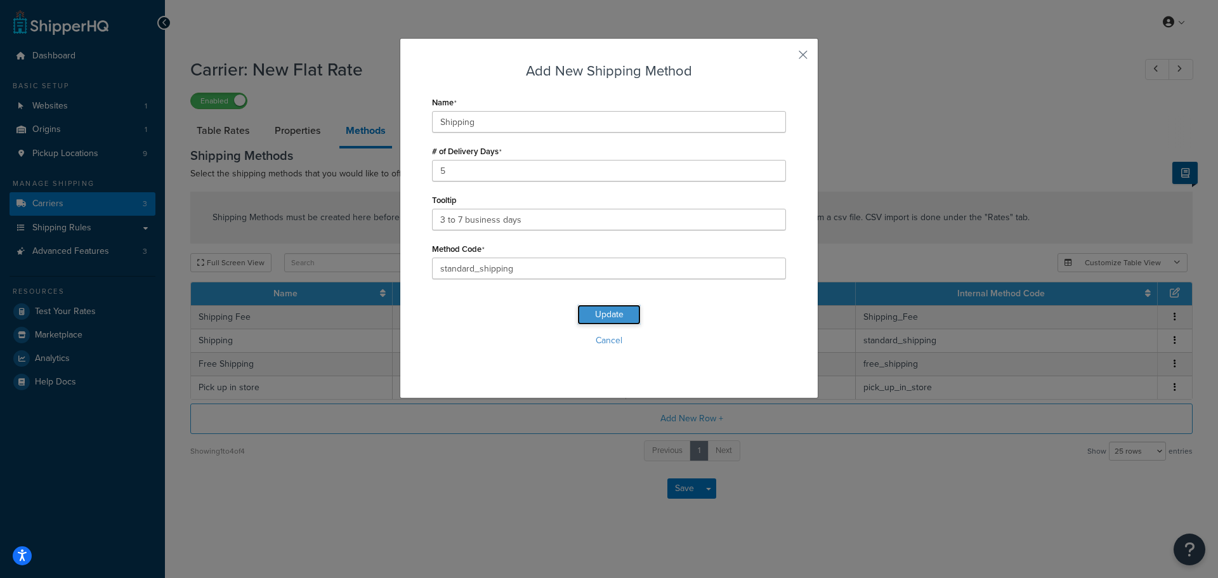
click at [585, 310] on button "Update" at bounding box center [608, 314] width 63 height 20
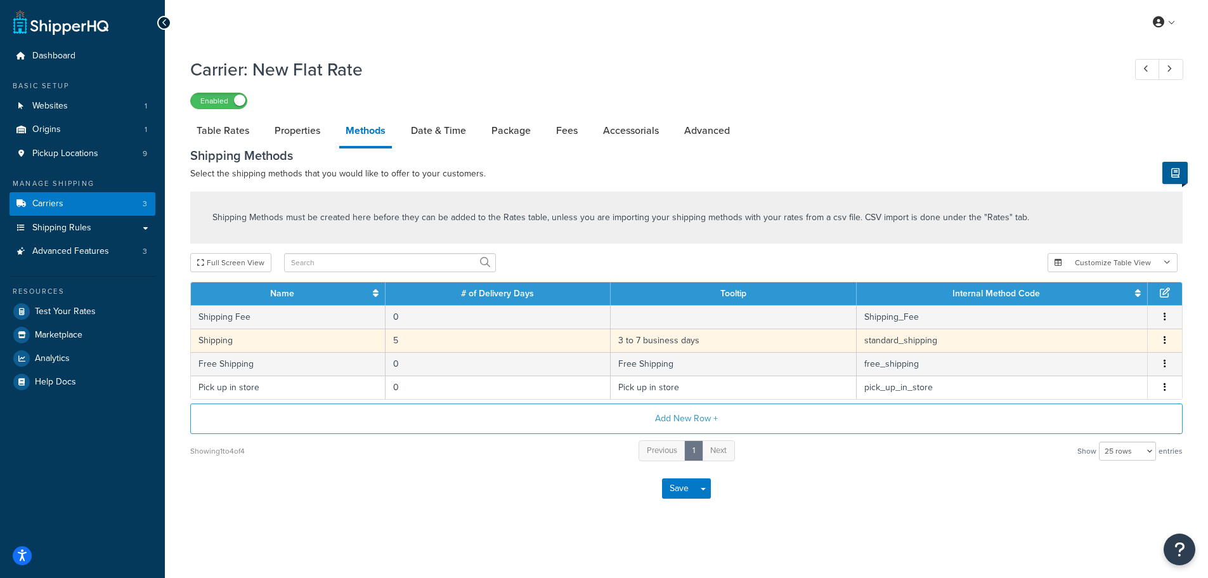
click at [1161, 335] on button "button" at bounding box center [1165, 341] width 10 height 14
click at [1080, 324] on div "Edit" at bounding box center [1100, 328] width 90 height 26
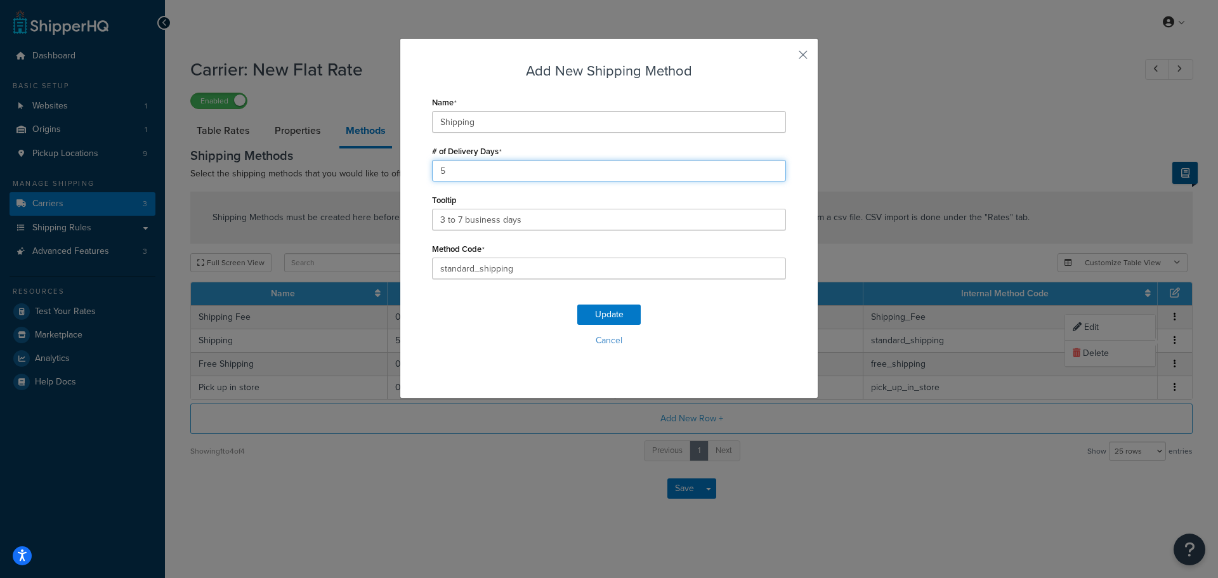
drag, startPoint x: 469, startPoint y: 173, endPoint x: 457, endPoint y: 194, distance: 23.8
click at [410, 181] on div "Add New Shipping Method Name Shipping # of Delivery Days 5 Tooltip 3 to 7 busin…" at bounding box center [609, 218] width 419 height 360
click at [727, 322] on div "Update Cancel" at bounding box center [609, 331] width 354 height 84
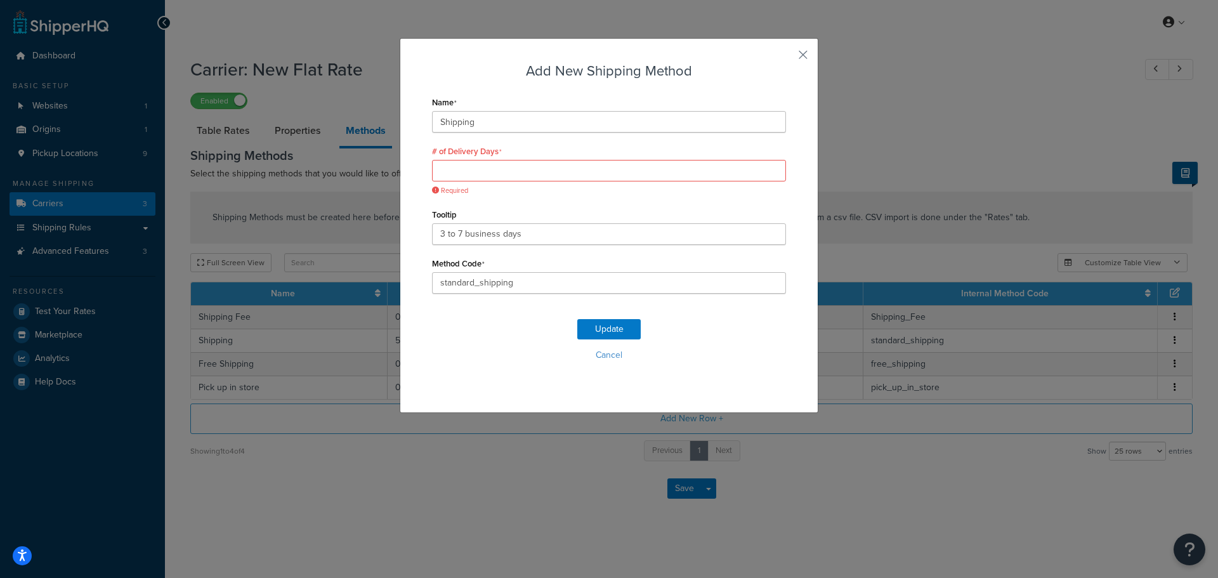
click at [497, 186] on span "Required" at bounding box center [609, 191] width 354 height 10
click at [499, 180] on input "# of Delivery Days" at bounding box center [609, 171] width 354 height 22
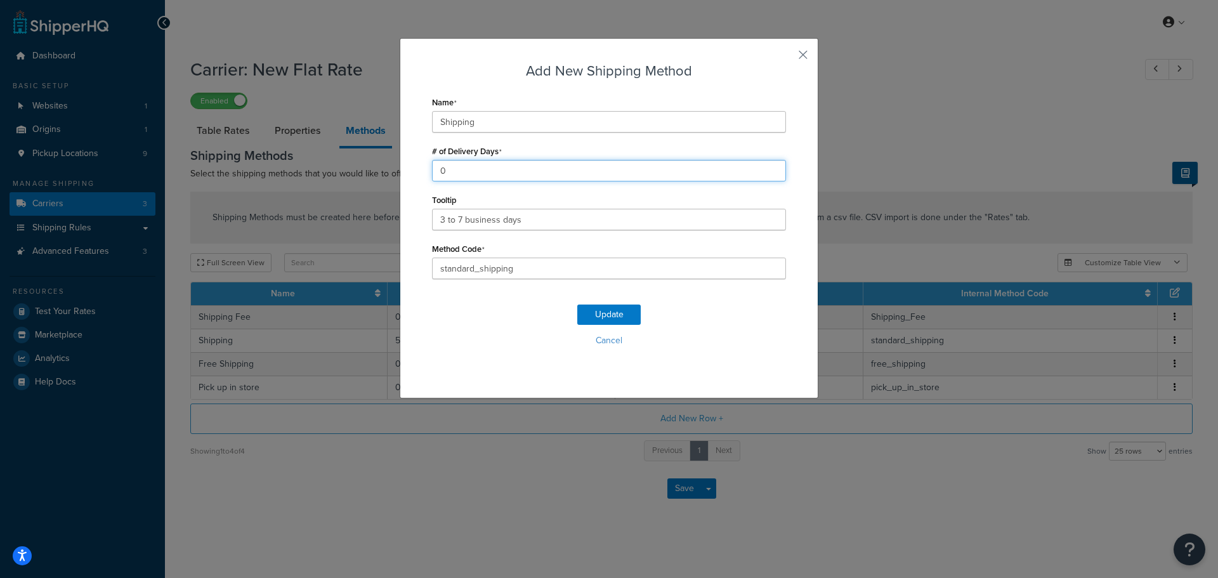
type input "0"
click at [748, 308] on div "Update Cancel" at bounding box center [609, 331] width 354 height 84
click at [615, 315] on button "Update" at bounding box center [608, 314] width 63 height 20
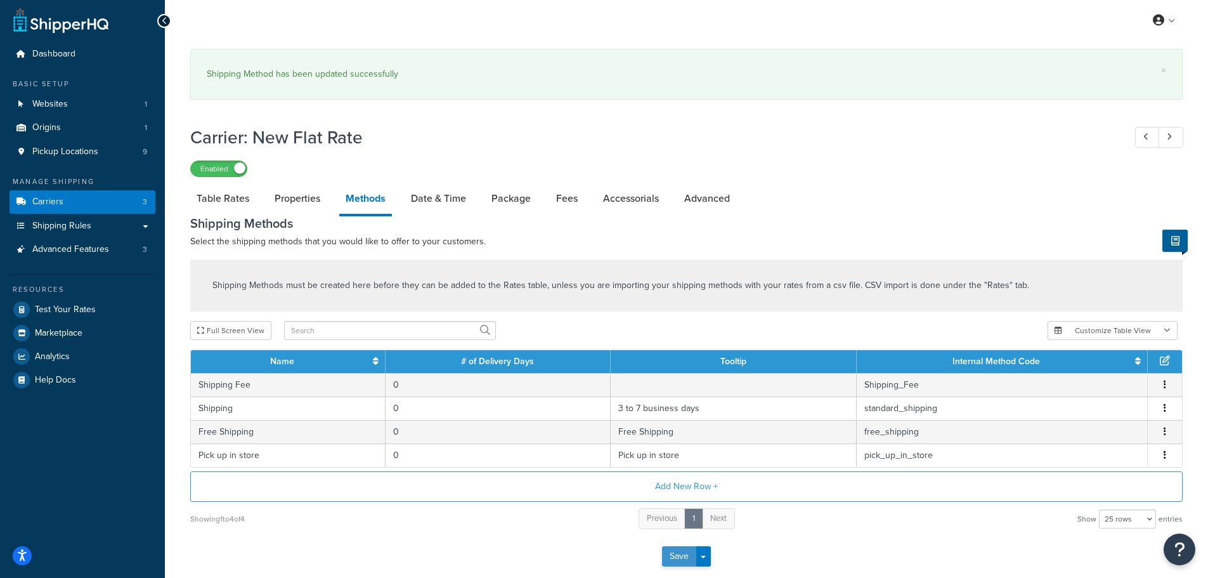
click at [685, 562] on button "Save" at bounding box center [679, 556] width 34 height 20
